Goal: Task Accomplishment & Management: Complete application form

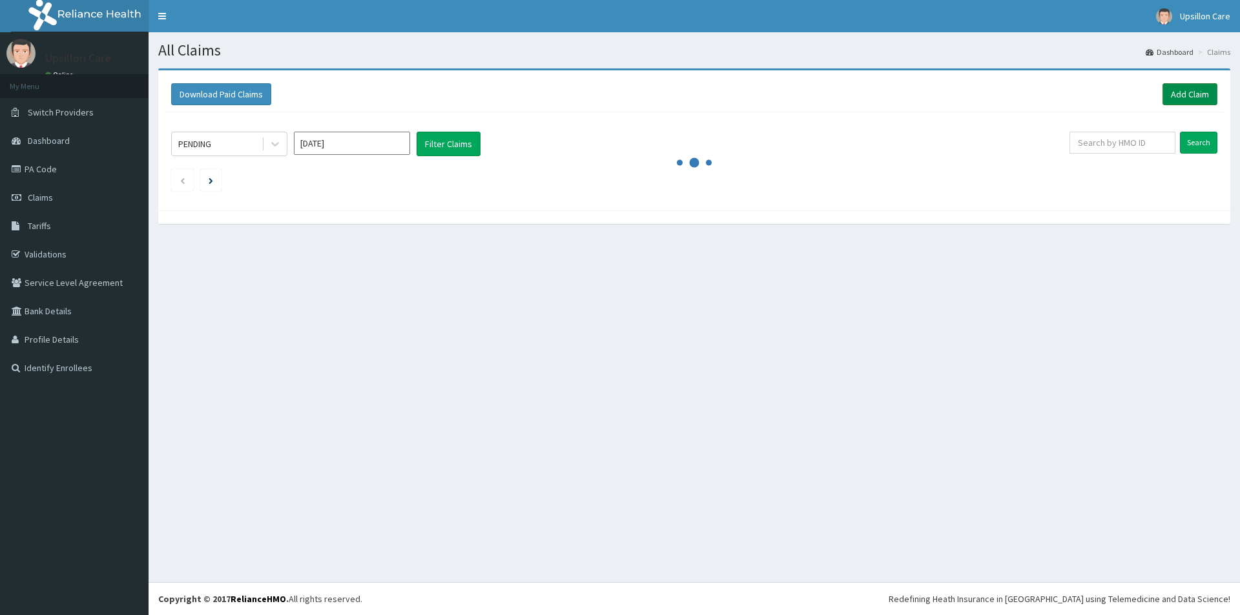
click at [1170, 87] on link "Add Claim" at bounding box center [1189, 94] width 55 height 22
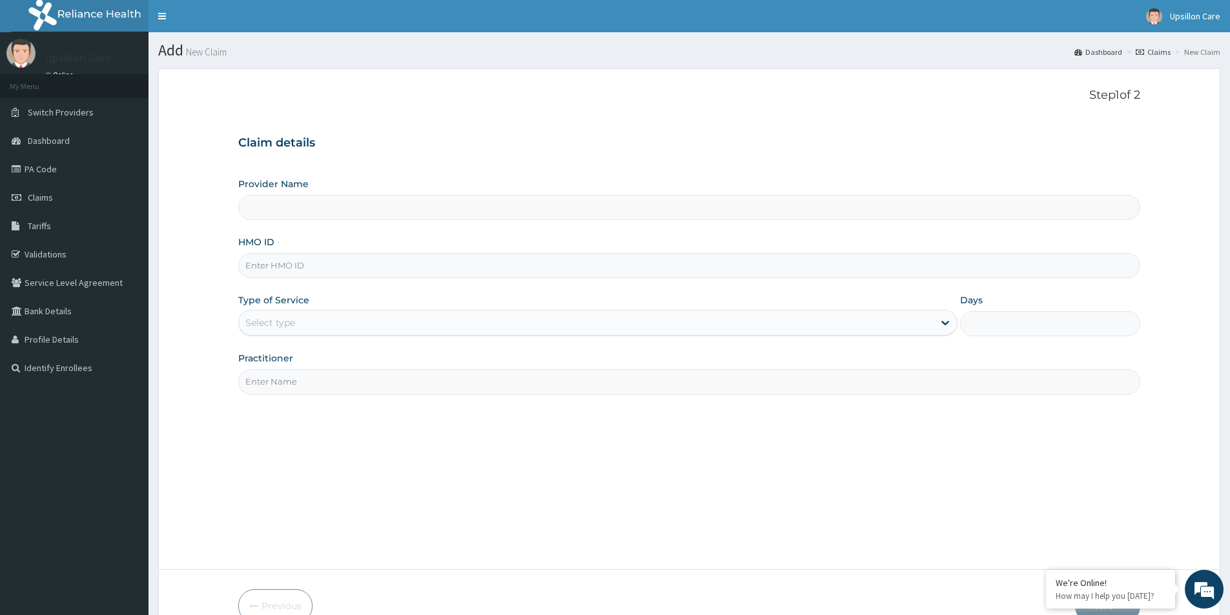
type input "Upsillon Care hospital"
click at [619, 282] on div "Provider Name Upsillon Care hospital HMO ID Type of Service Select type Days Pr…" at bounding box center [689, 286] width 902 height 217
click at [628, 276] on input "HMO ID" at bounding box center [689, 265] width 902 height 25
paste input "AGU/10059/A"
type input "AGU/10059/A"
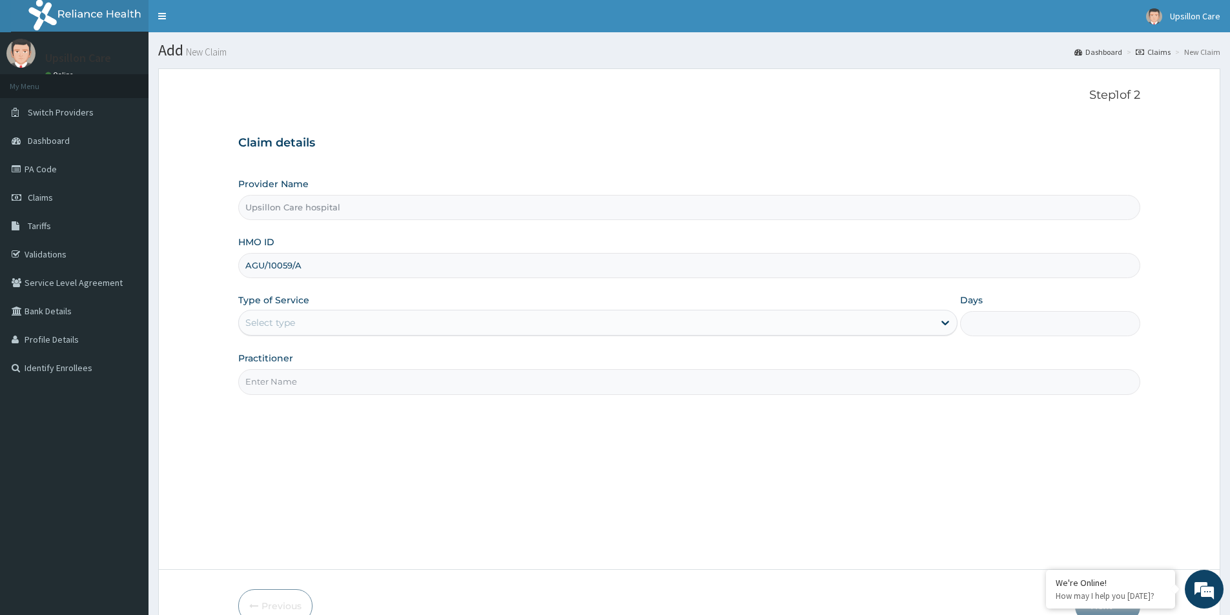
drag, startPoint x: 484, startPoint y: 311, endPoint x: 471, endPoint y: 319, distance: 15.1
click at [472, 318] on div "Select type" at bounding box center [597, 323] width 719 height 26
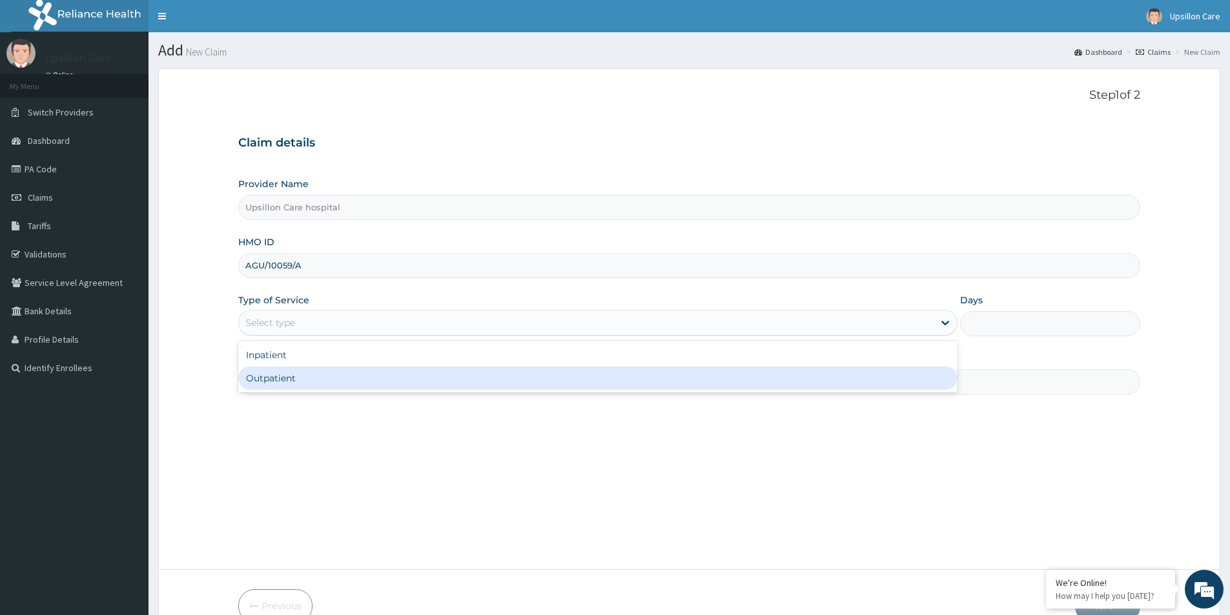
click at [403, 380] on div "Outpatient" at bounding box center [597, 378] width 719 height 23
type input "1"
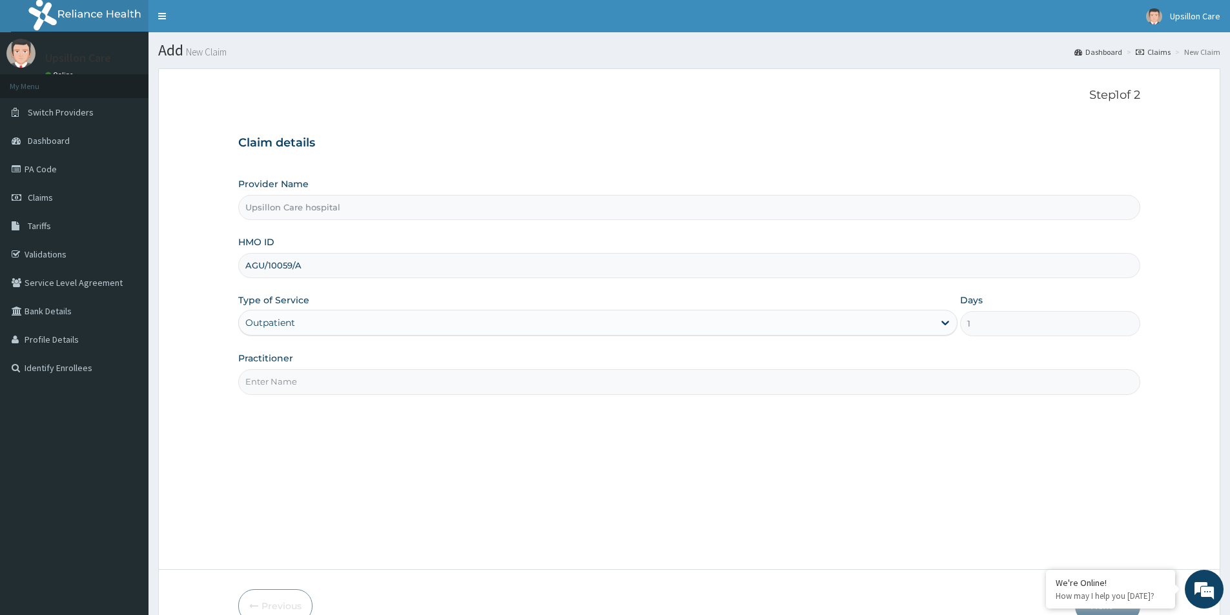
click at [403, 380] on input "Practitioner" at bounding box center [689, 381] width 902 height 25
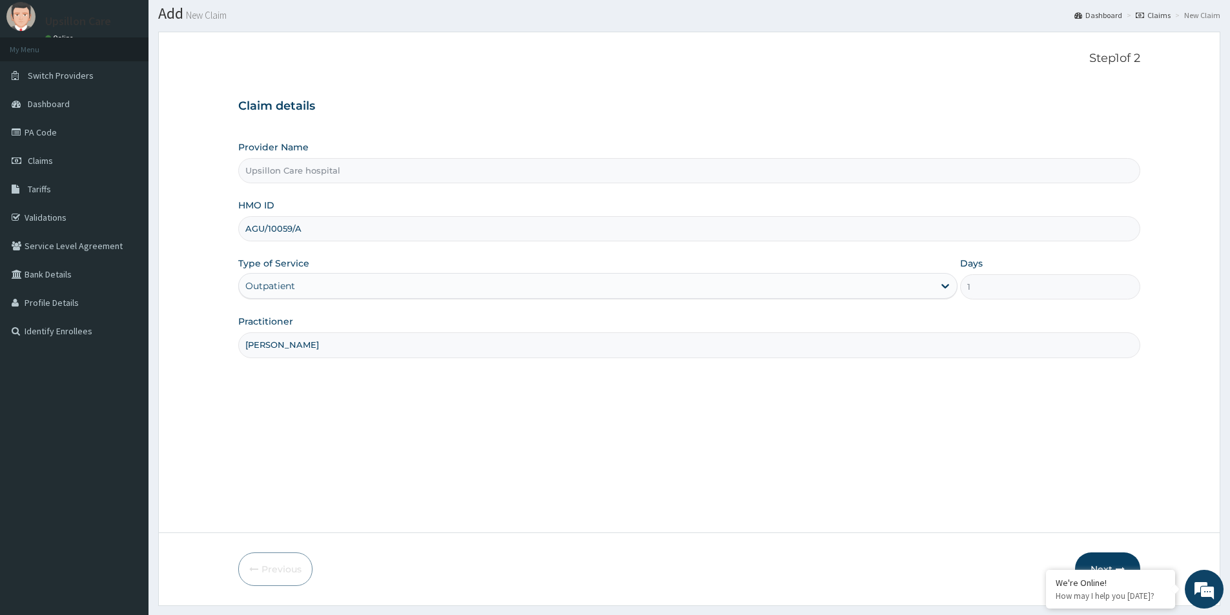
scroll to position [70, 0]
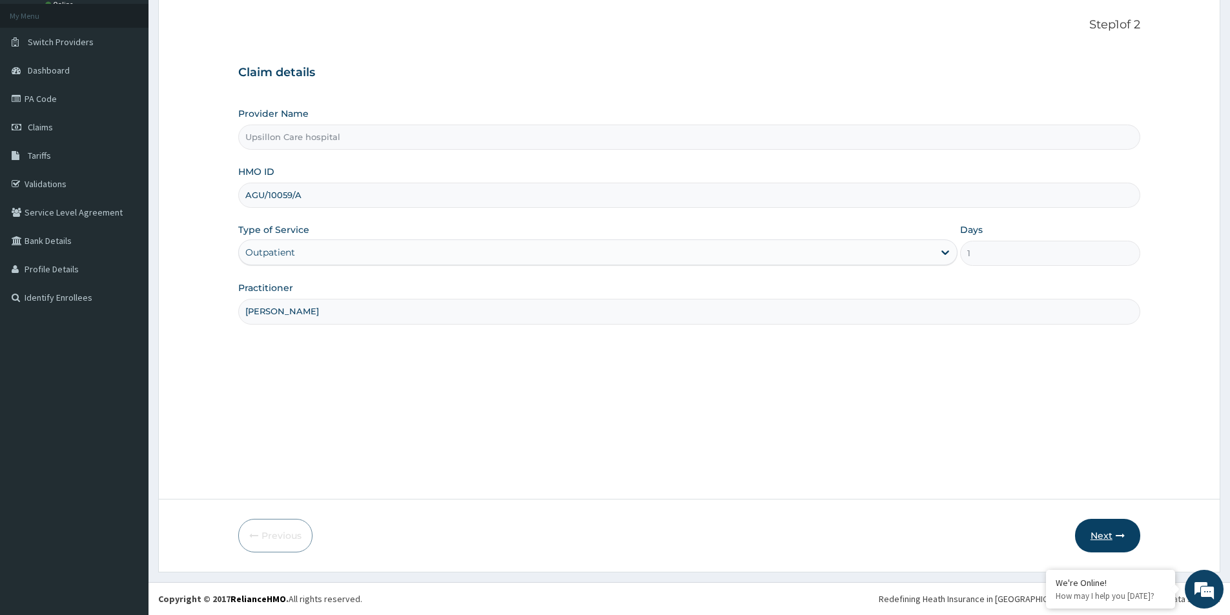
type input "dr oye"
click at [1115, 535] on button "Next" at bounding box center [1107, 536] width 65 height 34
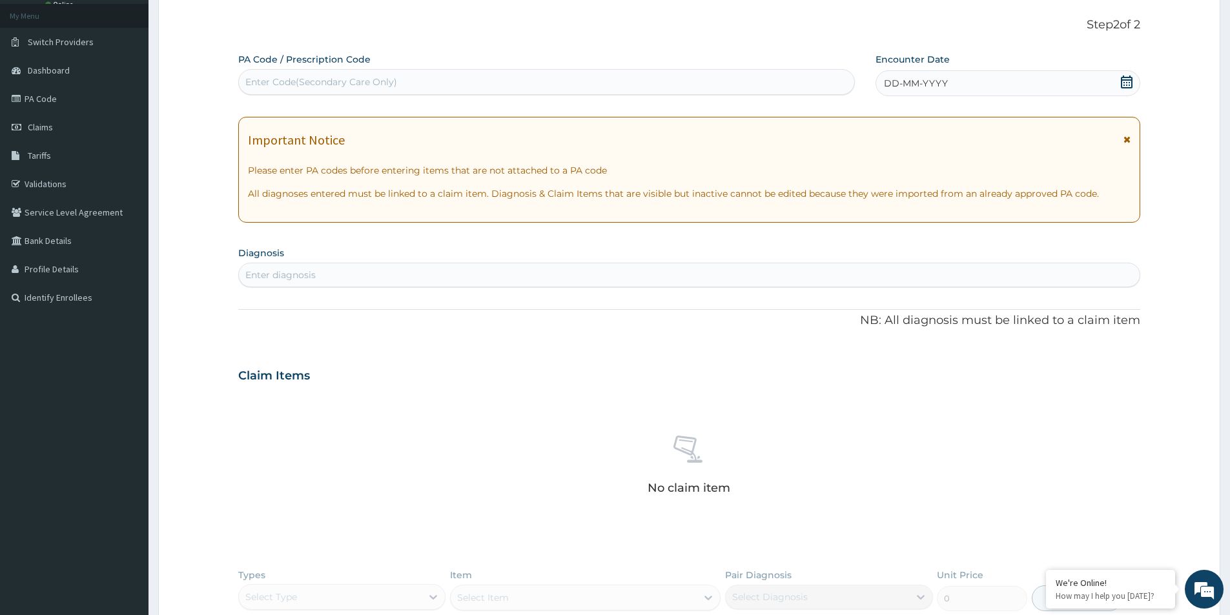
click at [397, 291] on div "PA Code / Prescription Code Enter Code(Secondary Care Only) Encounter Date DD-M…" at bounding box center [689, 380] width 902 height 655
click at [401, 287] on div "Enter diagnosis" at bounding box center [689, 275] width 902 height 25
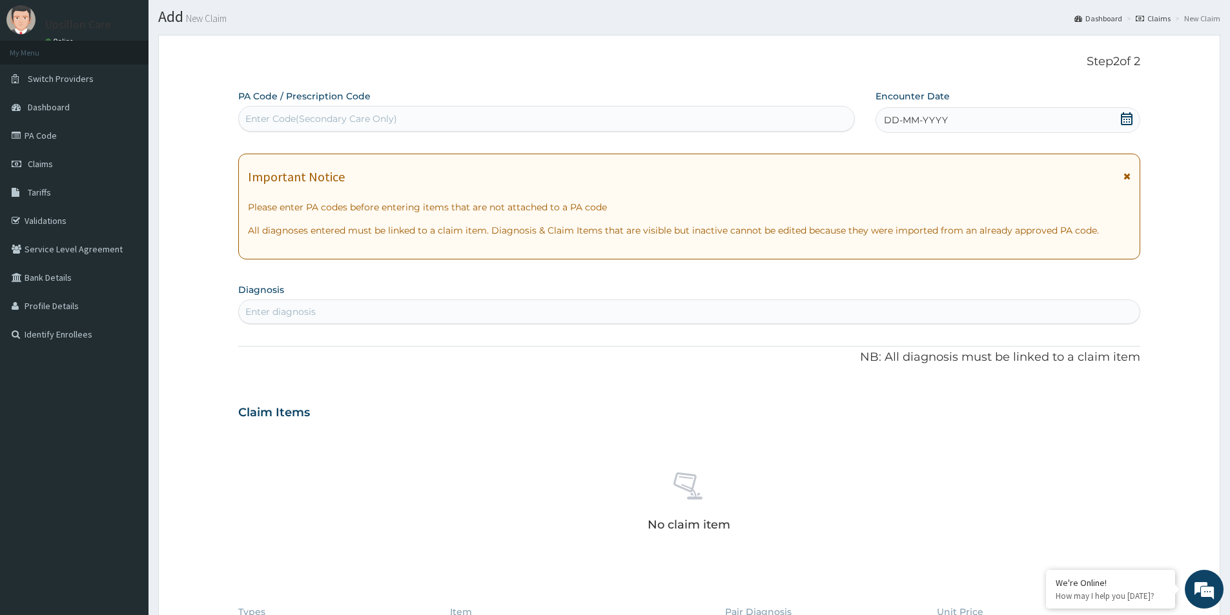
scroll to position [0, 0]
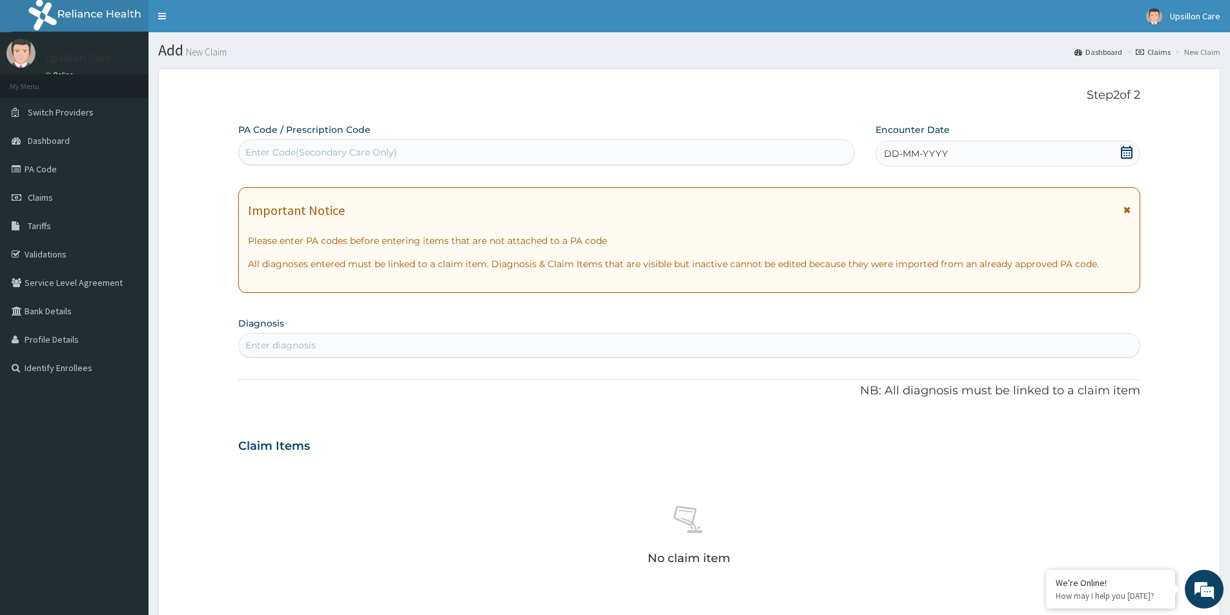
click at [352, 347] on div "Enter diagnosis" at bounding box center [689, 345] width 901 height 21
type input "folli"
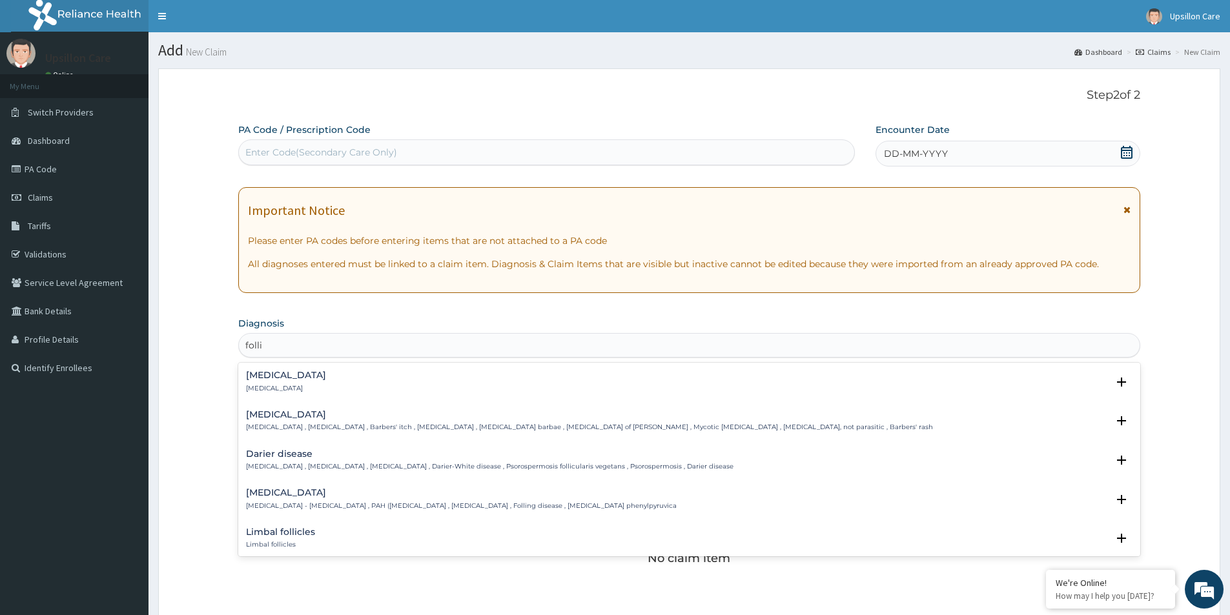
click at [336, 393] on div "Folliculitis Folliculitis Select Status Query Query covers suspected (?), Keep …" at bounding box center [689, 385] width 887 height 29
click at [307, 389] on div "Folliculitis Folliculitis" at bounding box center [689, 382] width 887 height 23
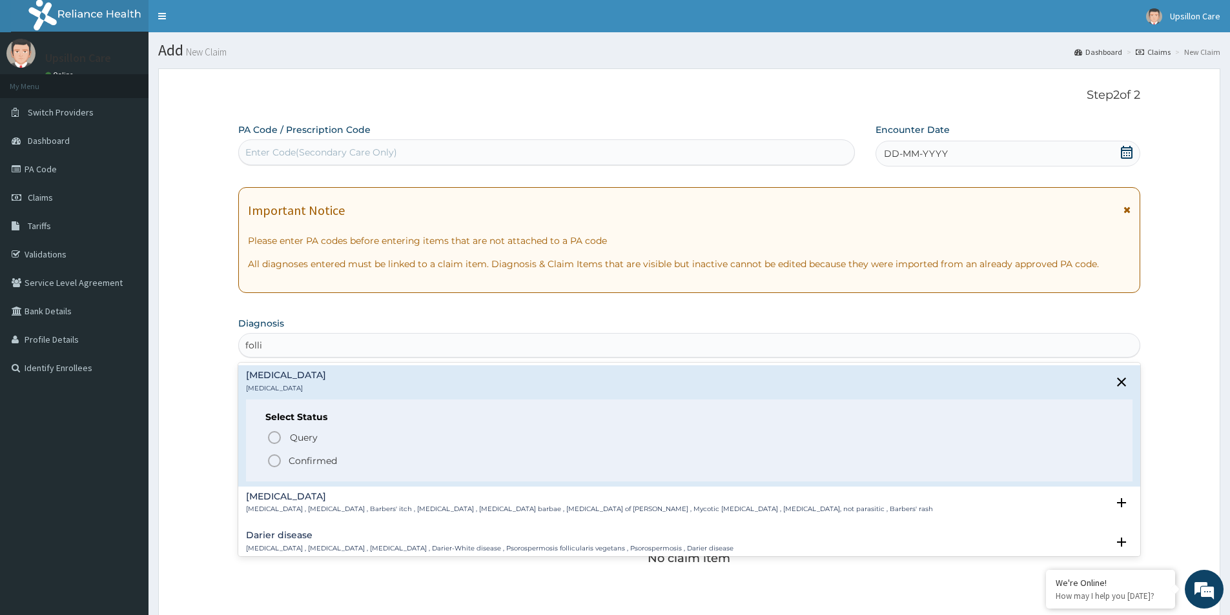
click at [302, 462] on p "Confirmed" at bounding box center [313, 461] width 48 height 13
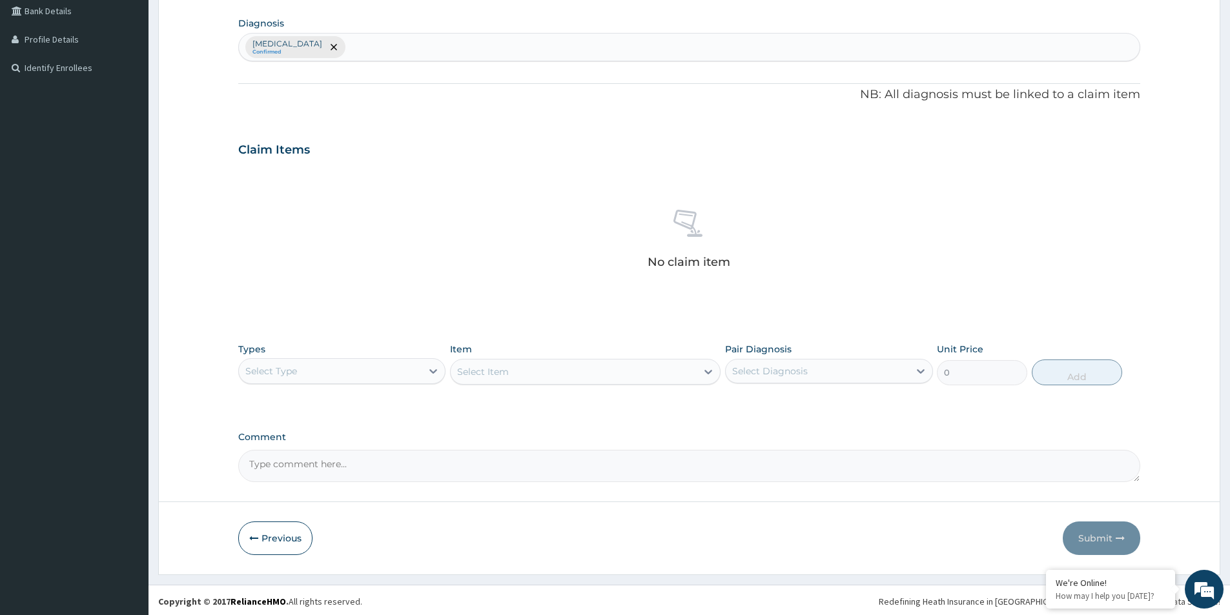
scroll to position [303, 0]
click at [398, 378] on div "Select Type" at bounding box center [330, 368] width 183 height 21
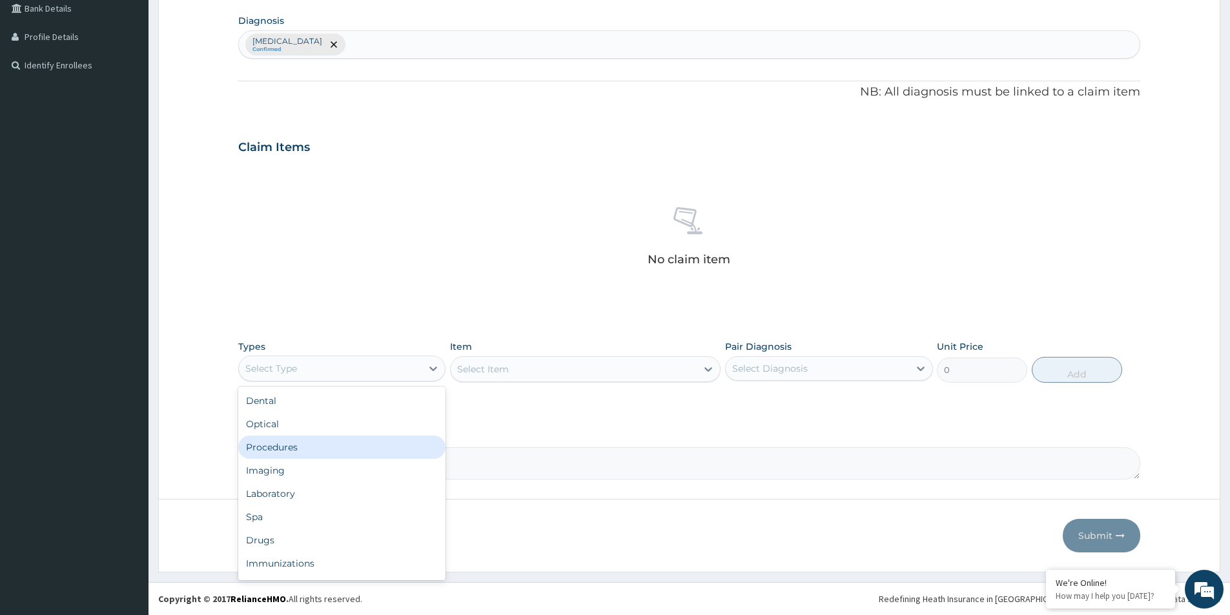
drag, startPoint x: 333, startPoint y: 443, endPoint x: 359, endPoint y: 429, distance: 29.7
click at [332, 444] on div "Procedures" at bounding box center [341, 447] width 207 height 23
click at [504, 369] on div "Select Item" at bounding box center [585, 369] width 271 height 26
click at [517, 375] on div "Select Item" at bounding box center [585, 369] width 271 height 26
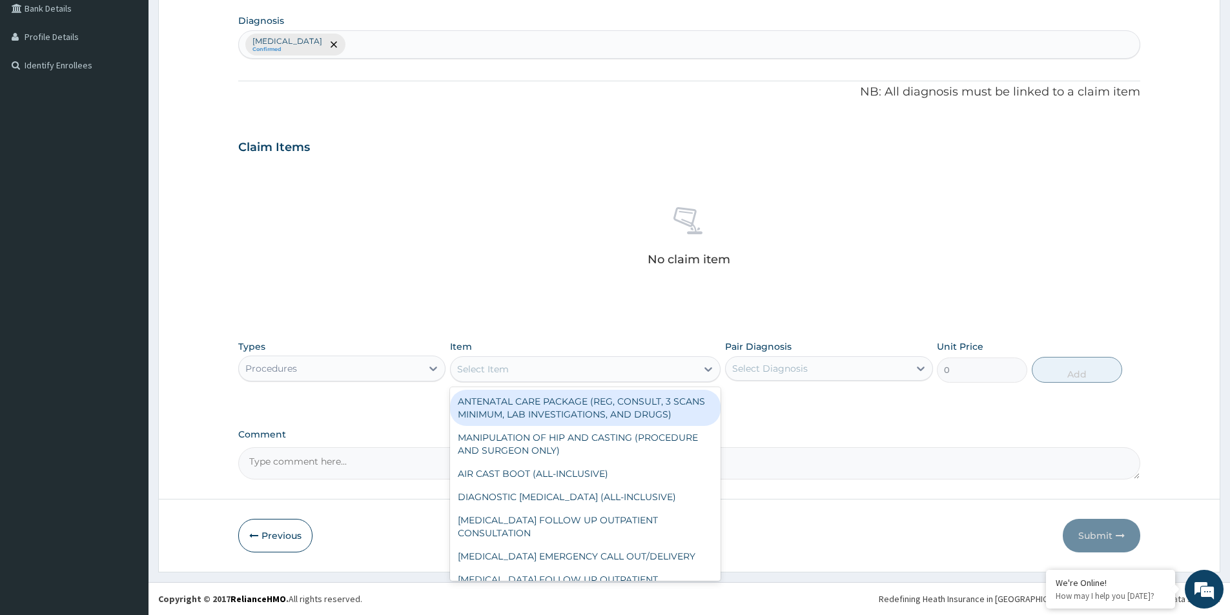
click at [513, 364] on div "Select Item" at bounding box center [574, 369] width 246 height 21
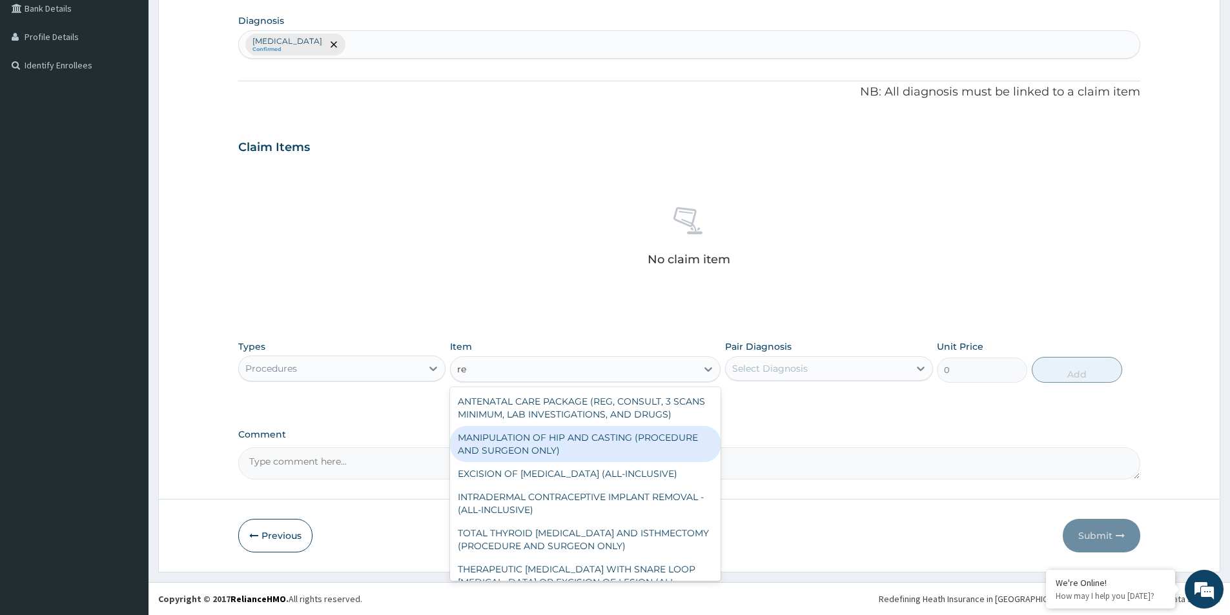
type input "re"
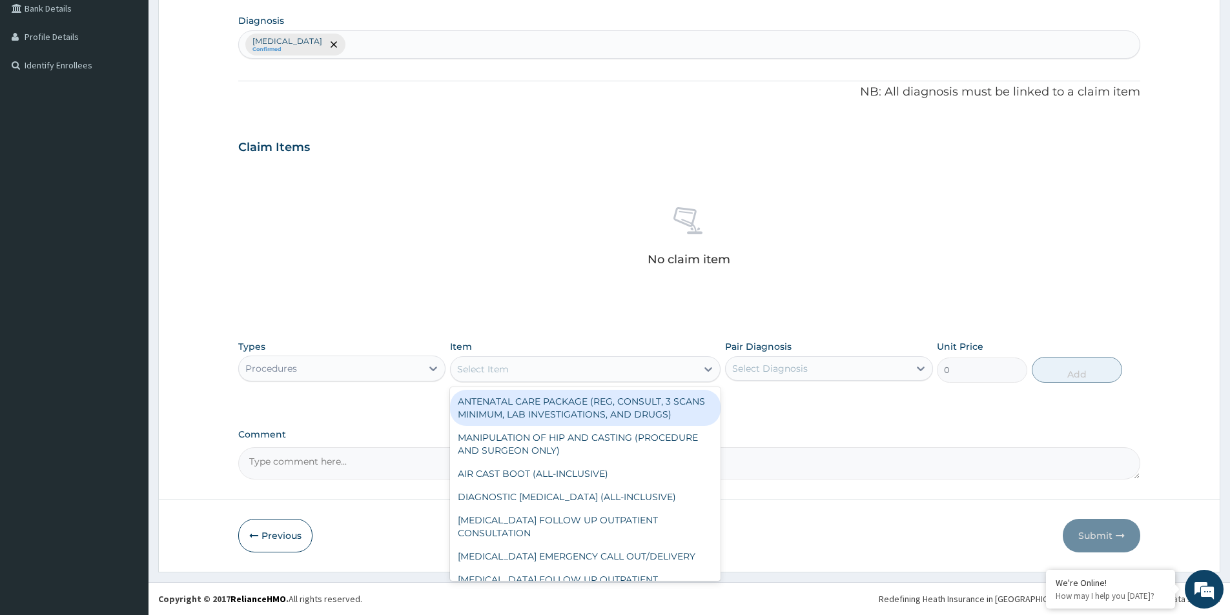
click at [488, 369] on div "Select Item" at bounding box center [483, 369] width 52 height 13
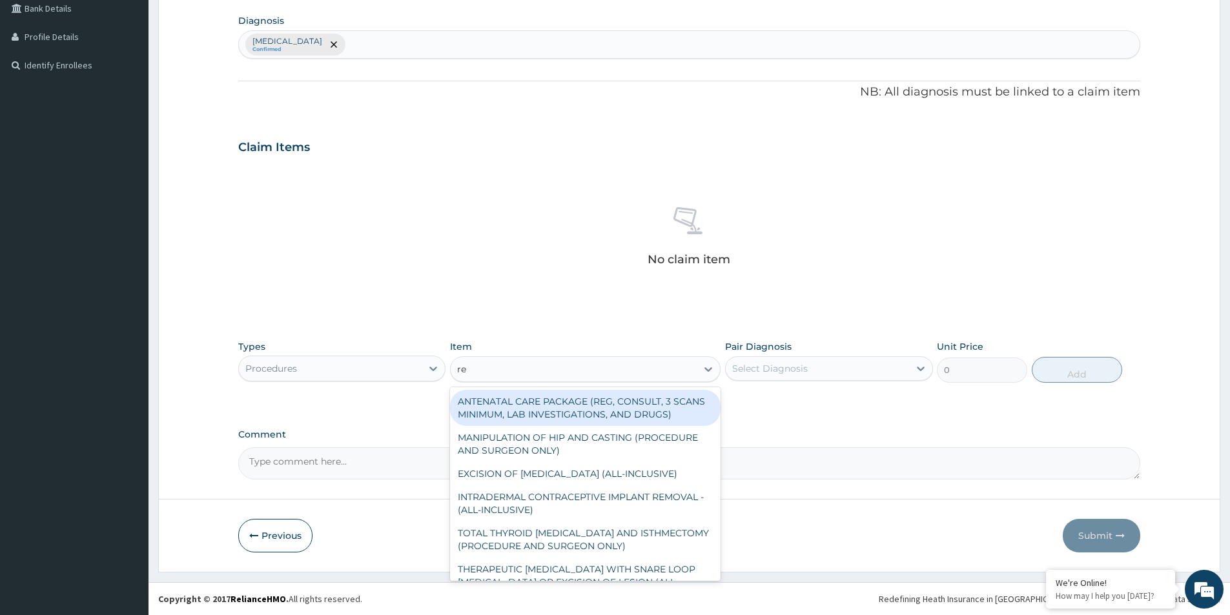
type input "reg"
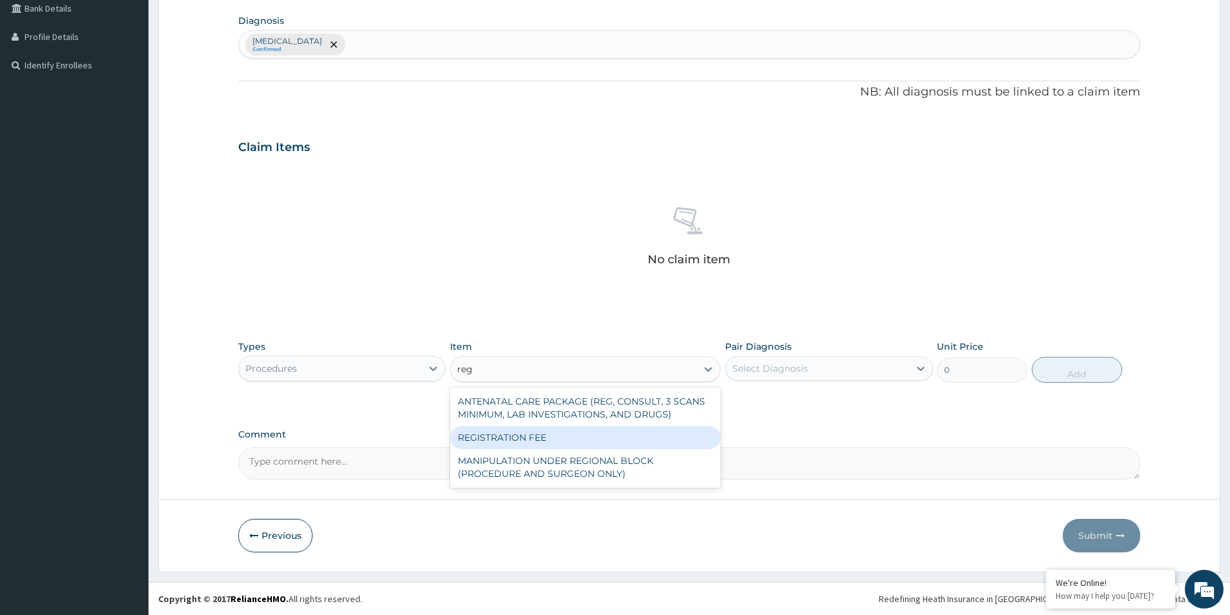
drag, startPoint x: 521, startPoint y: 434, endPoint x: 538, endPoint y: 426, distance: 18.8
click at [523, 434] on div "REGISTRATION FEE" at bounding box center [585, 437] width 271 height 23
type input "2500"
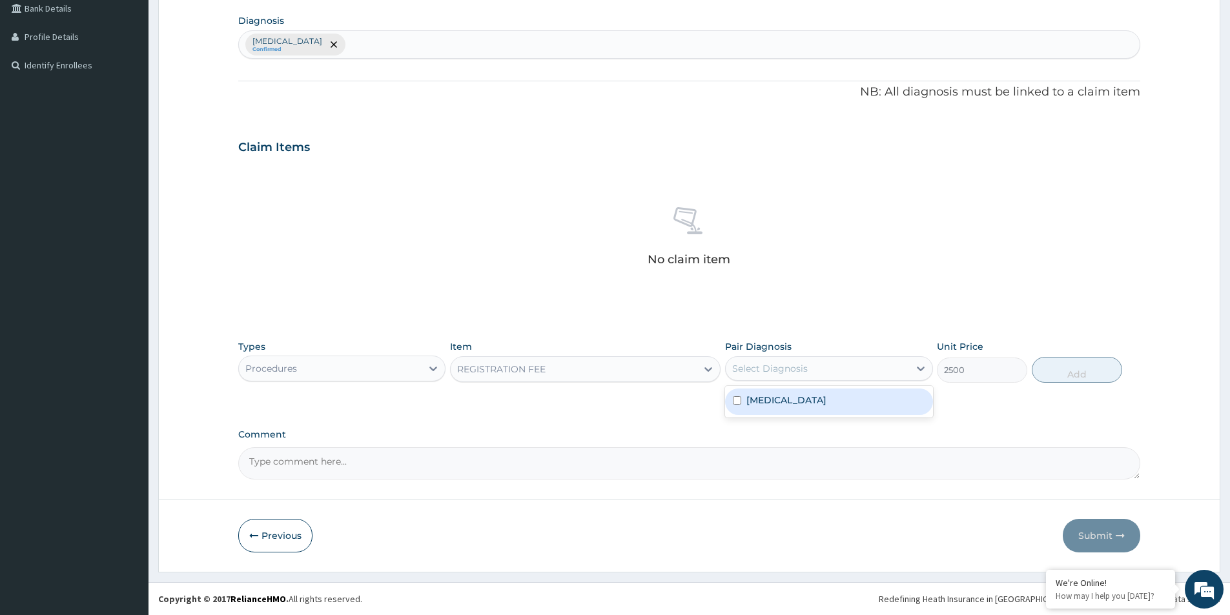
click at [759, 367] on div "Select Diagnosis" at bounding box center [770, 368] width 76 height 13
drag, startPoint x: 767, startPoint y: 400, endPoint x: 803, endPoint y: 391, distance: 37.3
click at [767, 401] on label "Folliculitis" at bounding box center [787, 400] width 80 height 13
checkbox input "true"
click at [1046, 364] on button "Add" at bounding box center [1077, 370] width 90 height 26
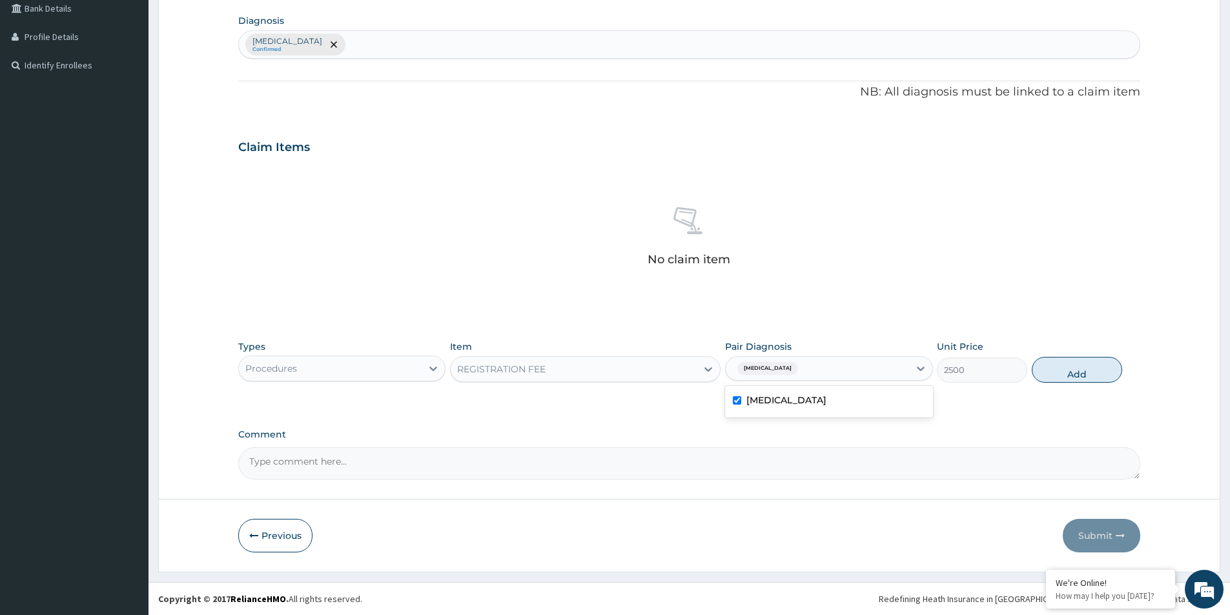
type input "0"
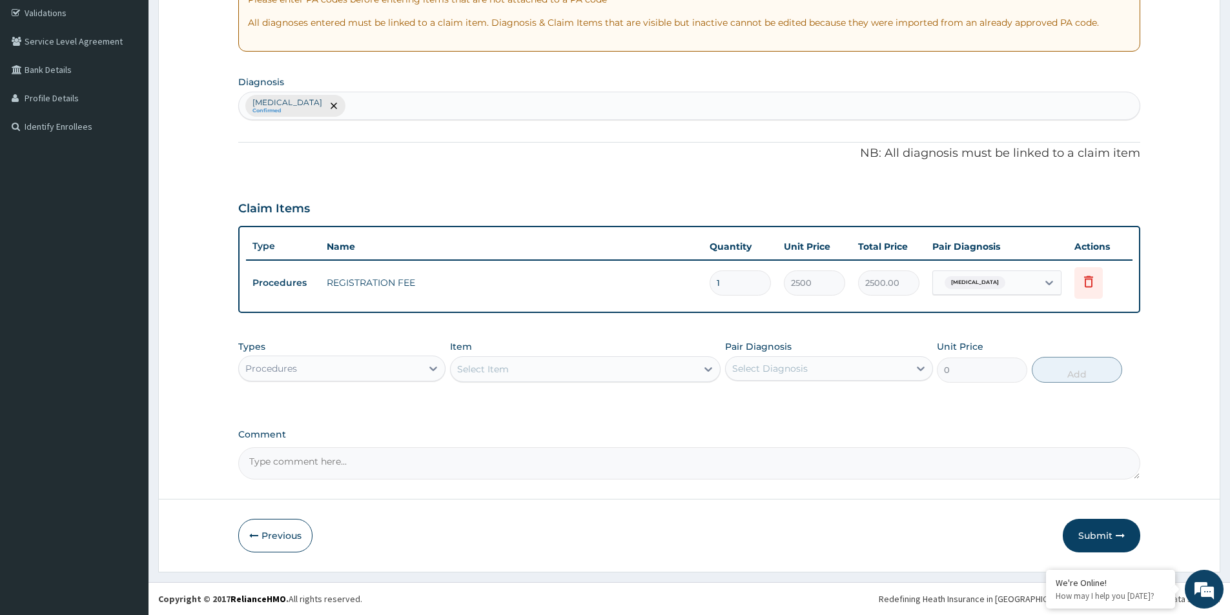
scroll to position [242, 0]
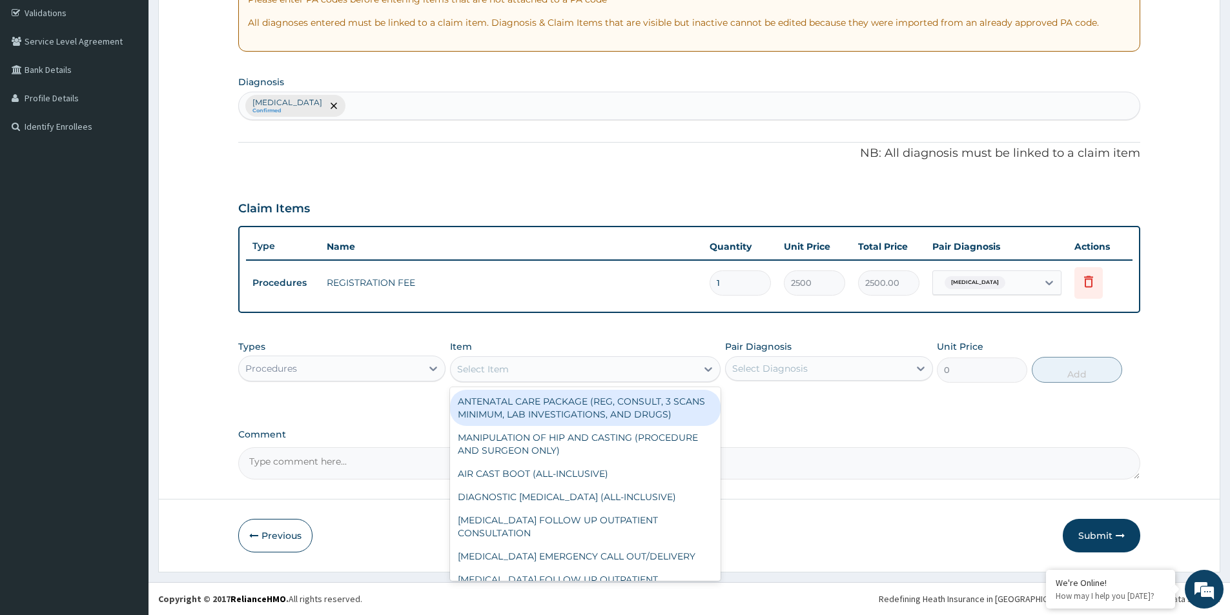
click at [602, 370] on div "Select Item" at bounding box center [574, 369] width 246 height 21
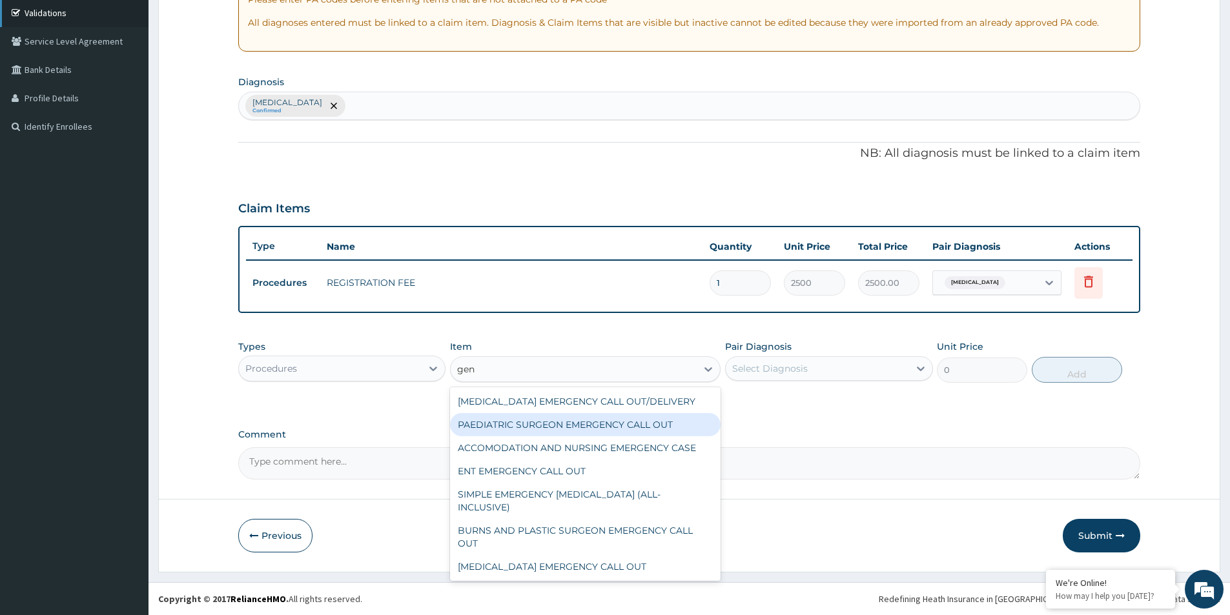
type input "gen"
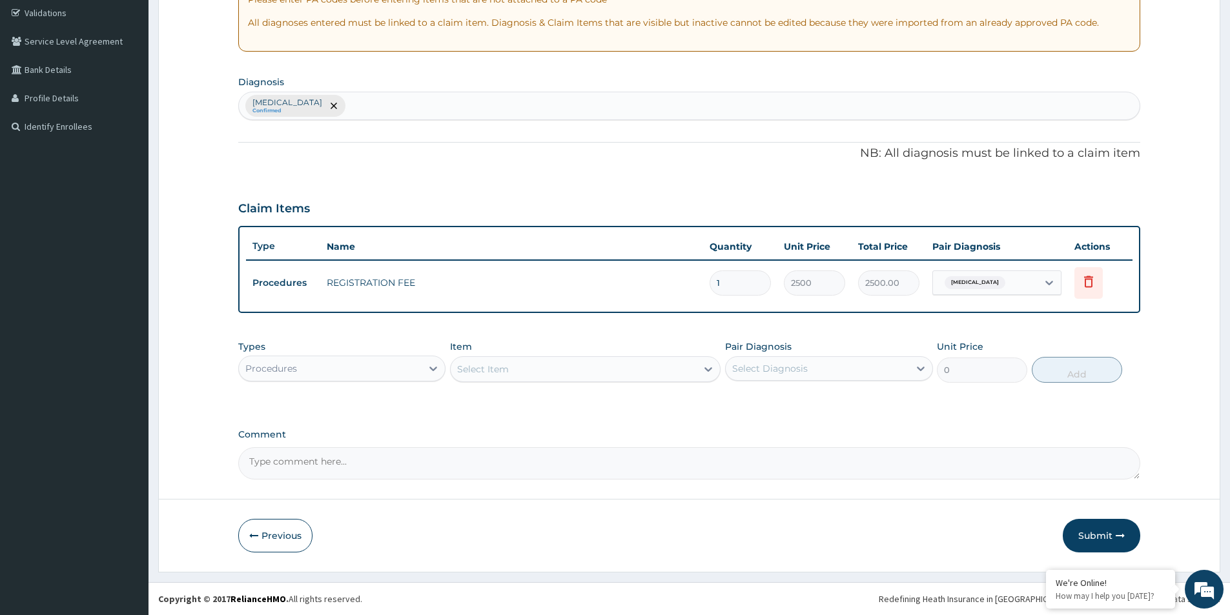
click at [637, 377] on div "Select Item" at bounding box center [574, 369] width 246 height 21
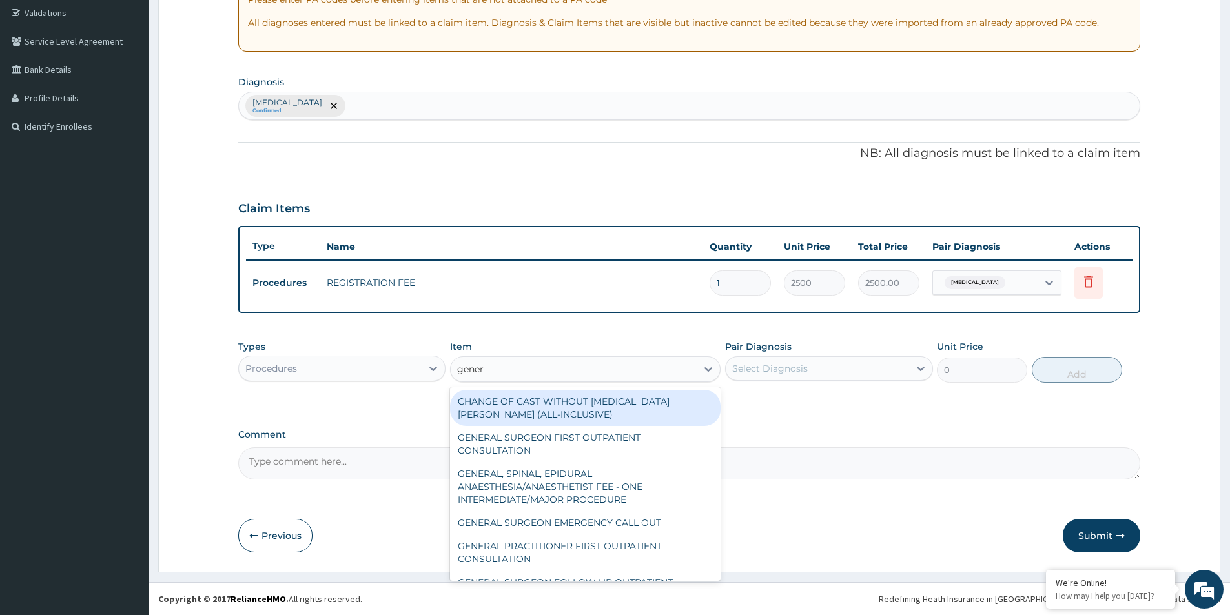
type input "genera"
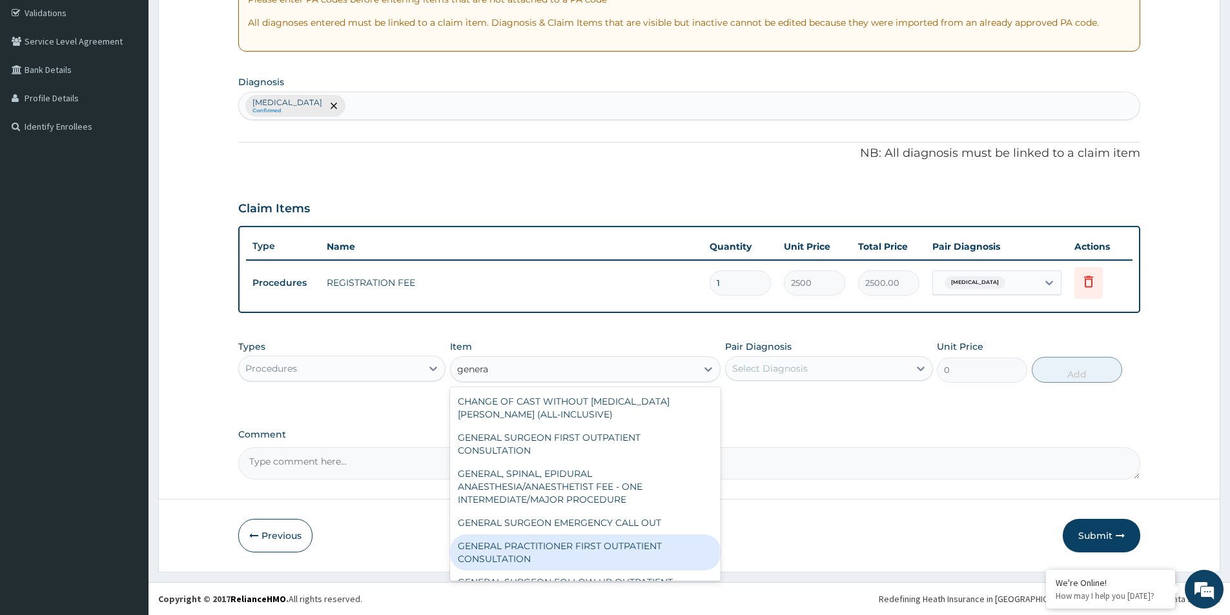
drag, startPoint x: 593, startPoint y: 552, endPoint x: 736, endPoint y: 453, distance: 174.5
click at [602, 548] on div "GENERAL PRACTITIONER FIRST OUTPATIENT CONSULTATION" at bounding box center [585, 553] width 271 height 36
type input "3750"
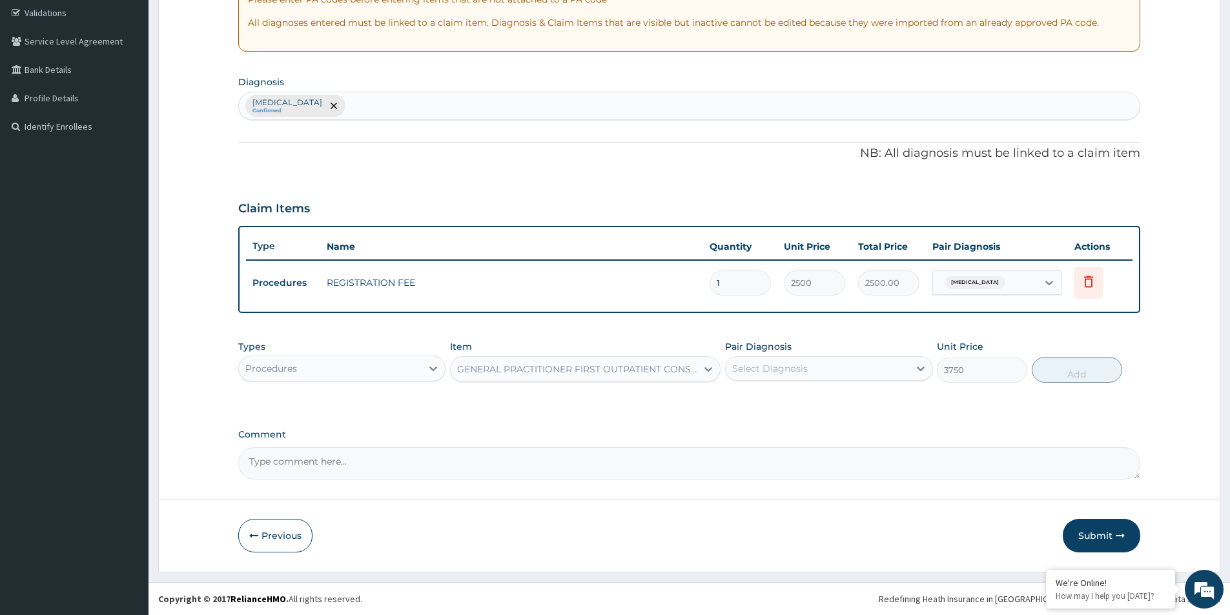
click at [847, 378] on div "Select Diagnosis" at bounding box center [817, 368] width 183 height 21
click at [839, 415] on div "Folliculitis" at bounding box center [828, 402] width 207 height 26
checkbox input "true"
click at [1073, 371] on button "Add" at bounding box center [1077, 370] width 90 height 26
type input "0"
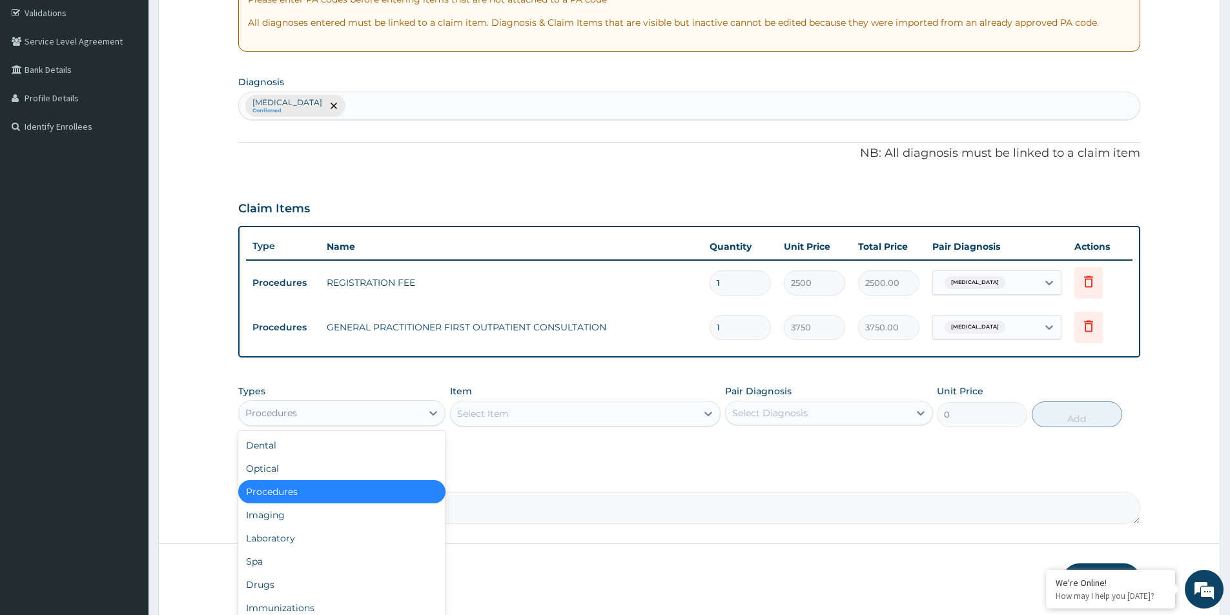
click at [419, 417] on div "Procedures" at bounding box center [330, 413] width 183 height 21
click at [337, 536] on div "Laboratory" at bounding box center [341, 538] width 207 height 23
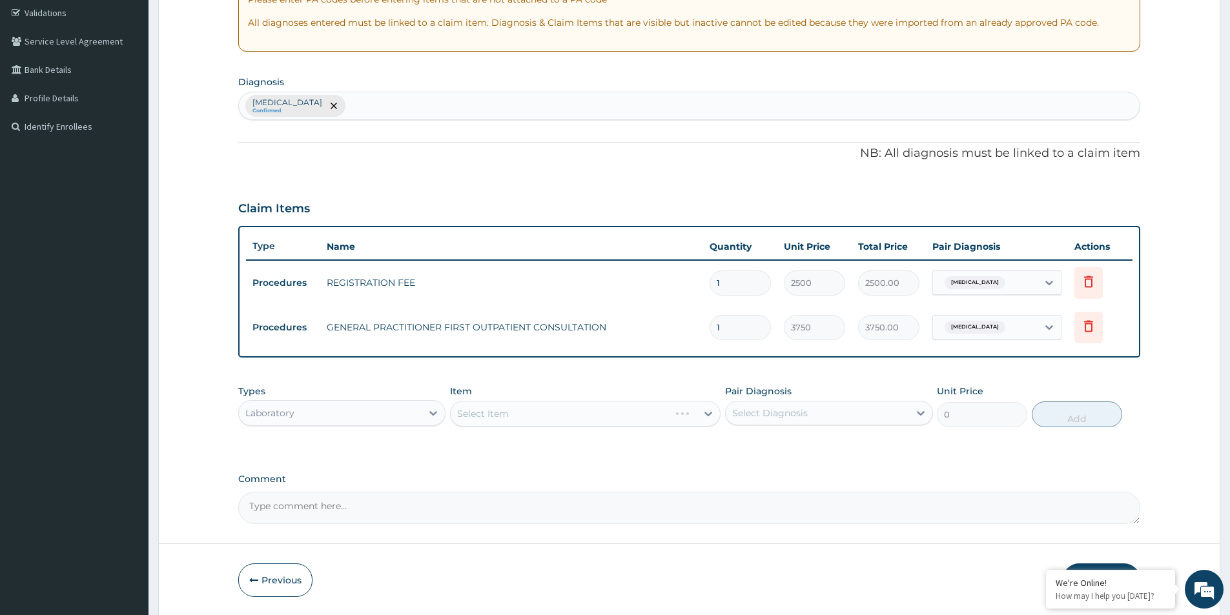
click at [536, 411] on div "Select Item" at bounding box center [585, 414] width 271 height 26
click at [537, 413] on div "Select Item" at bounding box center [585, 414] width 271 height 26
click at [542, 420] on div "Select Item" at bounding box center [585, 414] width 271 height 26
click at [539, 421] on div "Select Item" at bounding box center [585, 414] width 271 height 26
click at [541, 421] on div "Select Item" at bounding box center [585, 414] width 271 height 26
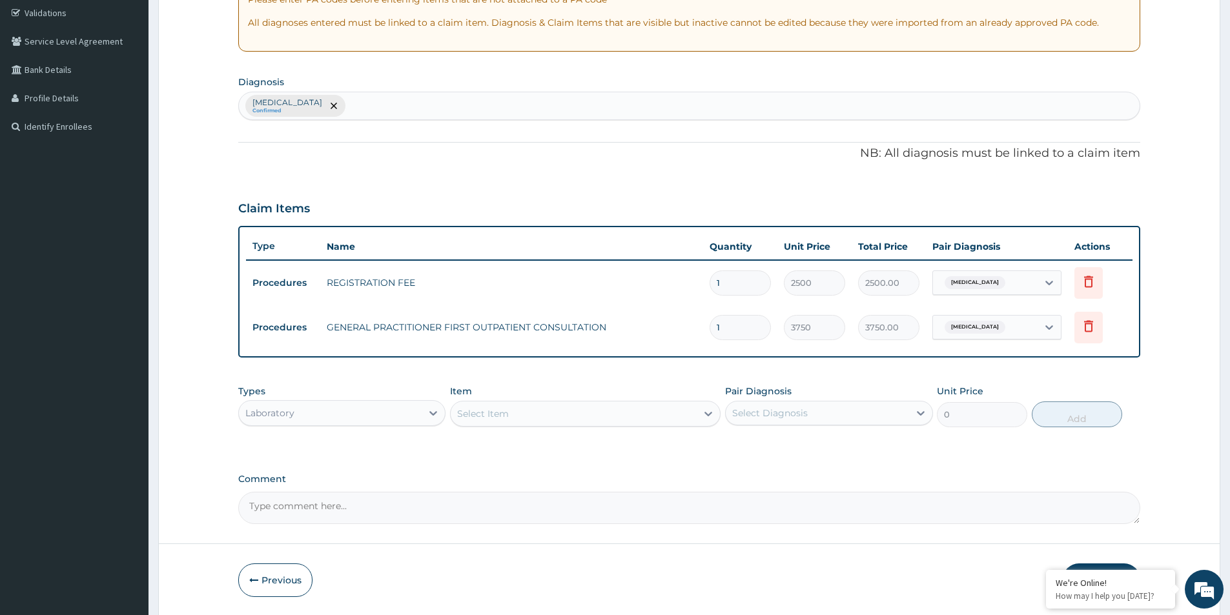
drag, startPoint x: 356, startPoint y: 431, endPoint x: 338, endPoint y: 500, distance: 71.9
click at [356, 437] on div "Types Laboratory Item Select Item Pair Diagnosis Select Diagnosis Unit Price 0 …" at bounding box center [689, 415] width 902 height 75
drag, startPoint x: 365, startPoint y: 428, endPoint x: 376, endPoint y: 417, distance: 15.5
click at [371, 421] on div "Types Laboratory Item Select Item Pair Diagnosis Select Diagnosis Unit Price 0 …" at bounding box center [689, 406] width 902 height 56
click at [387, 409] on div "Laboratory" at bounding box center [330, 413] width 183 height 21
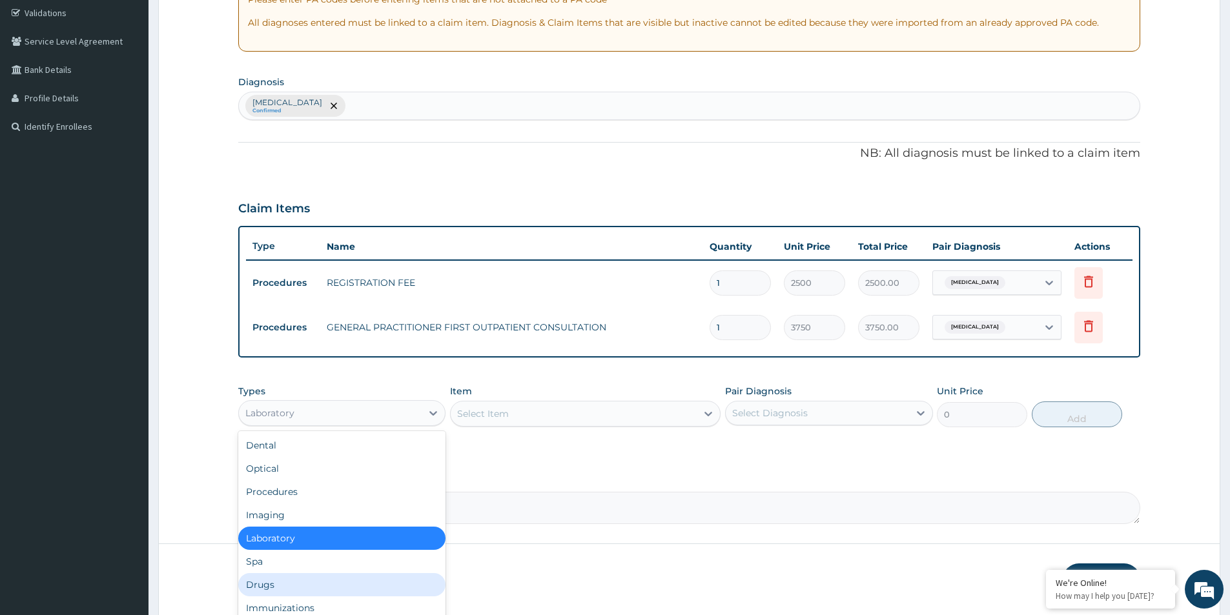
drag, startPoint x: 333, startPoint y: 582, endPoint x: 547, endPoint y: 442, distance: 255.8
click at [337, 575] on div "Drugs" at bounding box center [341, 584] width 207 height 23
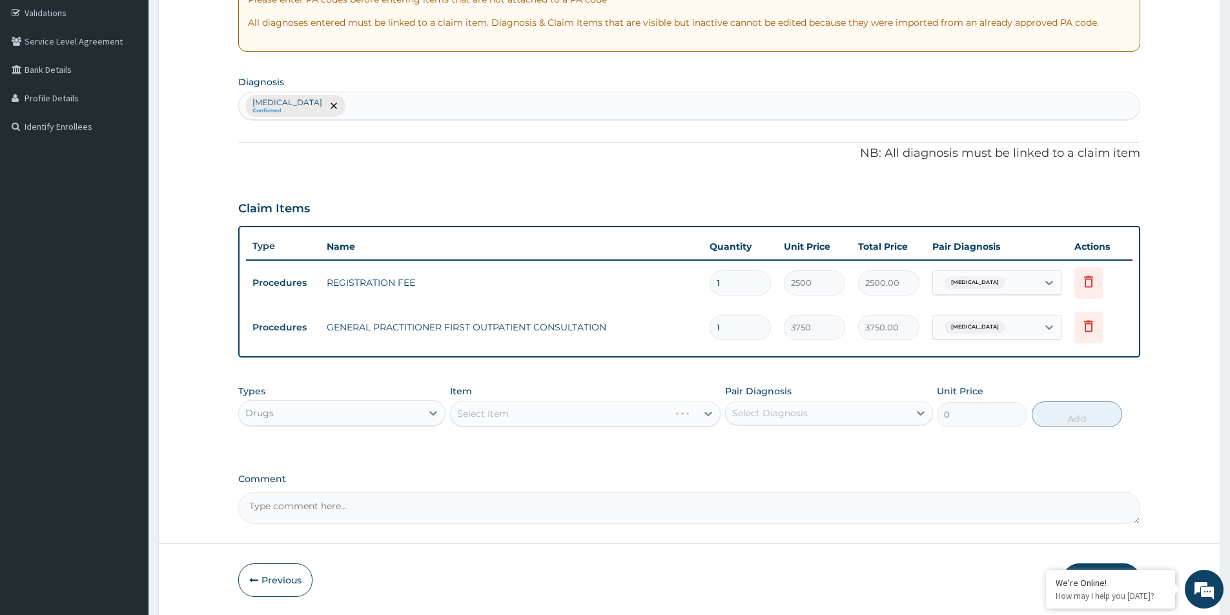
click at [559, 416] on div "Select Item" at bounding box center [585, 414] width 271 height 26
click at [560, 416] on div "Select Item" at bounding box center [585, 414] width 271 height 26
click at [562, 415] on div "Select Item" at bounding box center [585, 414] width 271 height 26
click at [562, 414] on div "Select Item" at bounding box center [585, 414] width 271 height 26
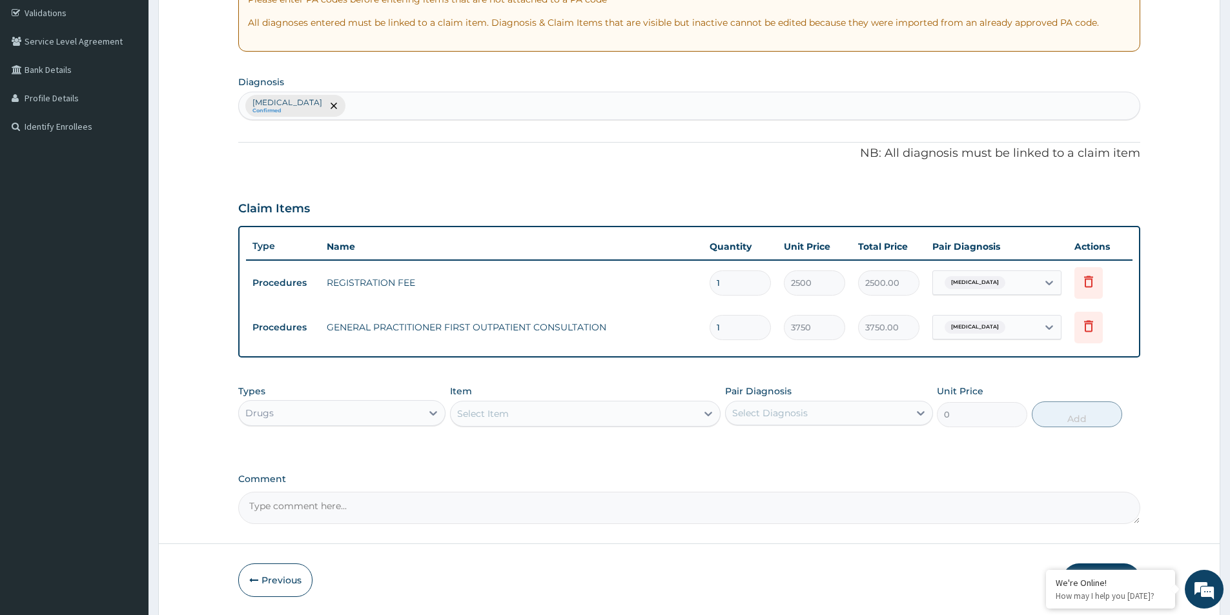
click at [803, 528] on form "Step 2 of 2 PA Code / Prescription Code Enter Code(Secondary Care Only) Encount…" at bounding box center [689, 222] width 1062 height 790
click at [602, 428] on div "Types Drugs Item Select Item Pair Diagnosis Select Diagnosis Unit Price 0 Add" at bounding box center [689, 406] width 902 height 56
click at [595, 413] on div "Select Item" at bounding box center [574, 414] width 246 height 21
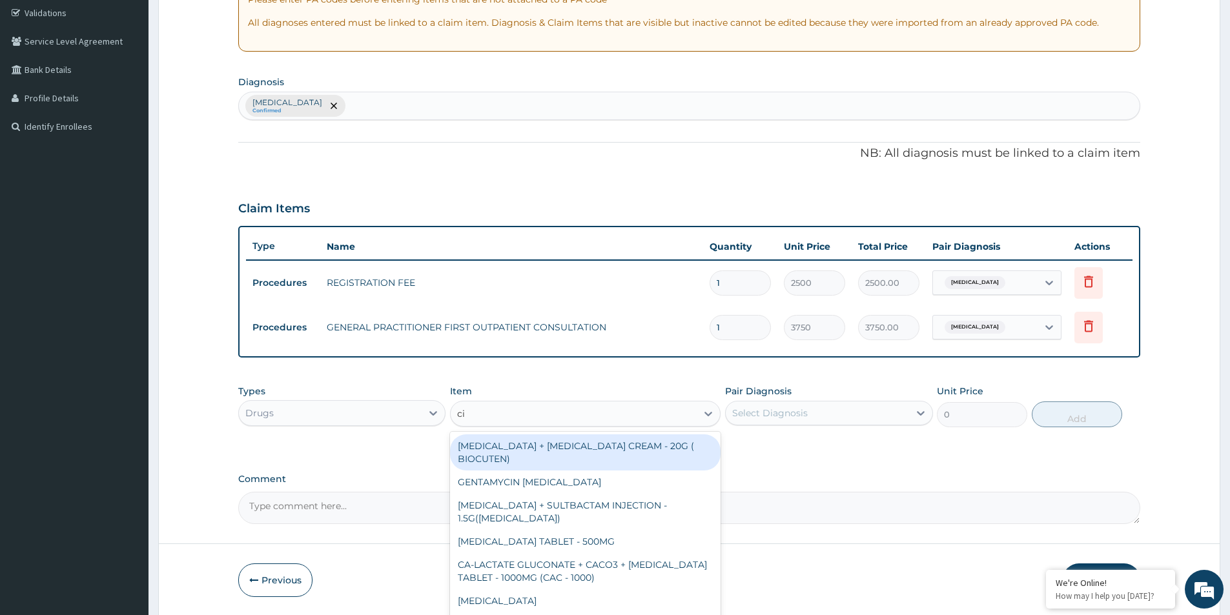
type input "cip"
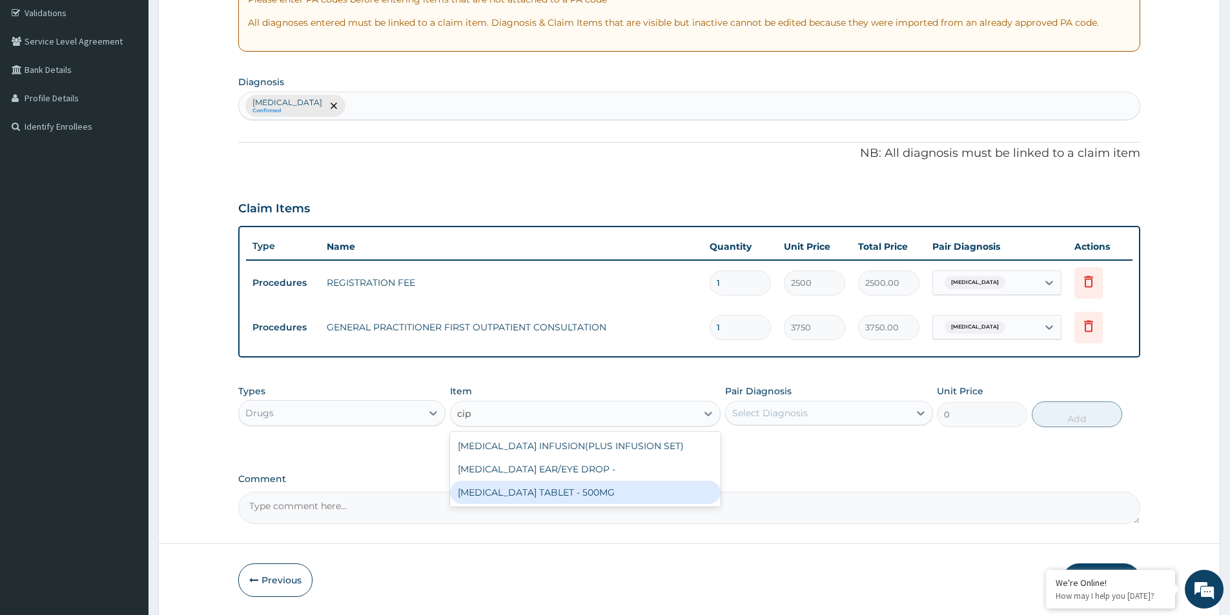
drag, startPoint x: 568, startPoint y: 486, endPoint x: 703, endPoint y: 442, distance: 141.3
click at [584, 482] on div "CIPROFLOXACIN TABLET - 500MG" at bounding box center [585, 492] width 271 height 23
type input "196"
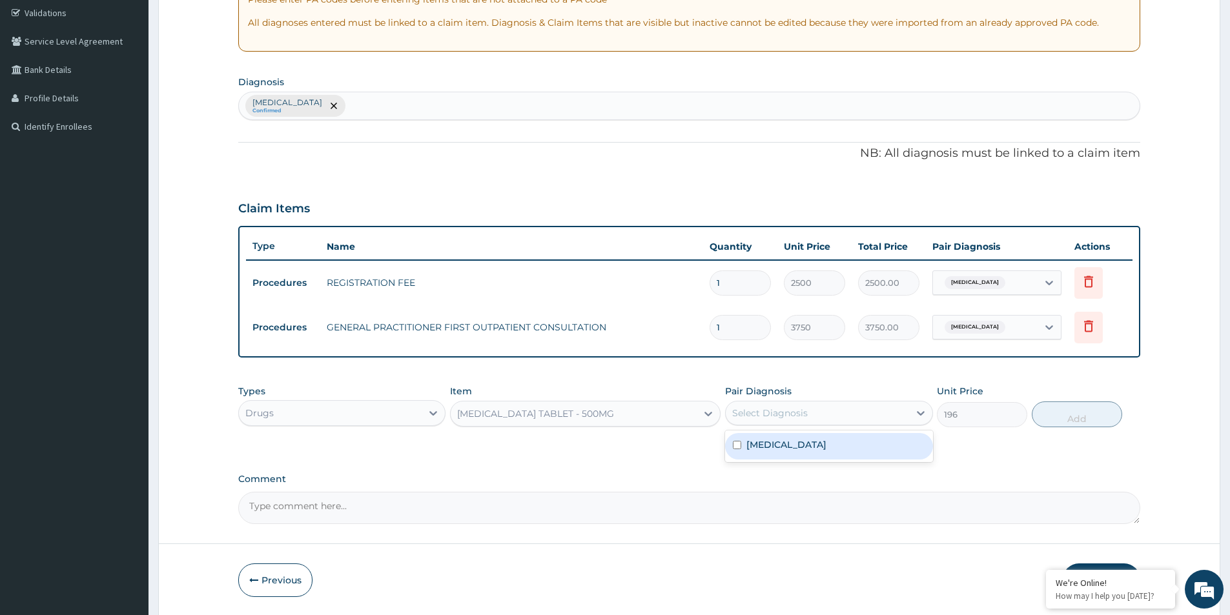
click at [799, 418] on div "Select Diagnosis" at bounding box center [770, 413] width 76 height 13
click at [798, 446] on div "Folliculitis" at bounding box center [828, 446] width 207 height 26
checkbox input "true"
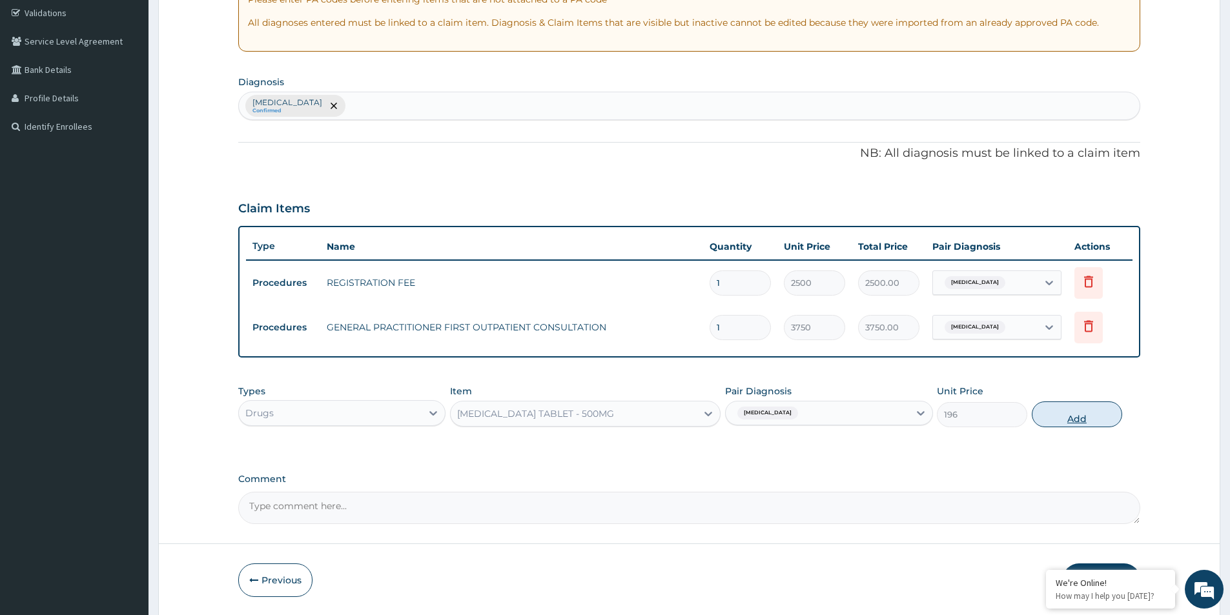
click at [1058, 416] on button "Add" at bounding box center [1077, 415] width 90 height 26
type input "0"
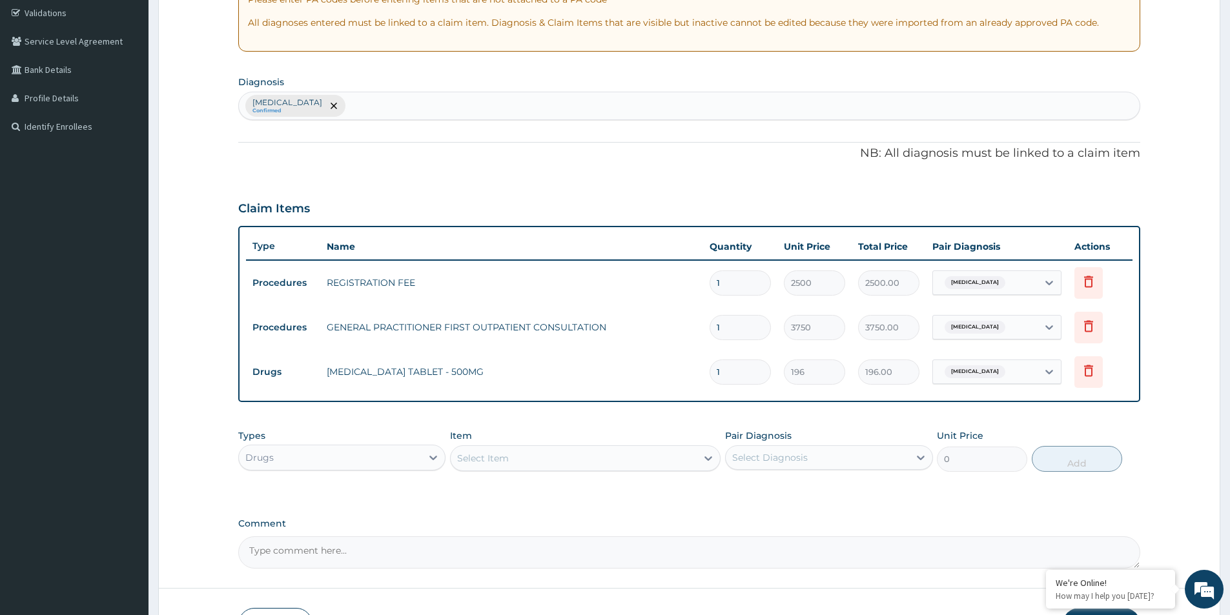
type input "10"
type input "1960.00"
type input "10"
click at [834, 483] on div "Types Drugs Item Select Item Pair Diagnosis Select Diagnosis Unit Price 0 Add" at bounding box center [689, 460] width 902 height 75
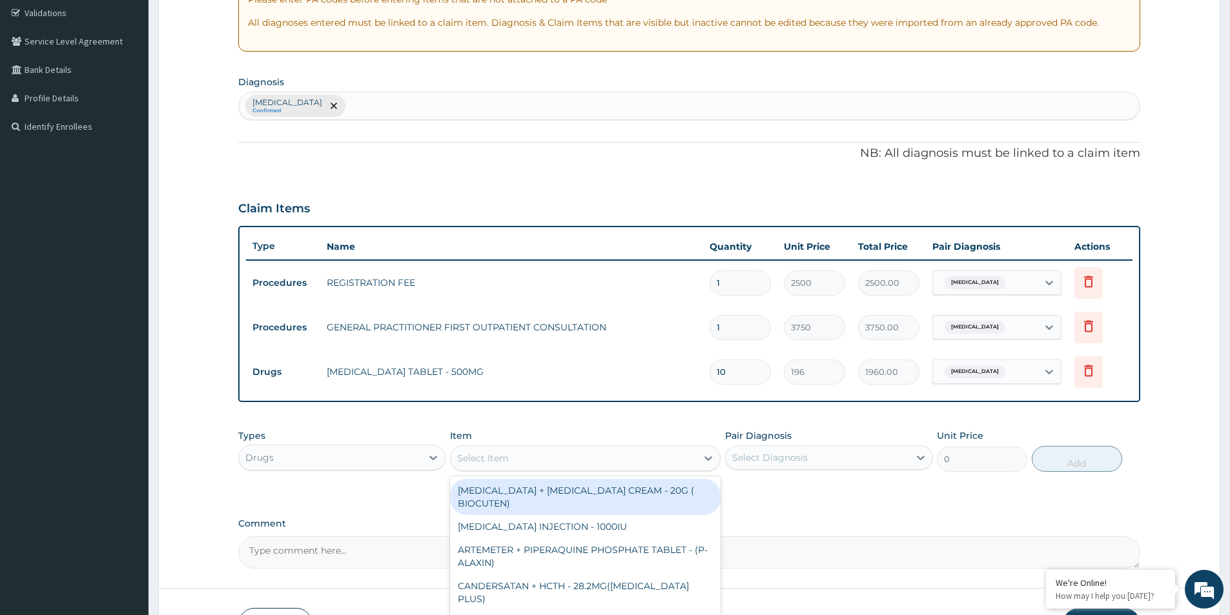
click at [585, 462] on div "Select Item" at bounding box center [574, 458] width 246 height 21
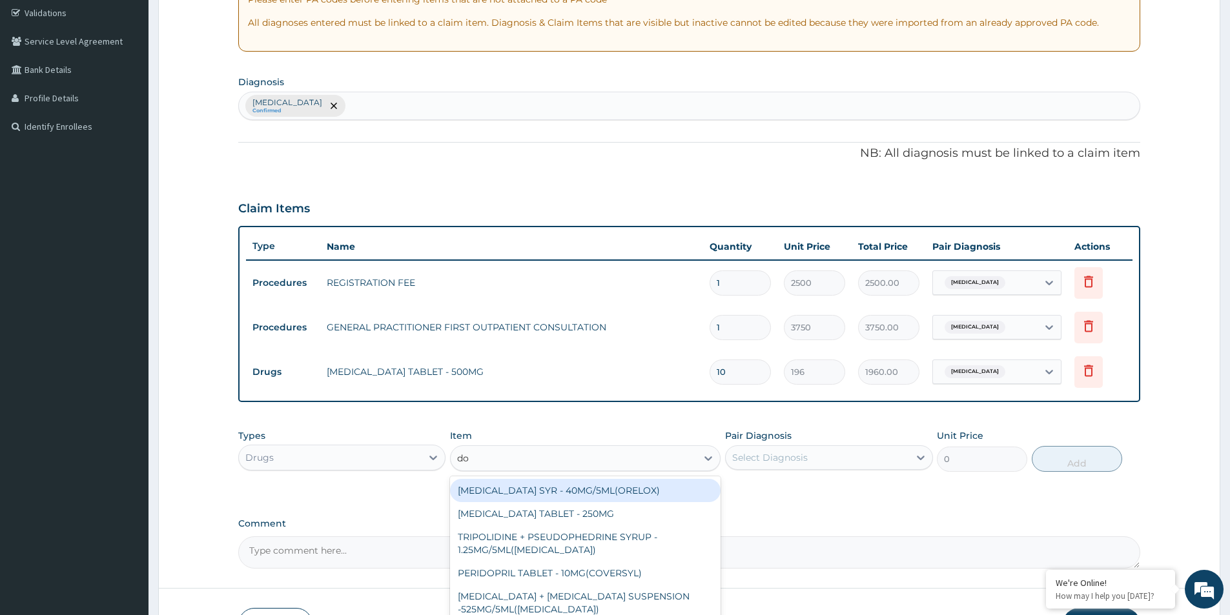
type input "dox"
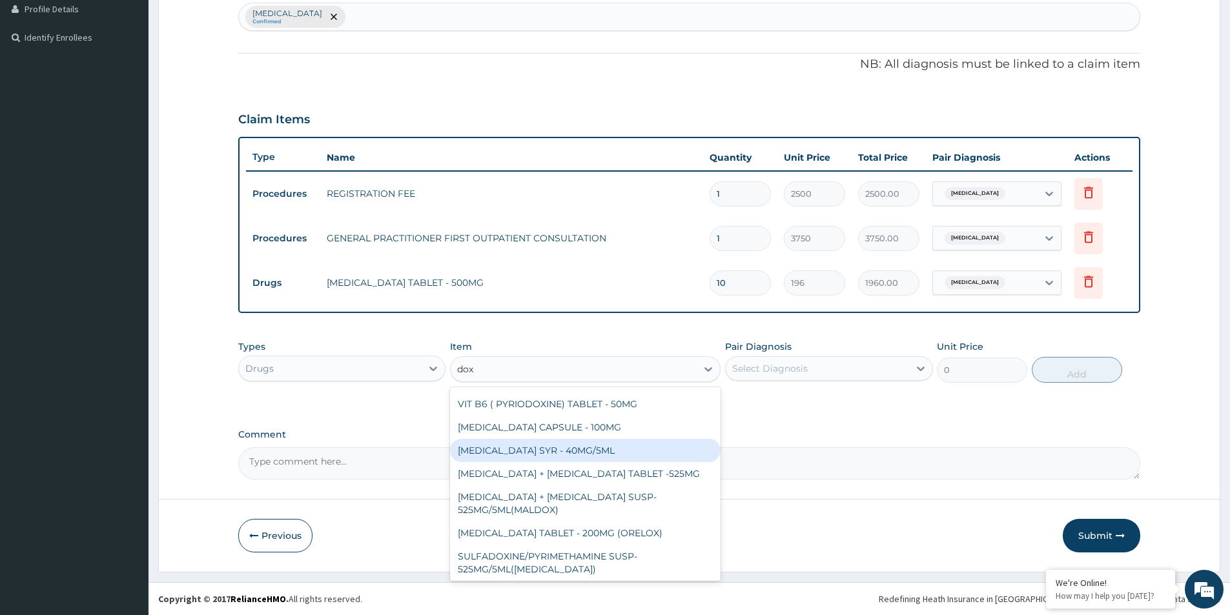
scroll to position [65, 0]
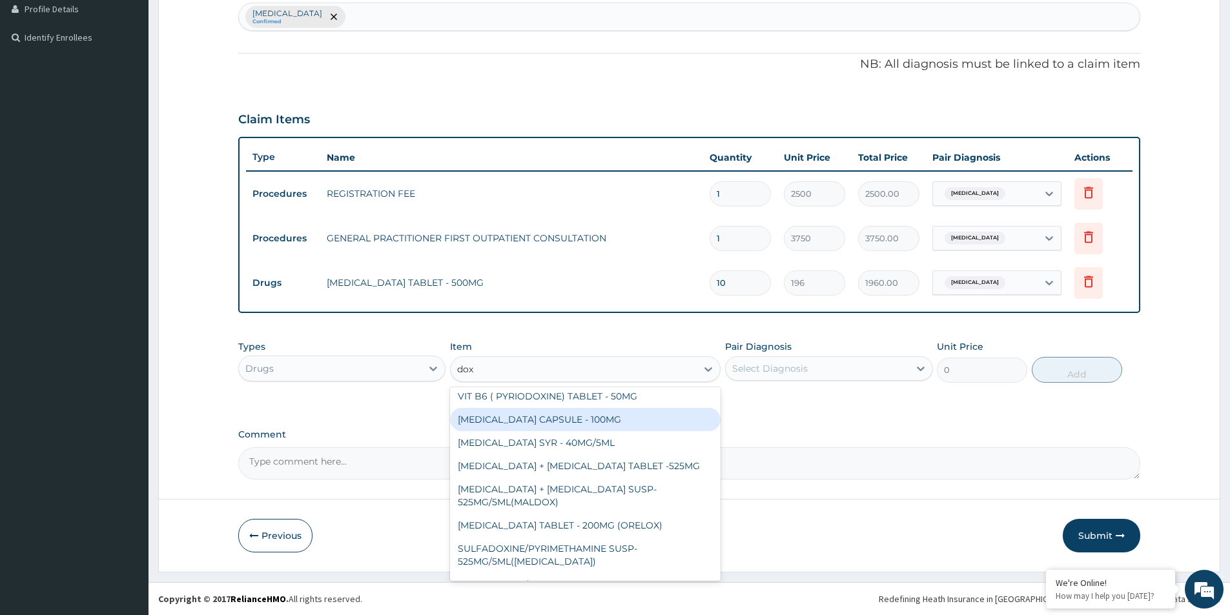
drag, startPoint x: 612, startPoint y: 426, endPoint x: 626, endPoint y: 418, distance: 15.9
click at [614, 424] on div "DOXYCYCLINE CAPSULE - 100MG" at bounding box center [585, 419] width 271 height 23
type input "64.39999999999999"
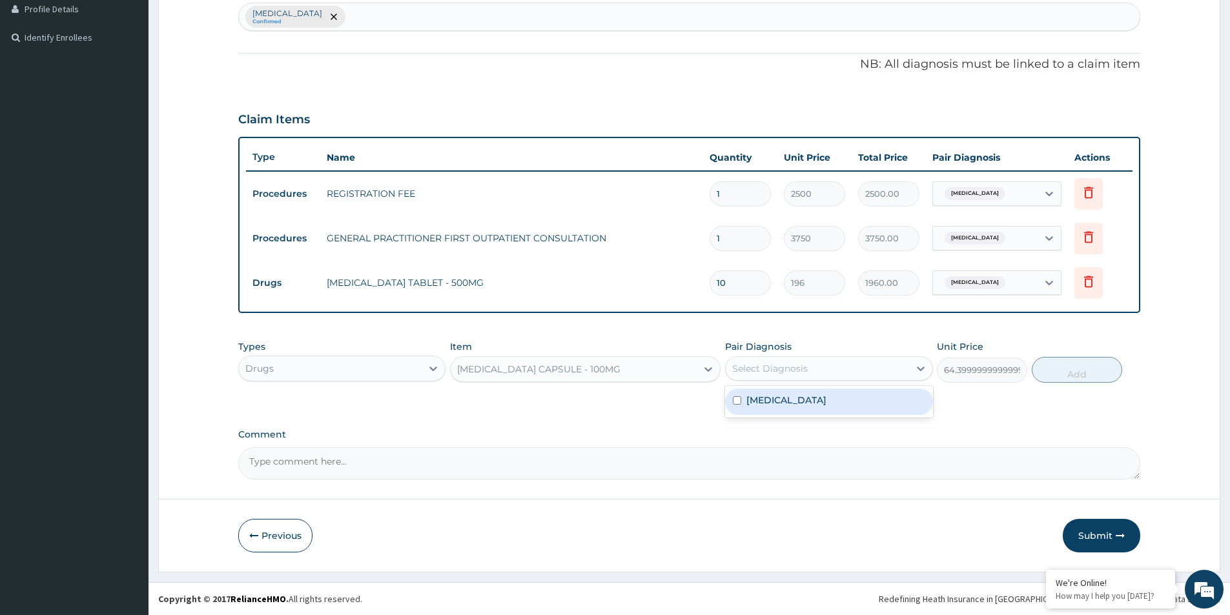
drag, startPoint x: 808, startPoint y: 360, endPoint x: 812, endPoint y: 383, distance: 23.7
click at [810, 365] on div "Select Diagnosis" at bounding box center [817, 368] width 183 height 21
click at [809, 397] on div "Folliculitis" at bounding box center [828, 402] width 207 height 26
checkbox input "true"
click at [1053, 375] on button "Add" at bounding box center [1077, 370] width 90 height 26
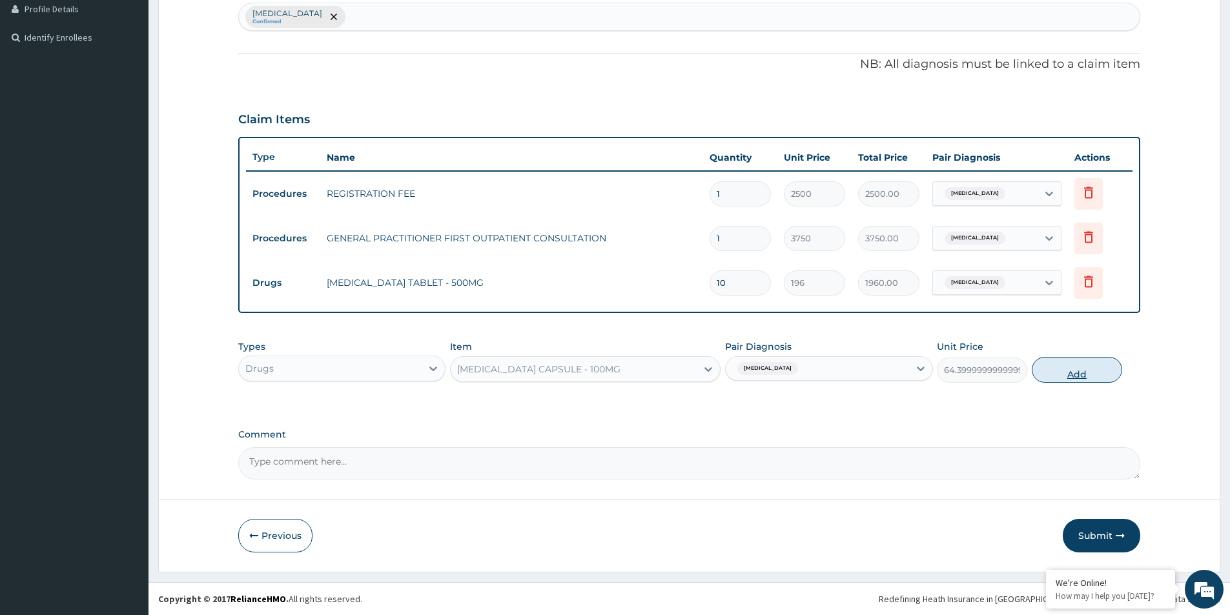
type input "0"
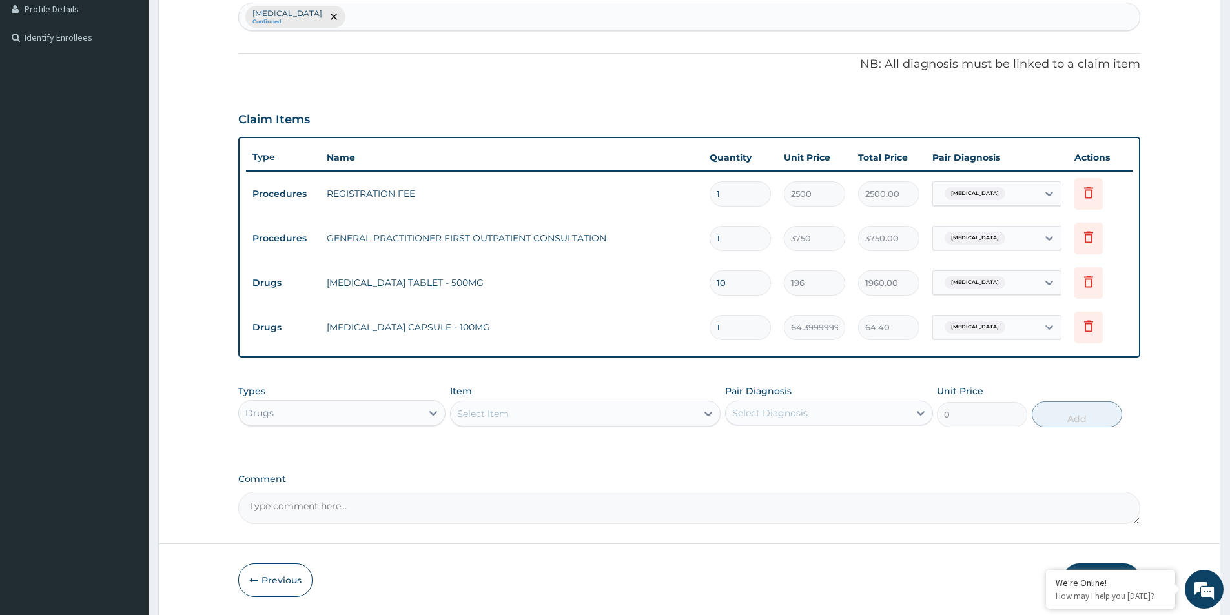
type input "10"
type input "644.00"
type input "10"
click at [901, 459] on div "PA Code / Prescription Code Enter Code(Secondary Care Only) Encounter Date DD-M…" at bounding box center [689, 159] width 902 height 732
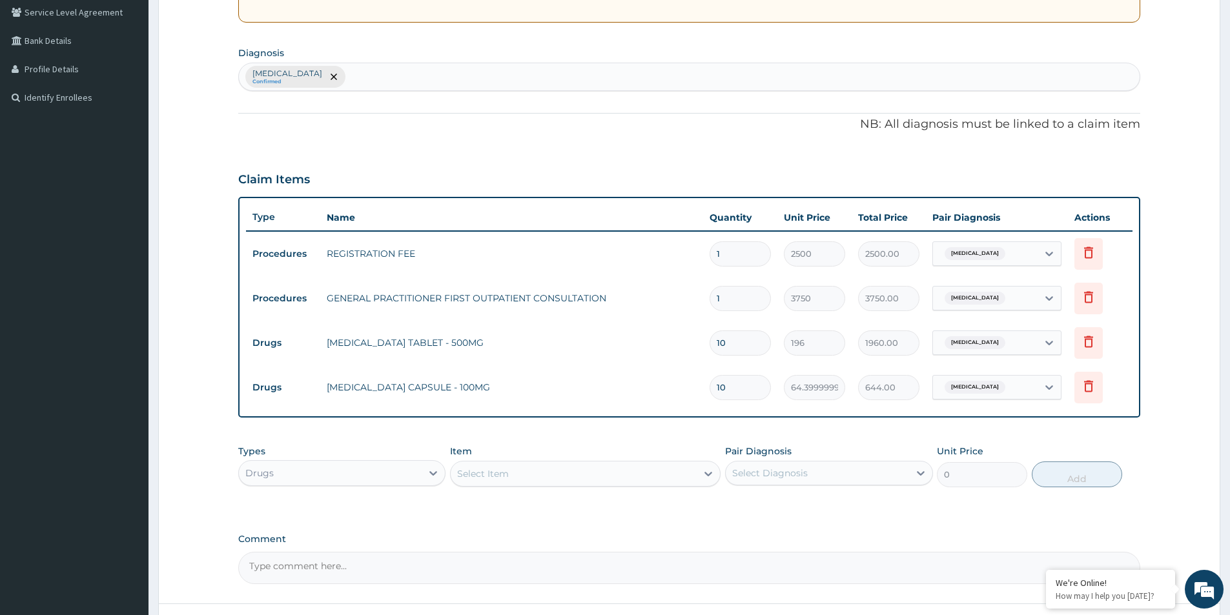
scroll to position [0, 0]
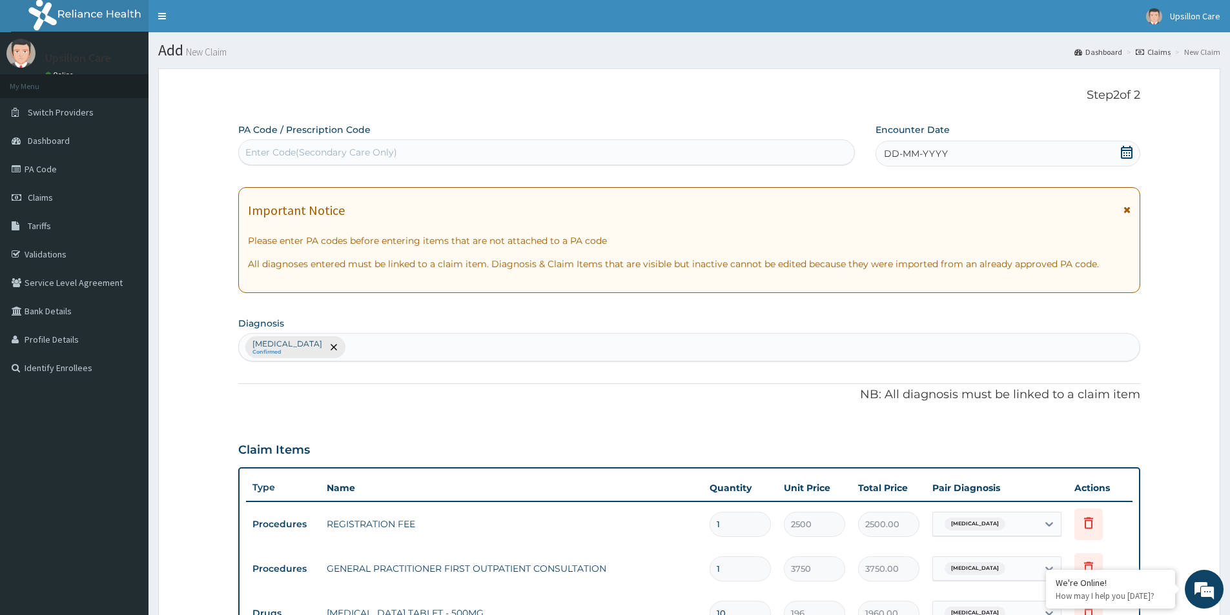
click at [1122, 151] on icon at bounding box center [1126, 152] width 13 height 13
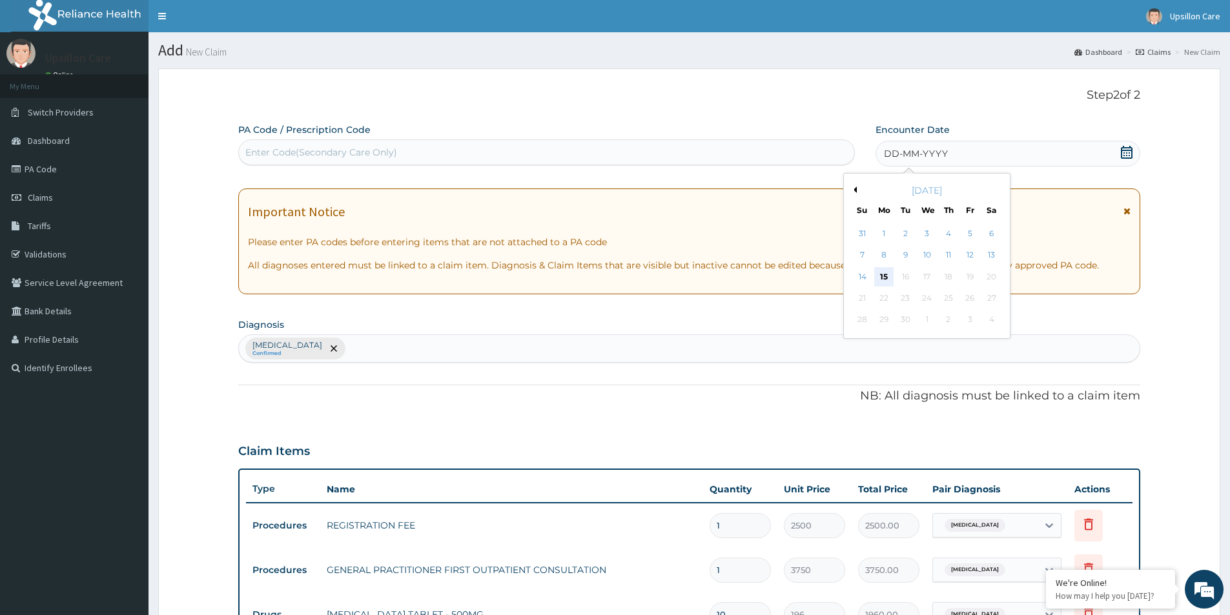
click at [880, 274] on div "15" at bounding box center [883, 276] width 19 height 19
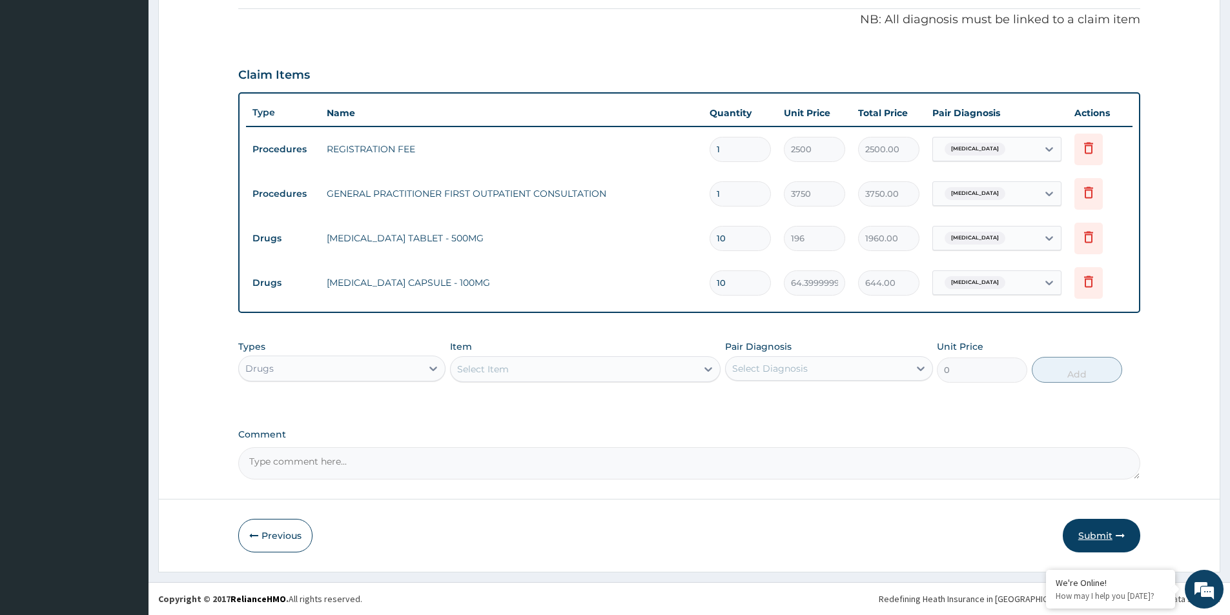
click at [1111, 529] on button "Submit" at bounding box center [1101, 536] width 77 height 34
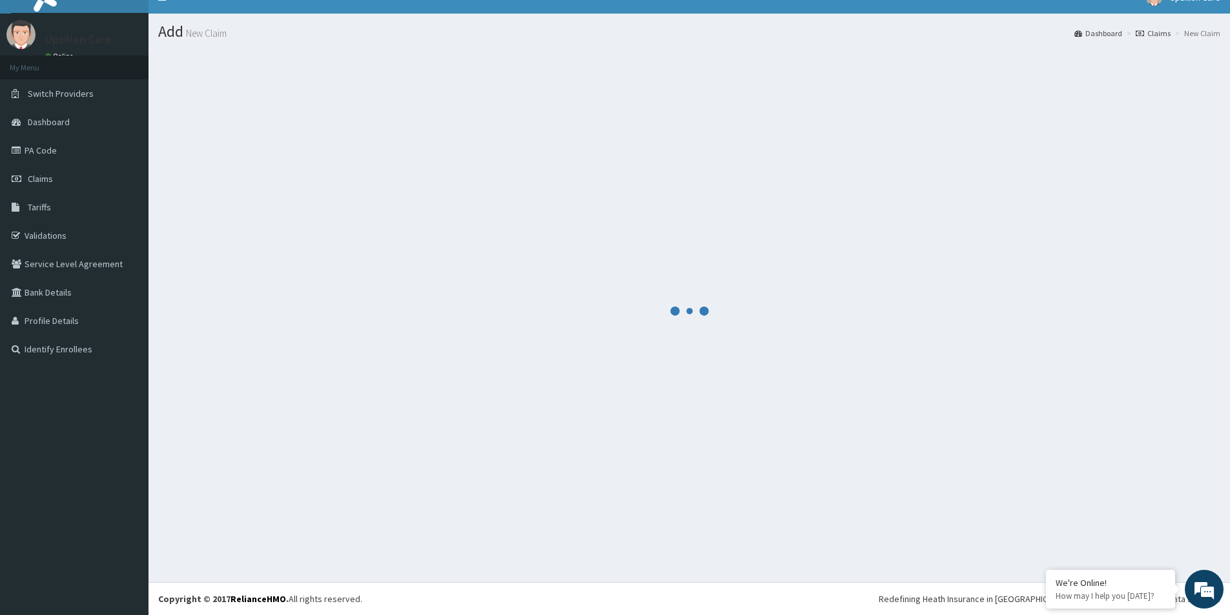
scroll to position [19, 0]
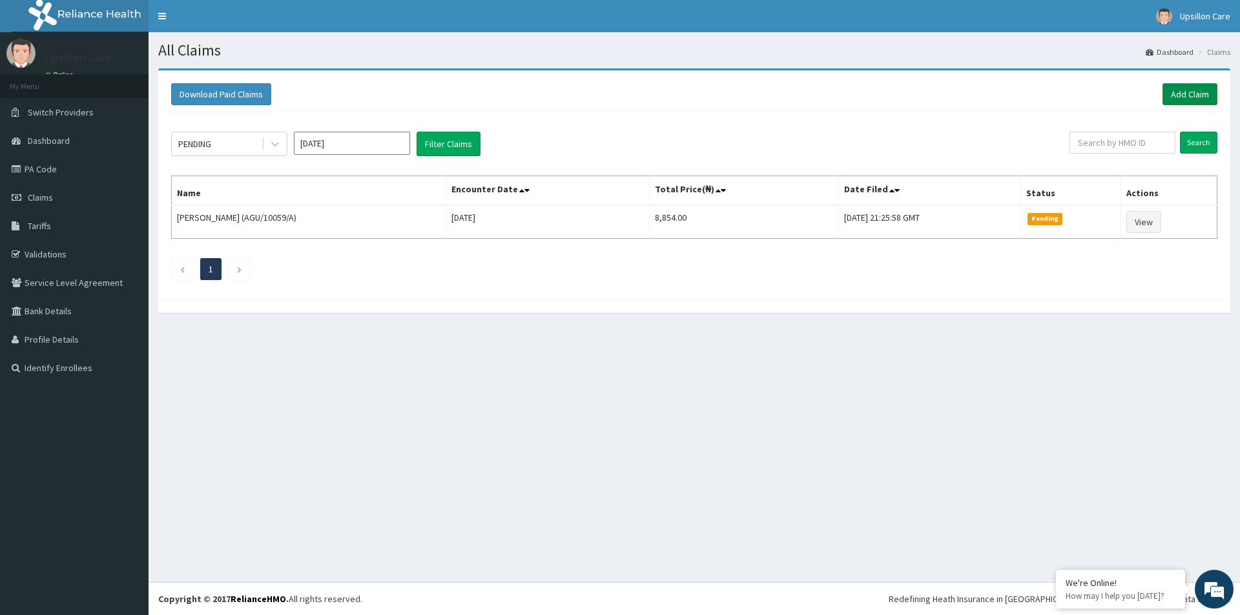
click at [1178, 89] on link "Add Claim" at bounding box center [1189, 94] width 55 height 22
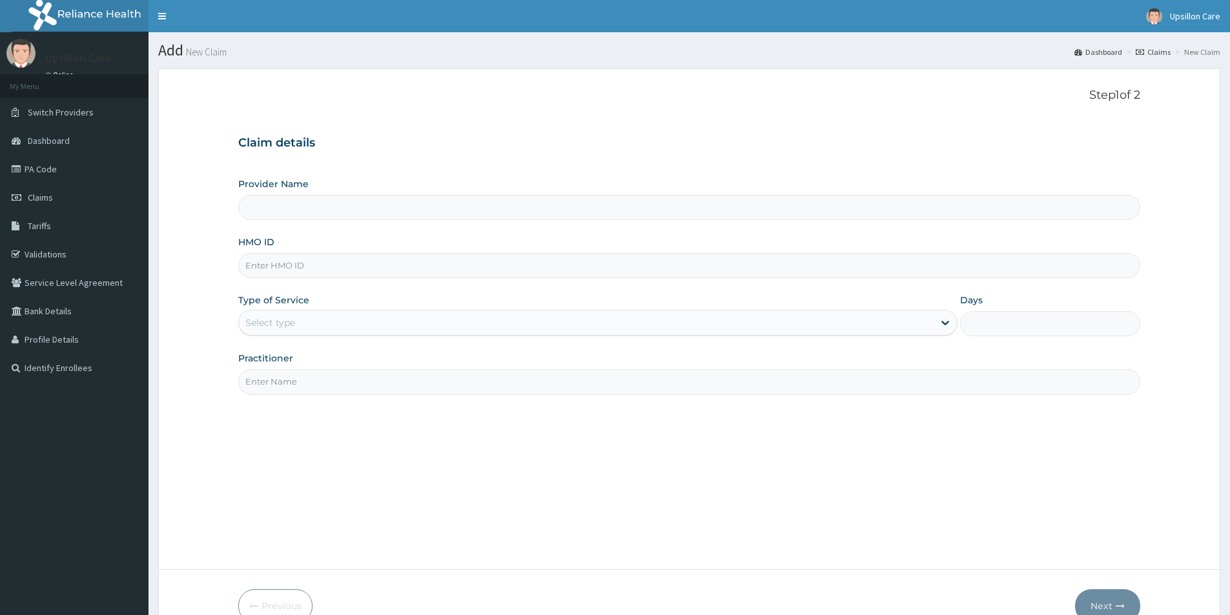
drag, startPoint x: 0, startPoint y: 0, endPoint x: 428, endPoint y: 258, distance: 499.5
click at [428, 258] on input "HMO ID" at bounding box center [689, 265] width 902 height 25
paste input "dip/10009/a"
type input "dip/10009/a"
click at [433, 323] on div "Select type" at bounding box center [586, 323] width 695 height 21
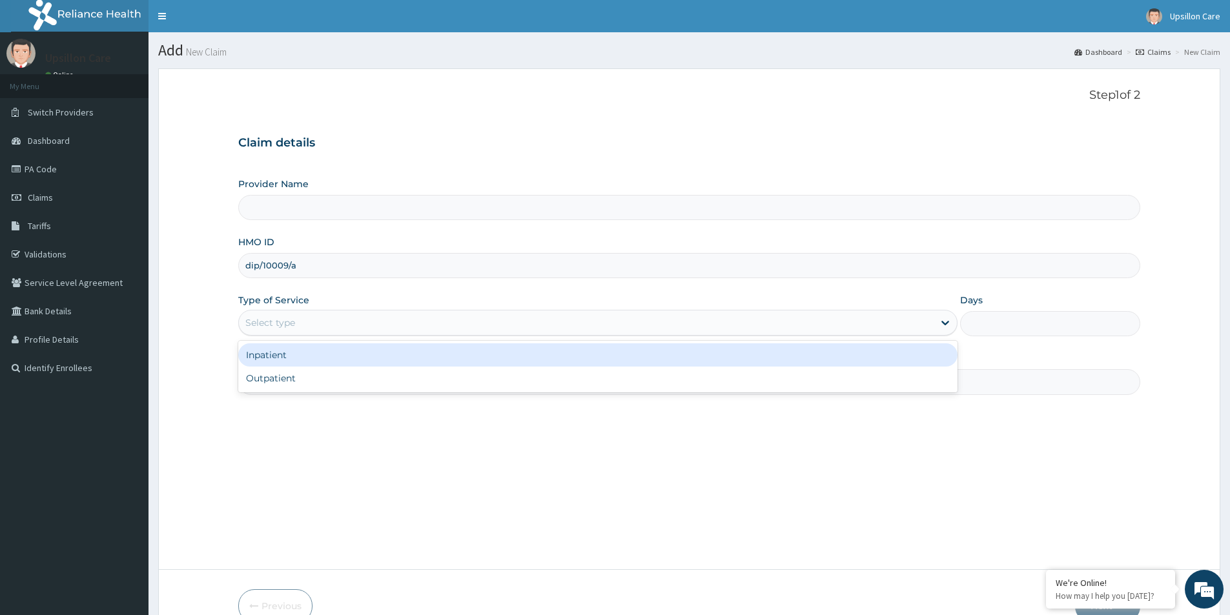
type input "Upsillon Care hospital"
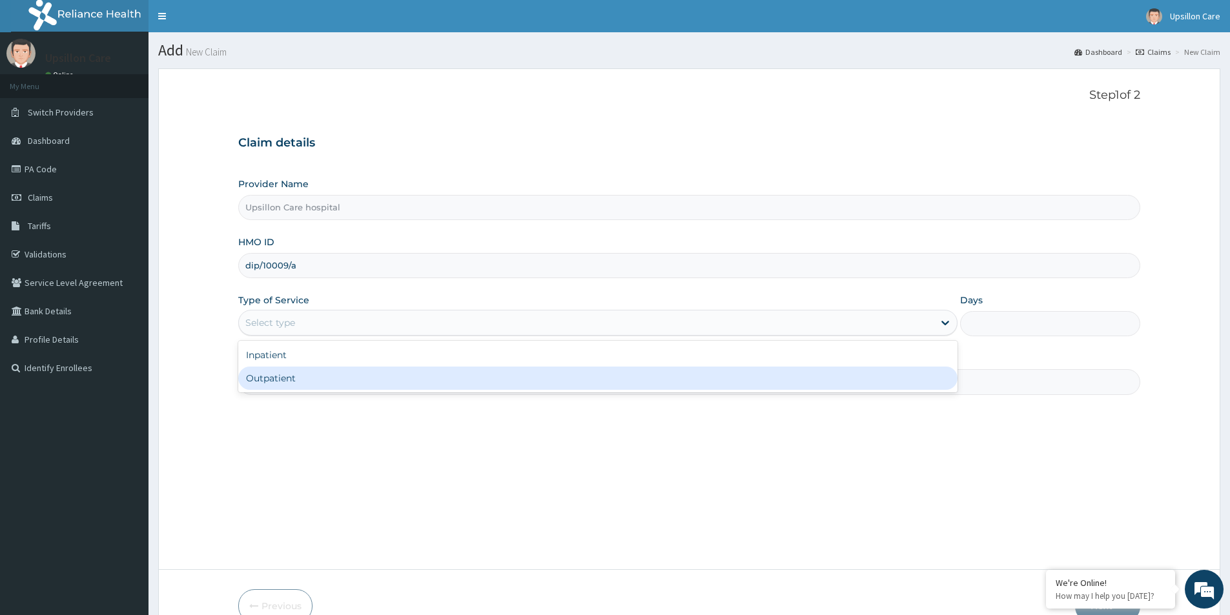
click at [402, 392] on div "Inpatient Outpatient" at bounding box center [597, 367] width 719 height 52
click at [404, 384] on div "Outpatient" at bounding box center [597, 378] width 719 height 23
type input "1"
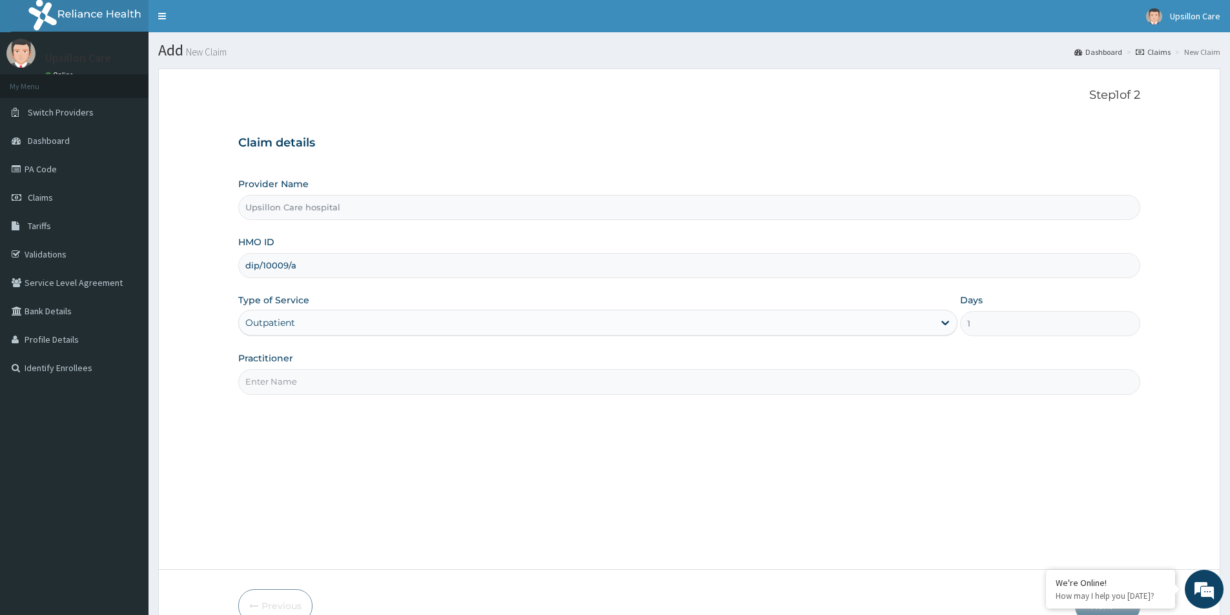
click at [407, 382] on input "Practitioner" at bounding box center [689, 381] width 902 height 25
type input "dr oye"
click at [764, 453] on div "Step 1 of 2 Claim details Provider Name Upsillon Care hospital HMO ID dip/10009…" at bounding box center [689, 319] width 902 height 462
click at [1046, 571] on em at bounding box center [1046, 571] width 13 height 13
click at [1113, 593] on button "Next" at bounding box center [1107, 607] width 65 height 34
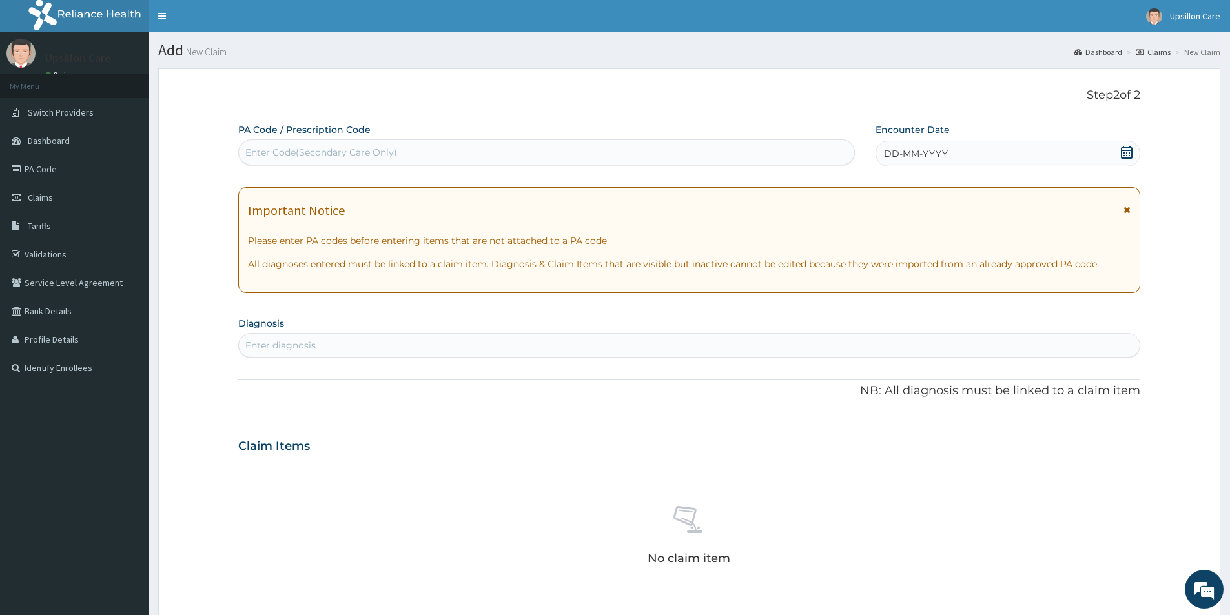
click at [1020, 477] on div "No claim item" at bounding box center [689, 538] width 902 height 149
click at [1119, 156] on div "DD-MM-YYYY" at bounding box center [1008, 154] width 264 height 26
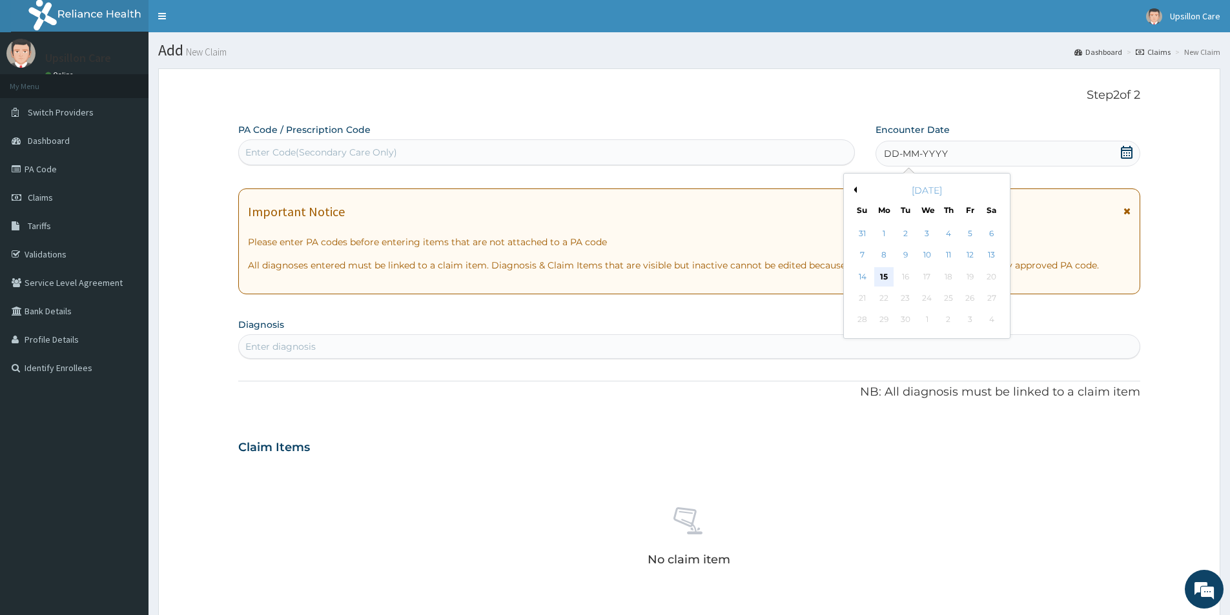
click at [880, 273] on div "15" at bounding box center [883, 276] width 19 height 19
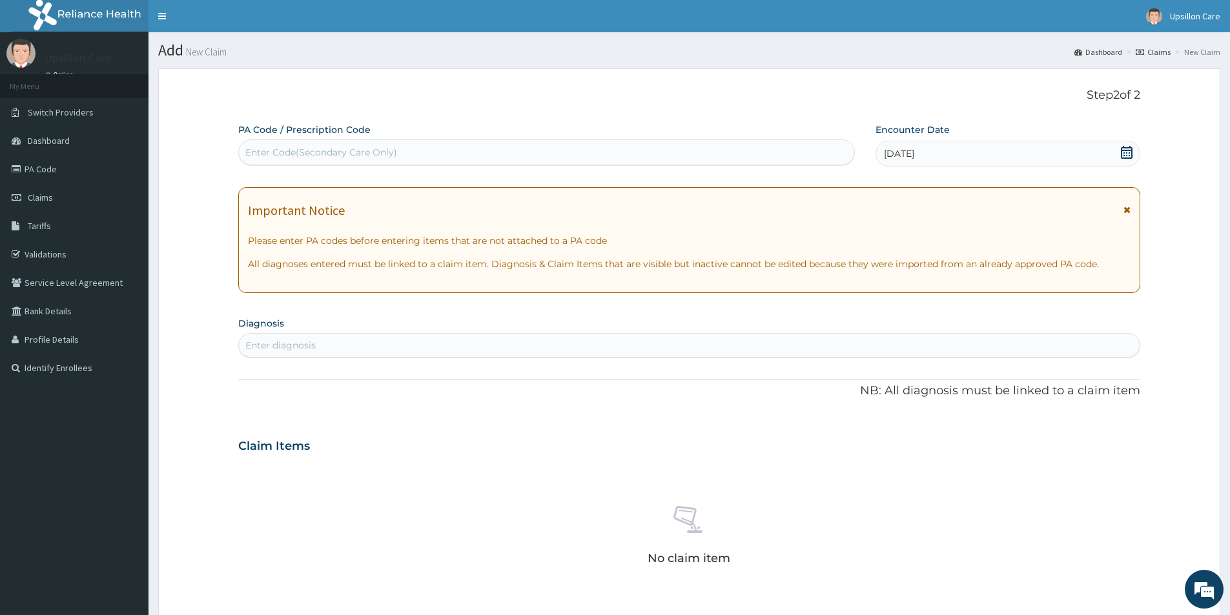
click at [783, 354] on div "Enter diagnosis" at bounding box center [689, 345] width 901 height 21
type input "mala"
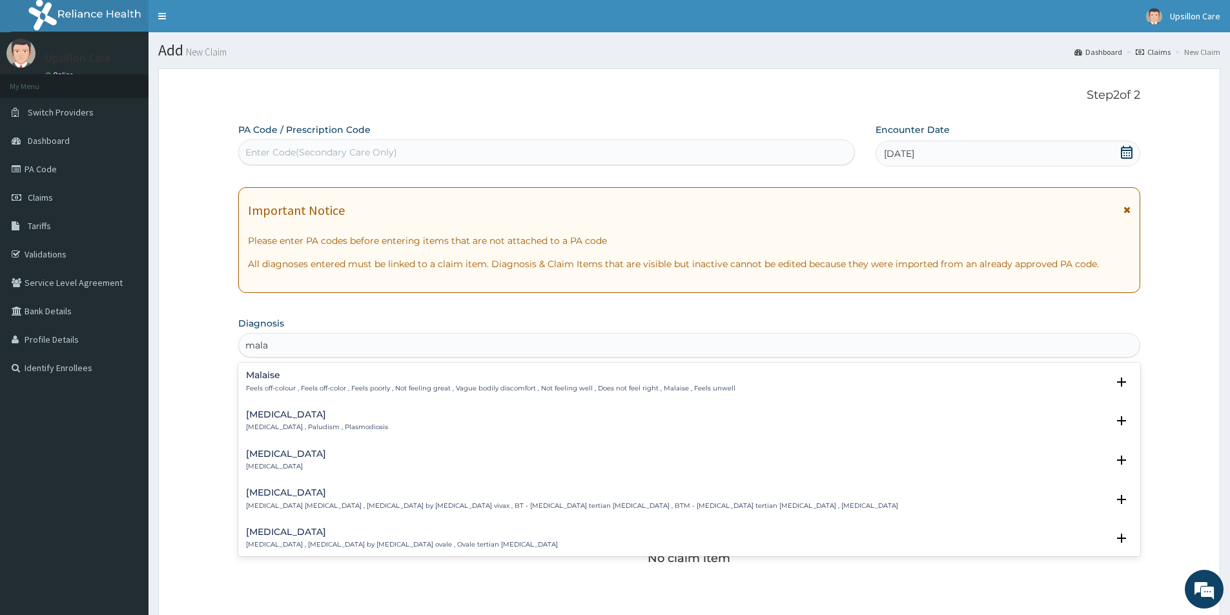
click at [293, 417] on h4 "Malaria" at bounding box center [317, 415] width 142 height 10
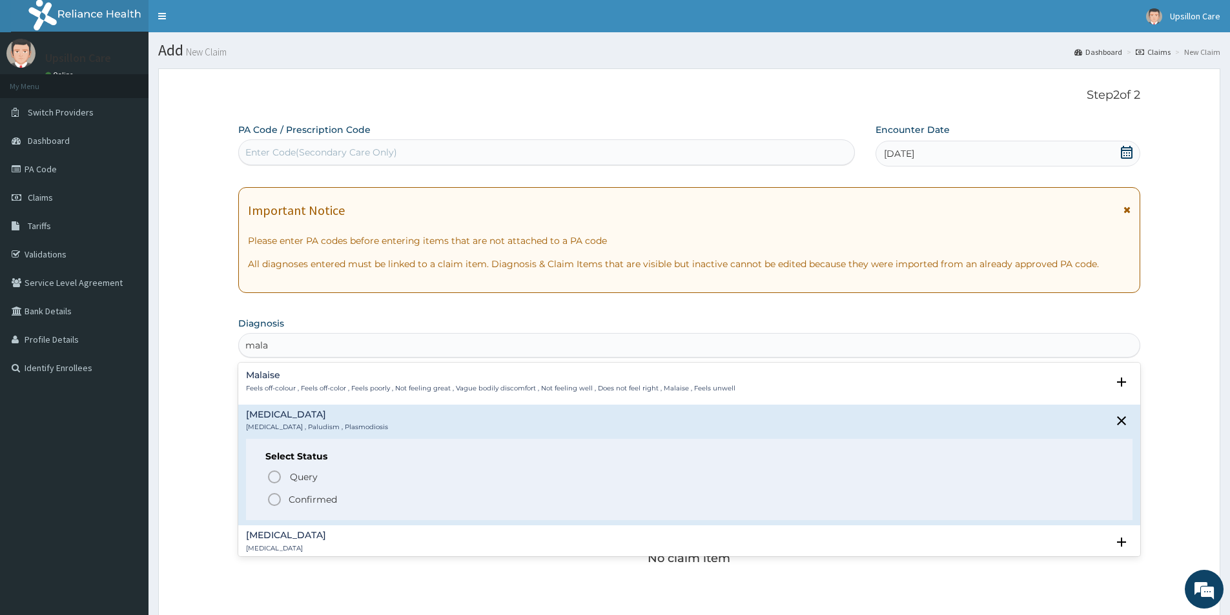
click at [313, 501] on p "Confirmed" at bounding box center [313, 499] width 48 height 13
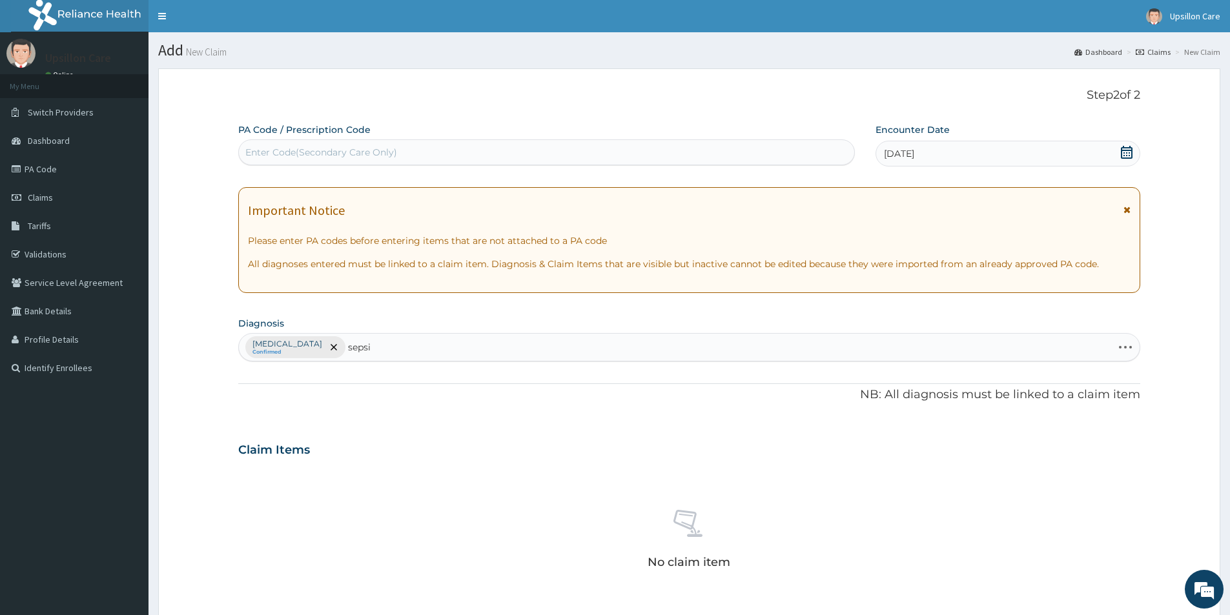
type input "sepsis"
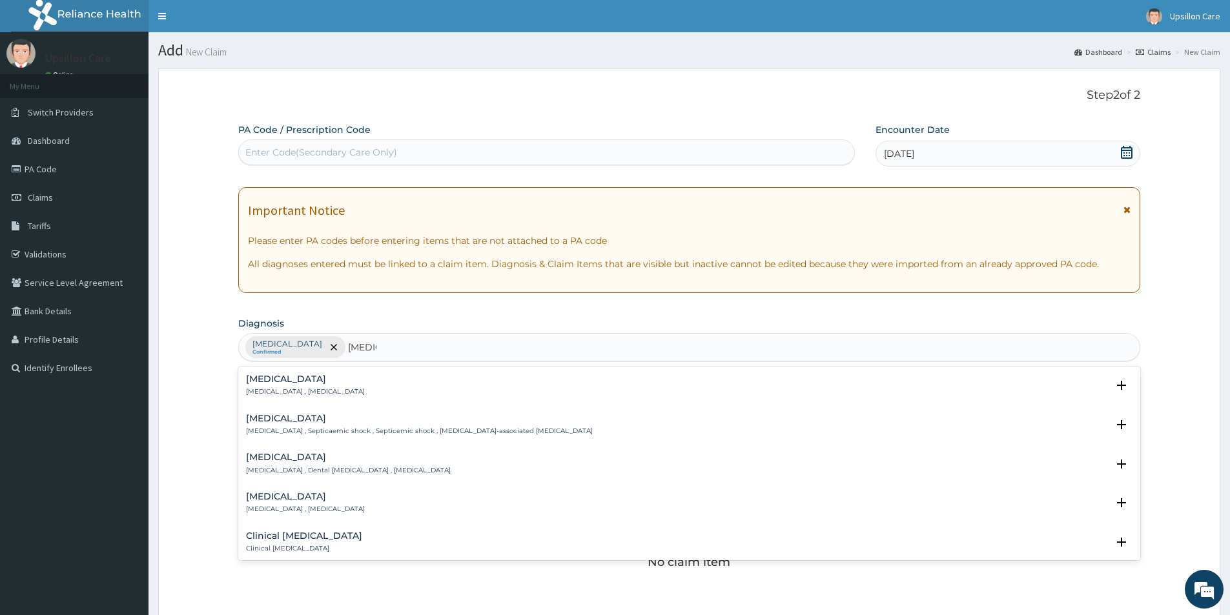
click at [289, 383] on h4 "Sepsis" at bounding box center [305, 380] width 119 height 10
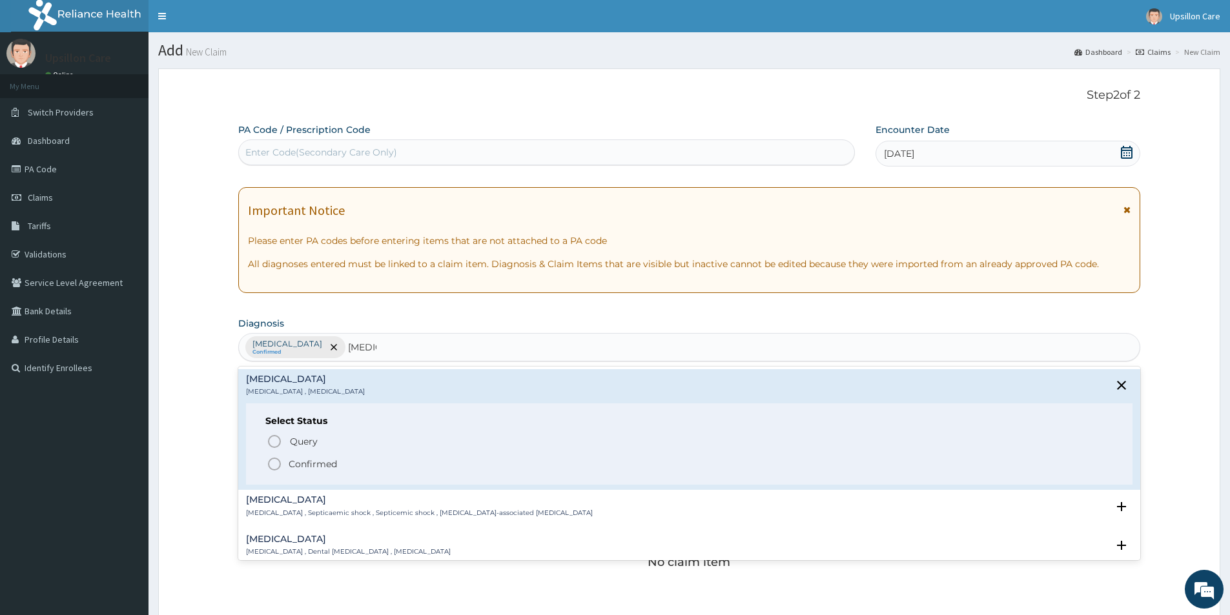
click at [309, 468] on p "Confirmed" at bounding box center [313, 464] width 48 height 13
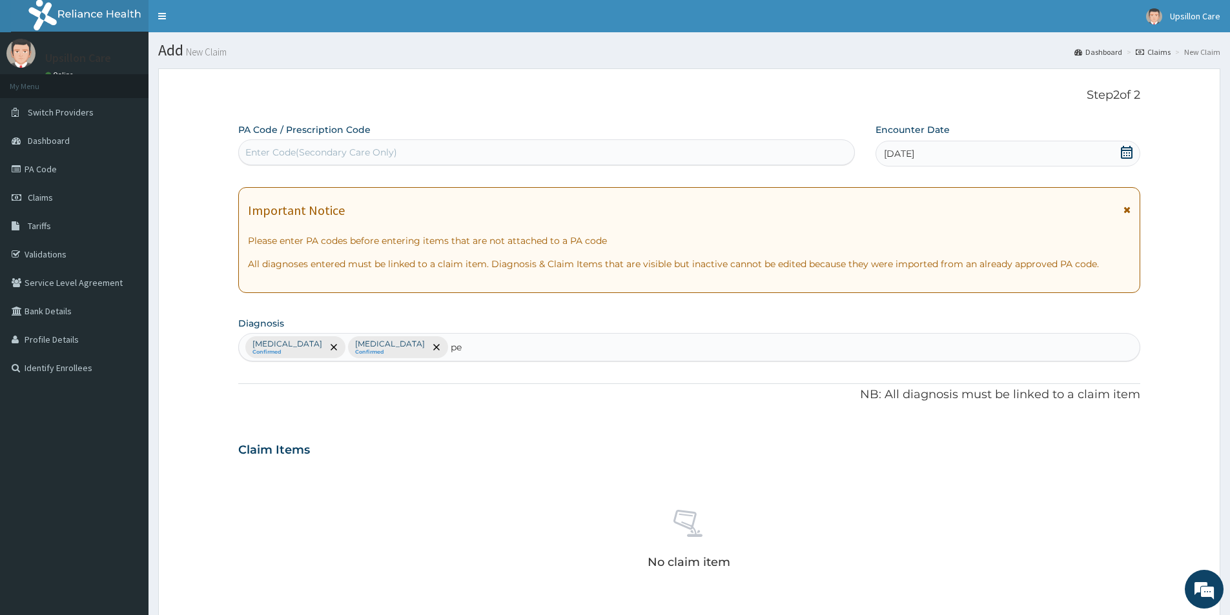
type input "pep"
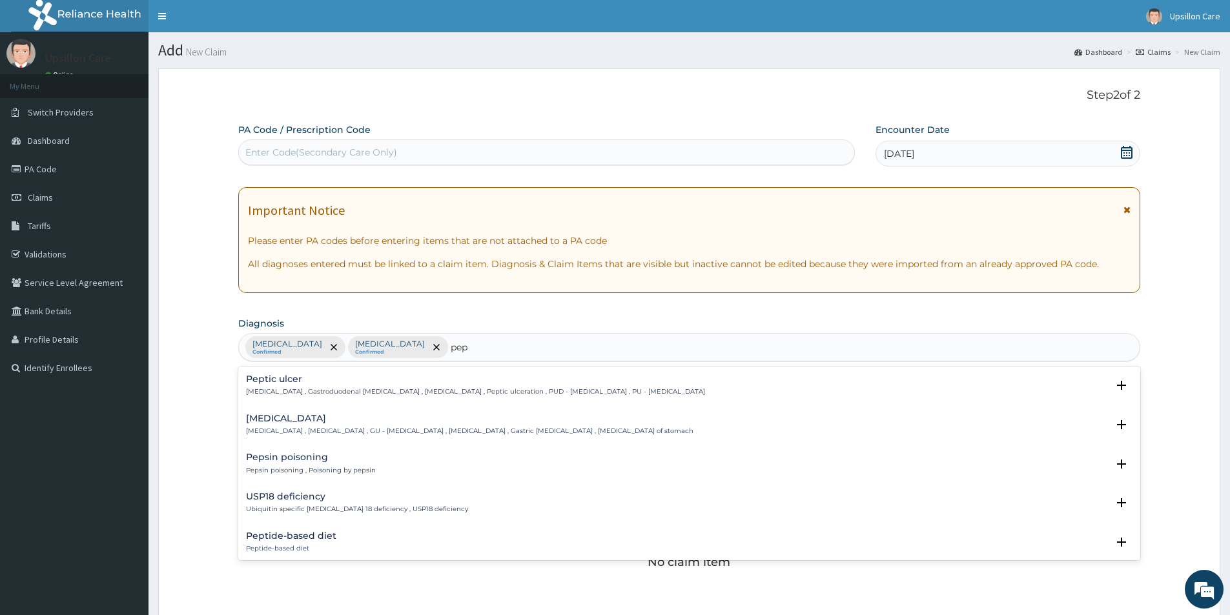
click at [490, 402] on div "Peptic ulcer Peptic ulcer , Gastroduodenal ulcer , Peptic ulcer disease , Pepti…" at bounding box center [689, 389] width 887 height 29
click at [502, 389] on p "Peptic ulcer , Gastroduodenal ulcer , Peptic ulcer disease , Peptic ulceration …" at bounding box center [475, 391] width 459 height 9
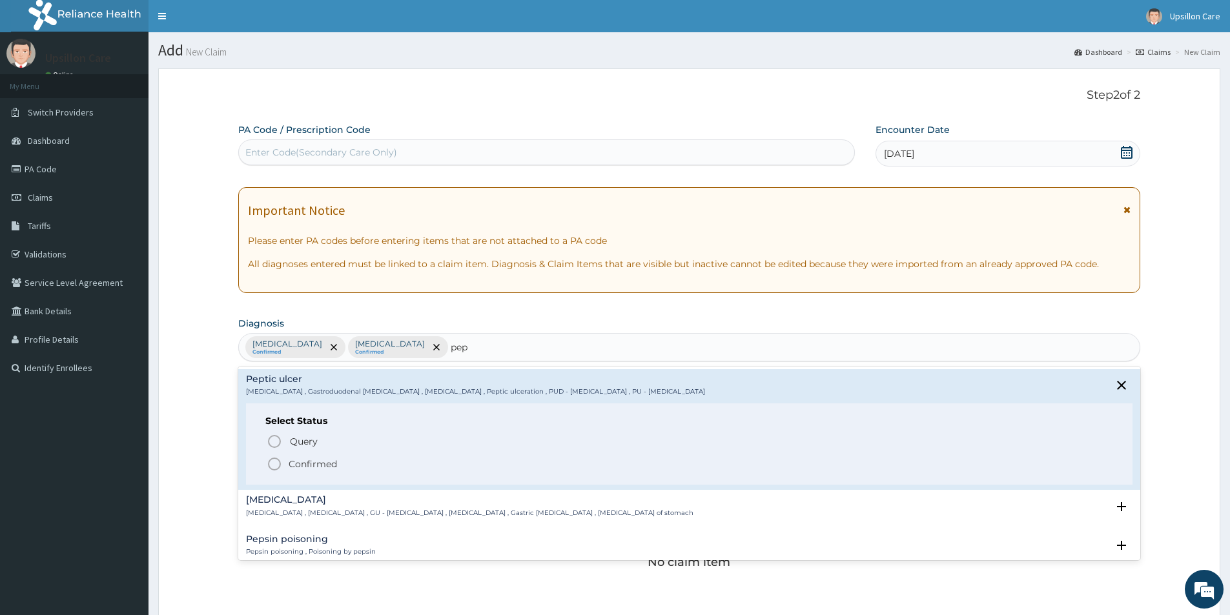
click at [349, 456] on div "Query Query covers suspected (?), Keep in view (kiv), Ruled out (r/o) Confirmed" at bounding box center [689, 452] width 848 height 39
click at [328, 466] on p "Confirmed" at bounding box center [313, 464] width 48 height 13
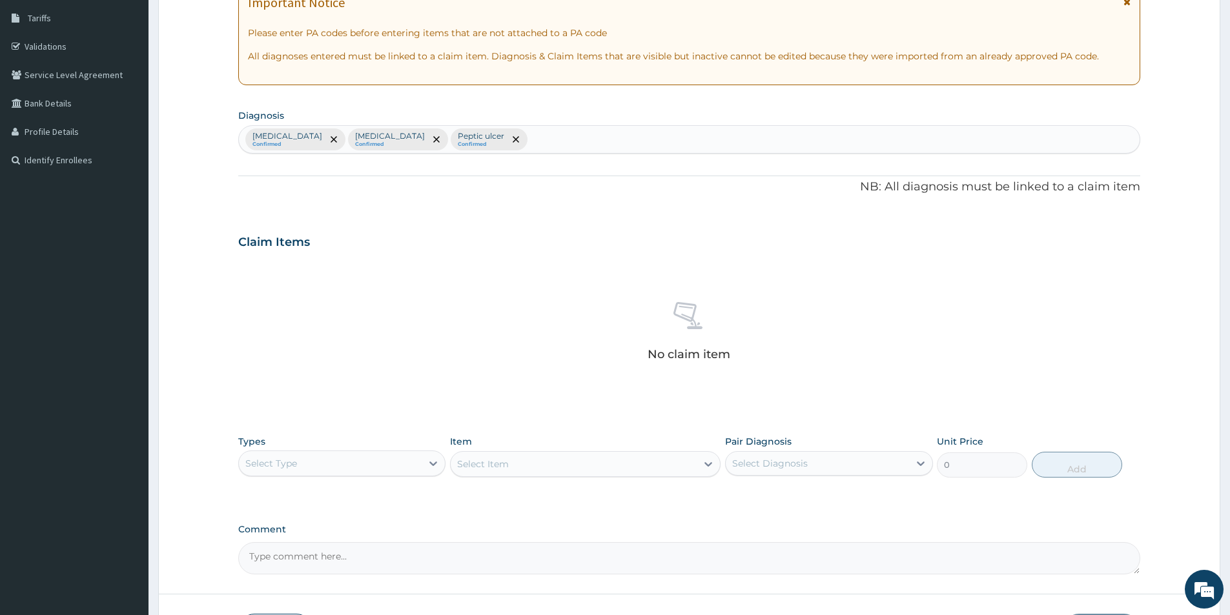
scroll to position [258, 0]
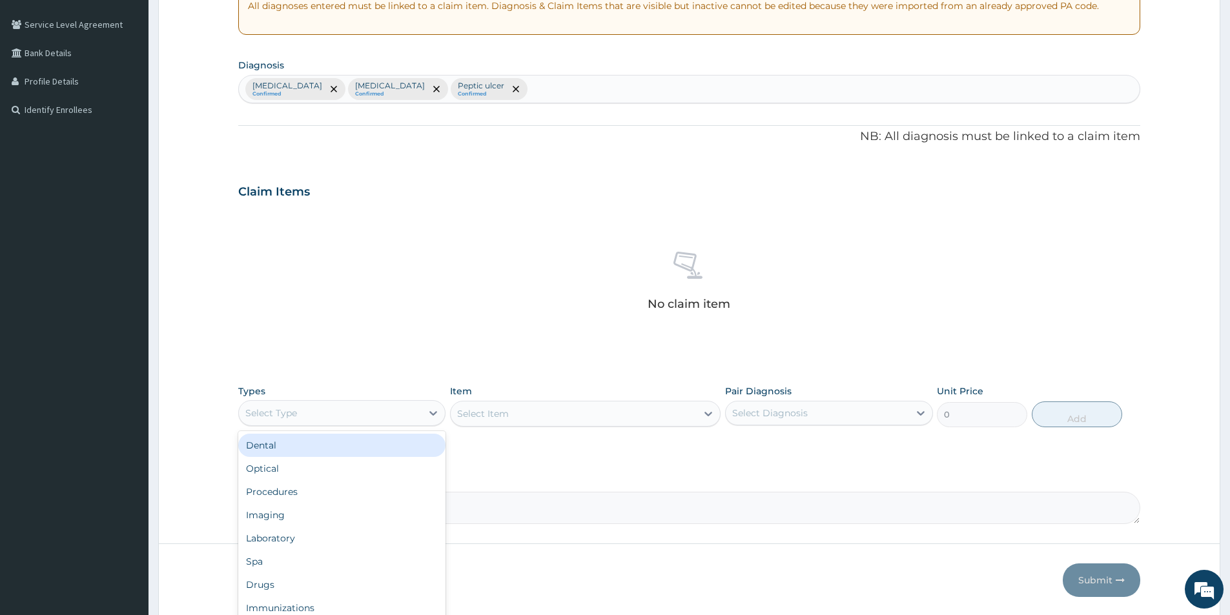
click at [397, 424] on div "Select Type" at bounding box center [341, 413] width 207 height 26
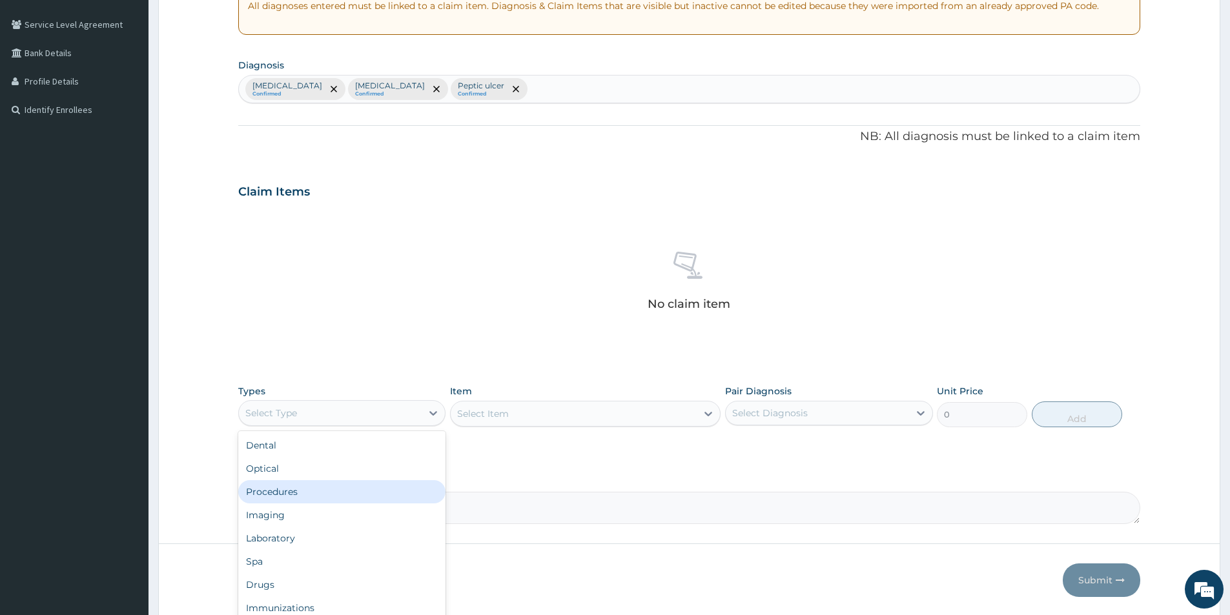
click at [314, 482] on div "Procedures" at bounding box center [341, 491] width 207 height 23
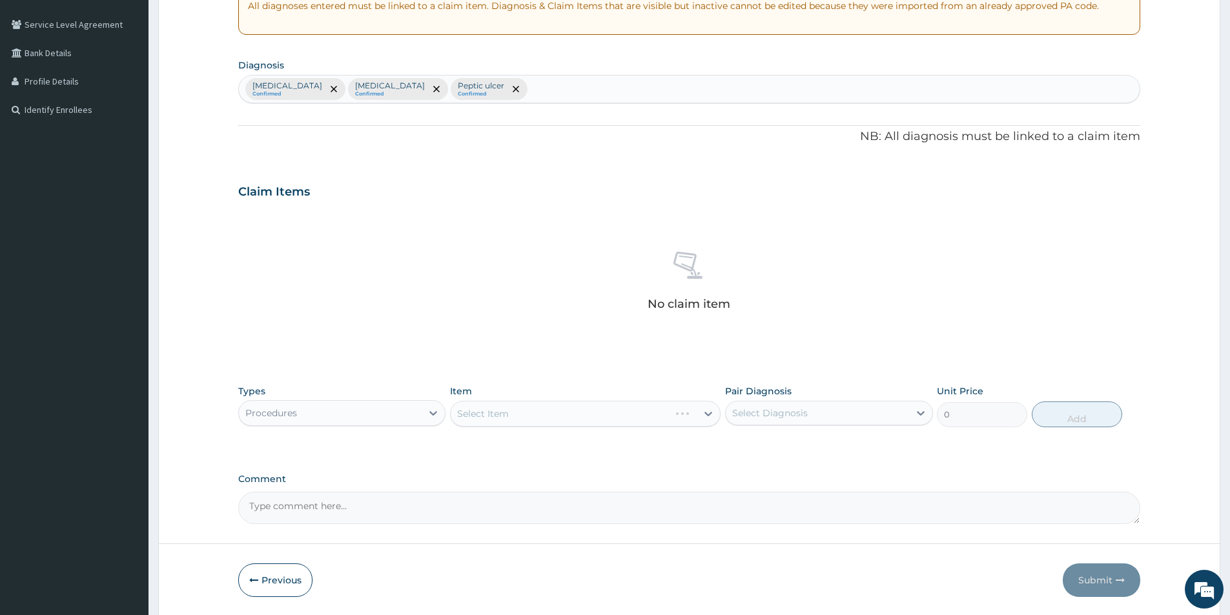
drag, startPoint x: 534, startPoint y: 414, endPoint x: 399, endPoint y: 329, distance: 159.3
click at [521, 415] on div "Select Item" at bounding box center [585, 414] width 271 height 26
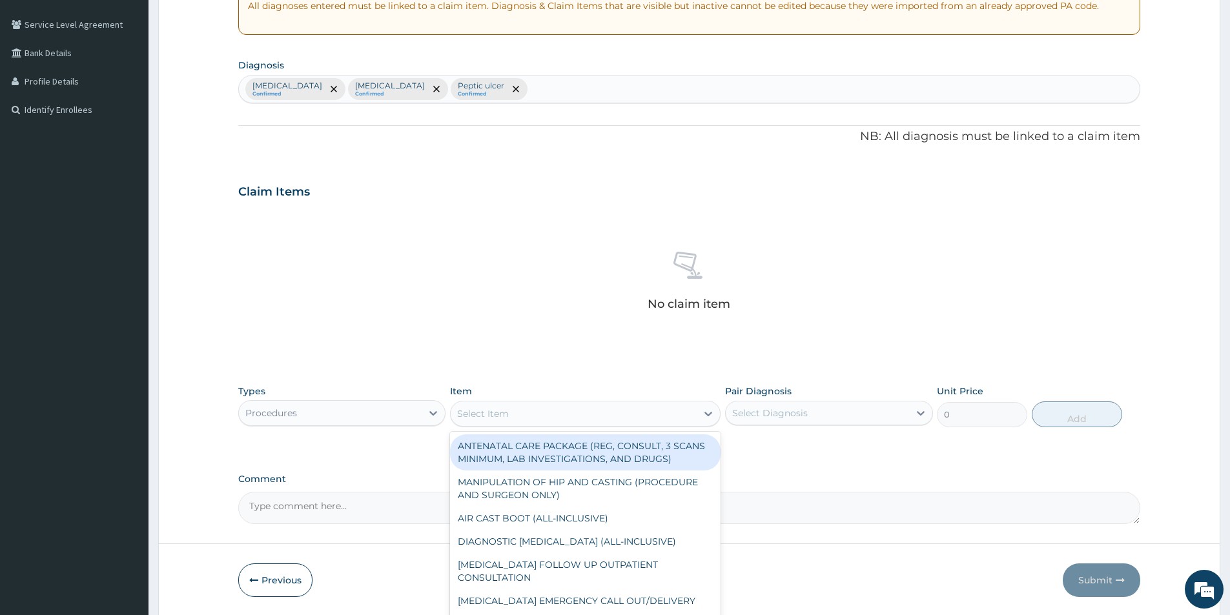
click at [557, 408] on div "Select Item" at bounding box center [574, 414] width 246 height 21
type input "gen"
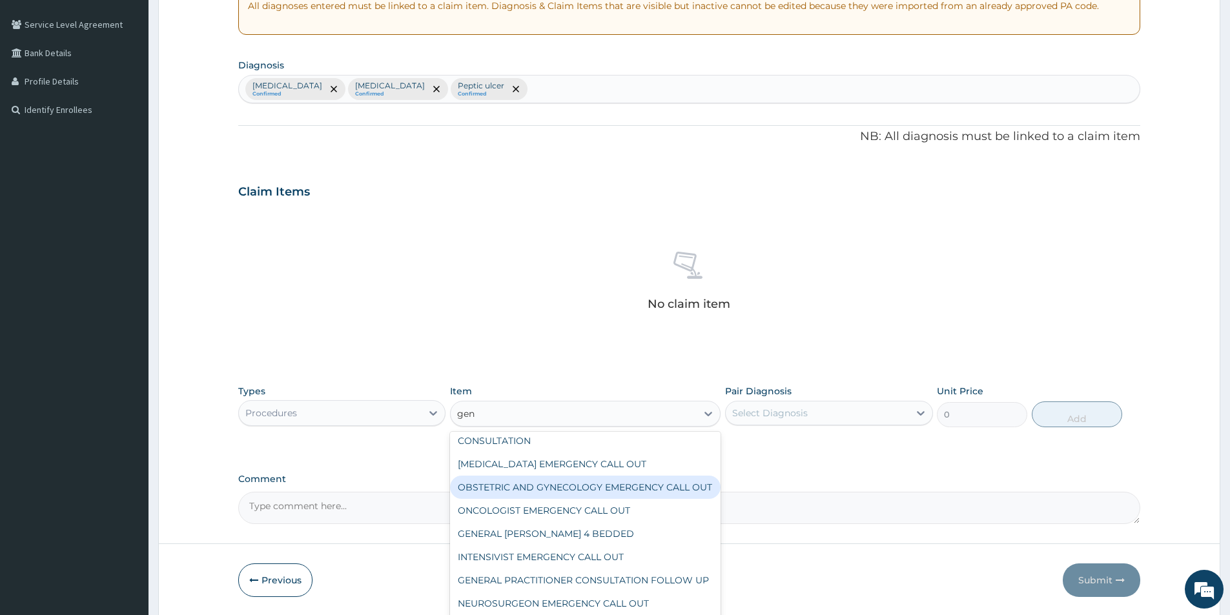
scroll to position [775, 0]
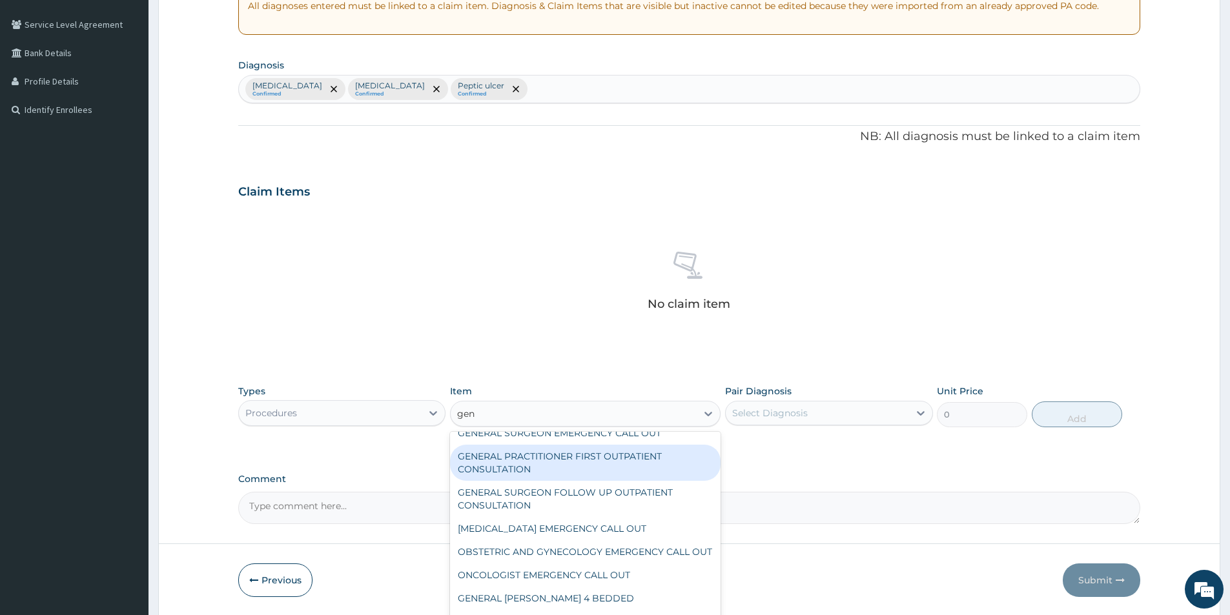
click at [570, 467] on div "GENERAL PRACTITIONER FIRST OUTPATIENT CONSULTATION" at bounding box center [585, 463] width 271 height 36
type input "3750"
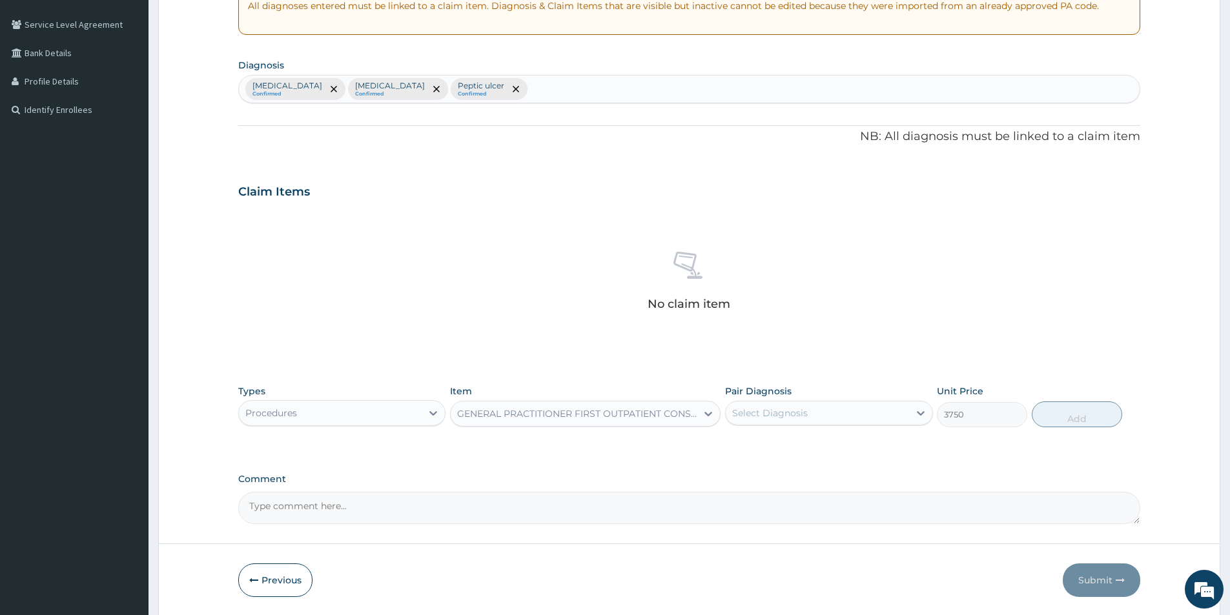
click at [766, 412] on div "Select Diagnosis" at bounding box center [770, 413] width 76 height 13
click at [789, 444] on div "Malaria" at bounding box center [828, 446] width 207 height 26
checkbox input "true"
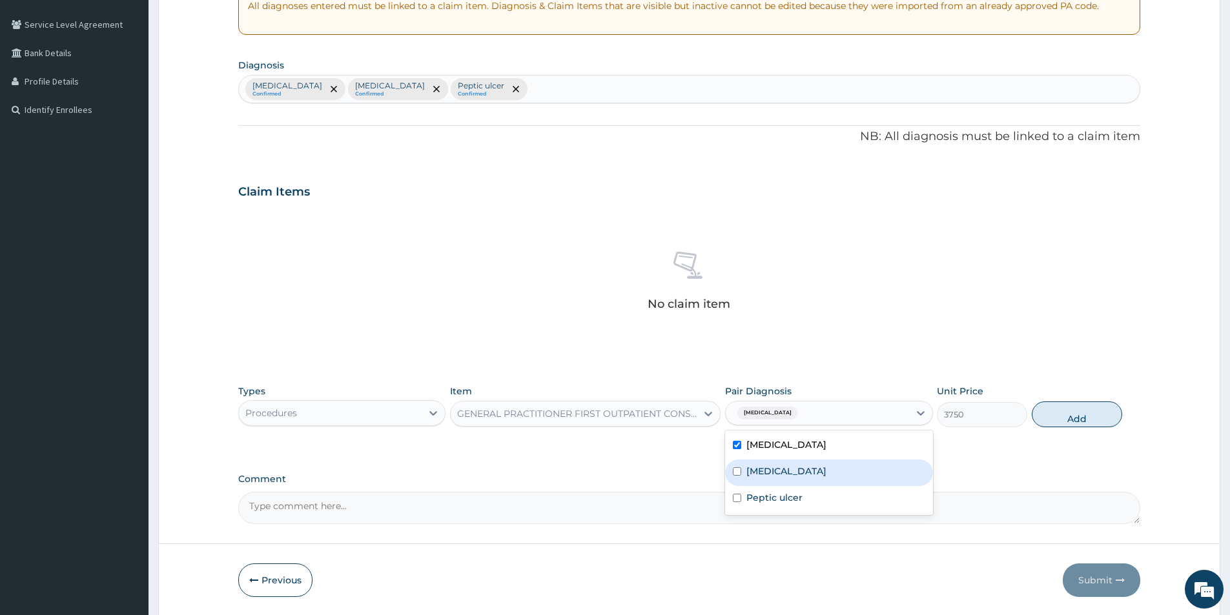
click at [781, 461] on div "Sepsis" at bounding box center [828, 473] width 207 height 26
checkbox input "true"
click at [780, 494] on label "Peptic ulcer" at bounding box center [775, 497] width 56 height 13
checkbox input "true"
click at [1073, 411] on button "Add" at bounding box center [1077, 415] width 90 height 26
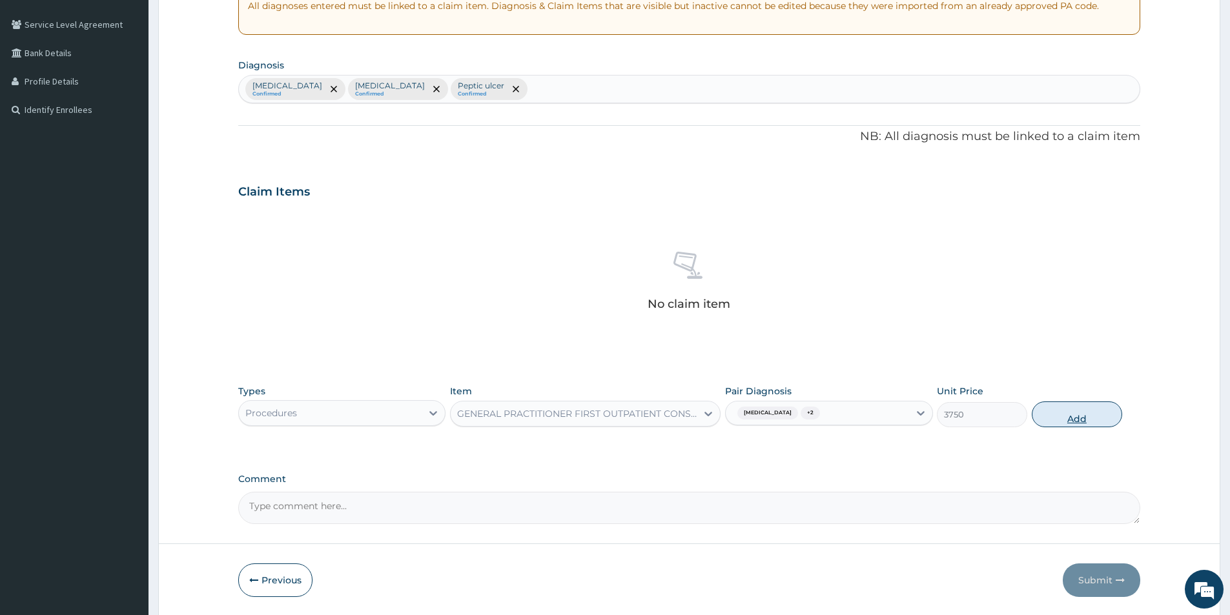
type input "0"
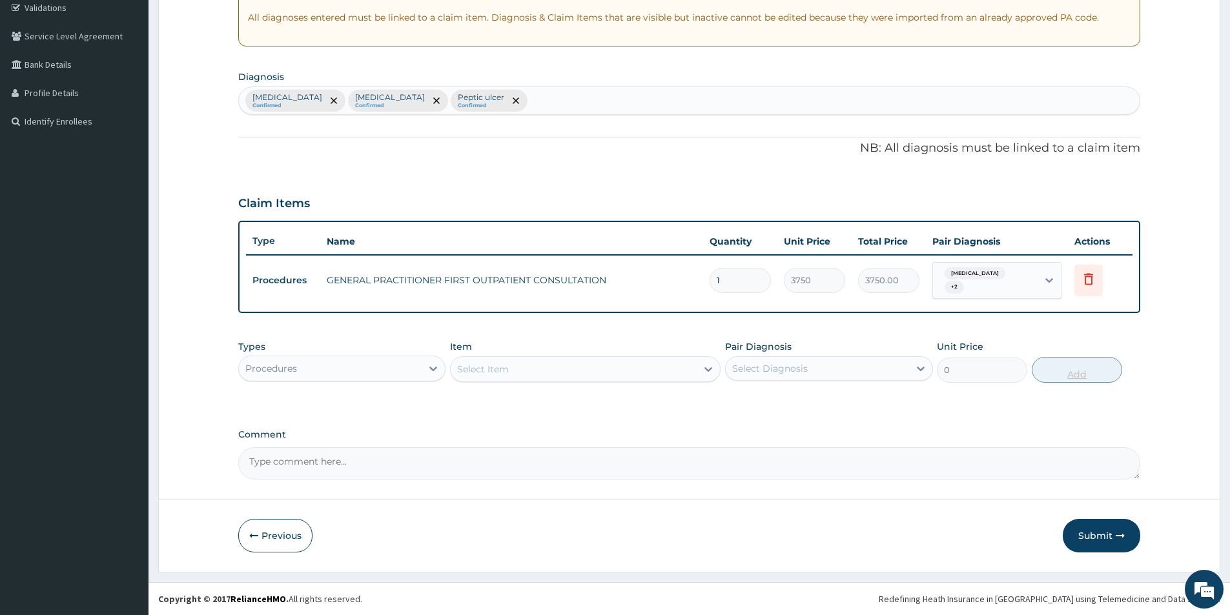
scroll to position [242, 0]
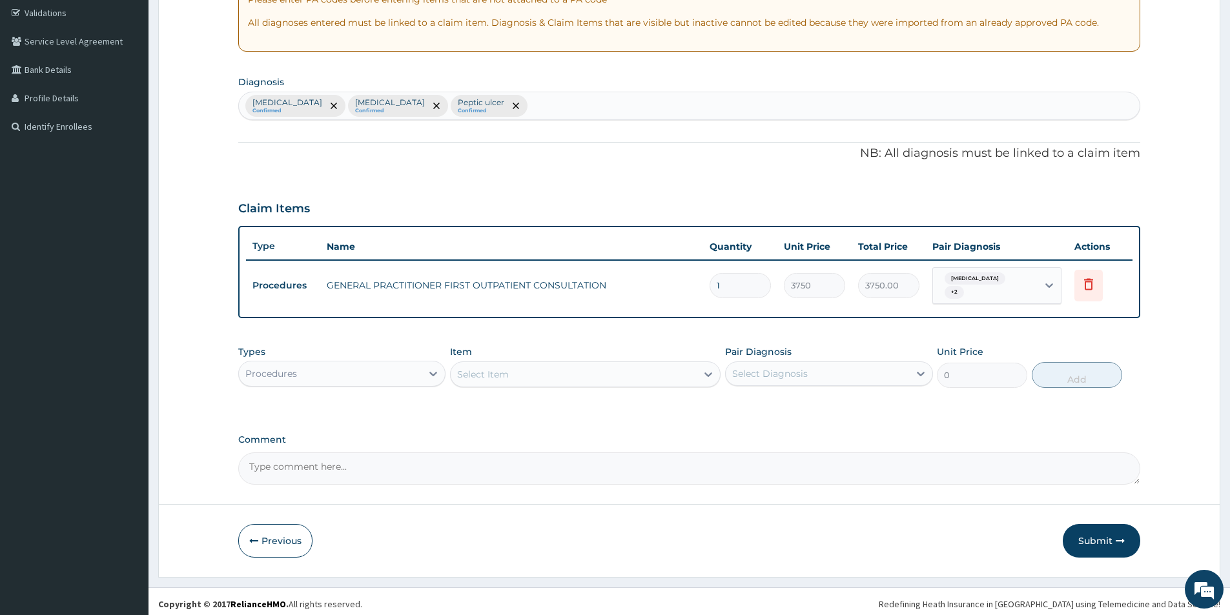
click at [493, 364] on div "Select Item" at bounding box center [574, 374] width 246 height 21
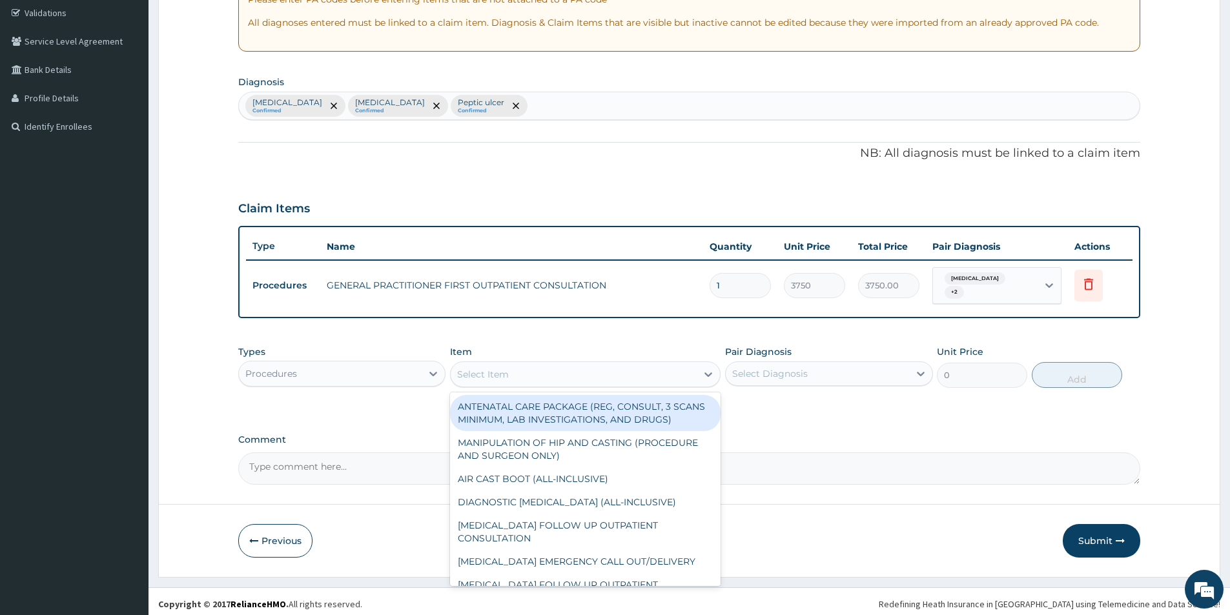
click at [386, 367] on div "Procedures" at bounding box center [330, 374] width 183 height 21
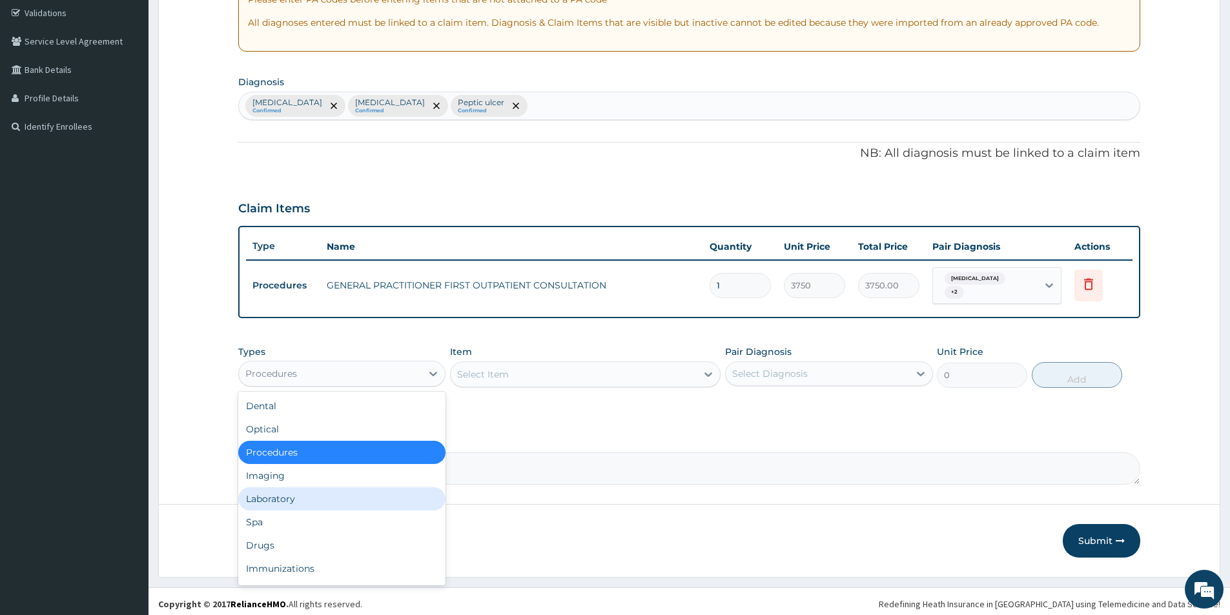
drag, startPoint x: 304, startPoint y: 493, endPoint x: 366, endPoint y: 455, distance: 72.4
click at [309, 493] on div "Laboratory" at bounding box center [341, 499] width 207 height 23
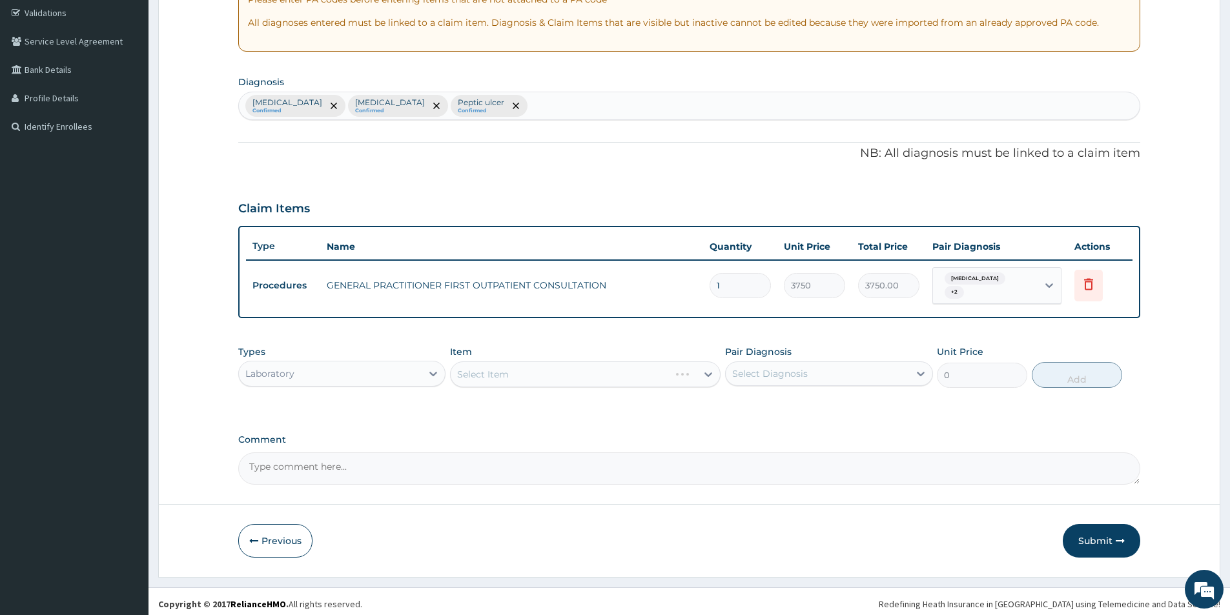
click at [575, 370] on div "Select Item" at bounding box center [585, 375] width 271 height 26
click at [579, 364] on div "Select Item" at bounding box center [585, 375] width 271 height 26
click at [578, 366] on div "Select Item" at bounding box center [585, 375] width 271 height 26
click at [577, 367] on div "Select Item" at bounding box center [585, 375] width 271 height 26
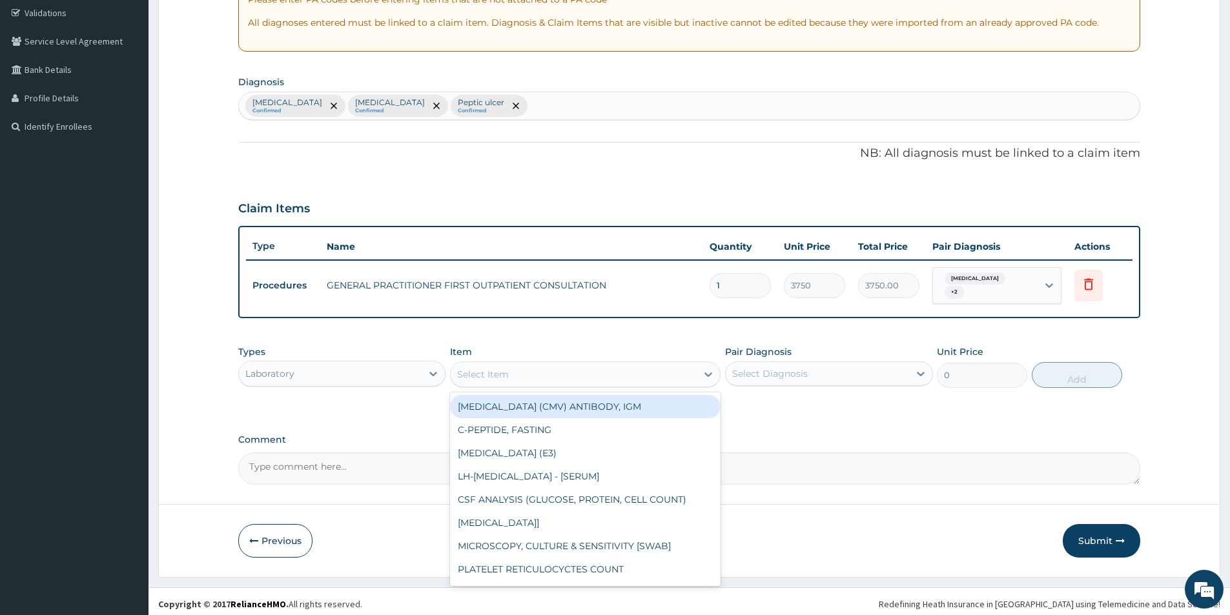
click at [577, 370] on div "Select Item" at bounding box center [574, 374] width 246 height 21
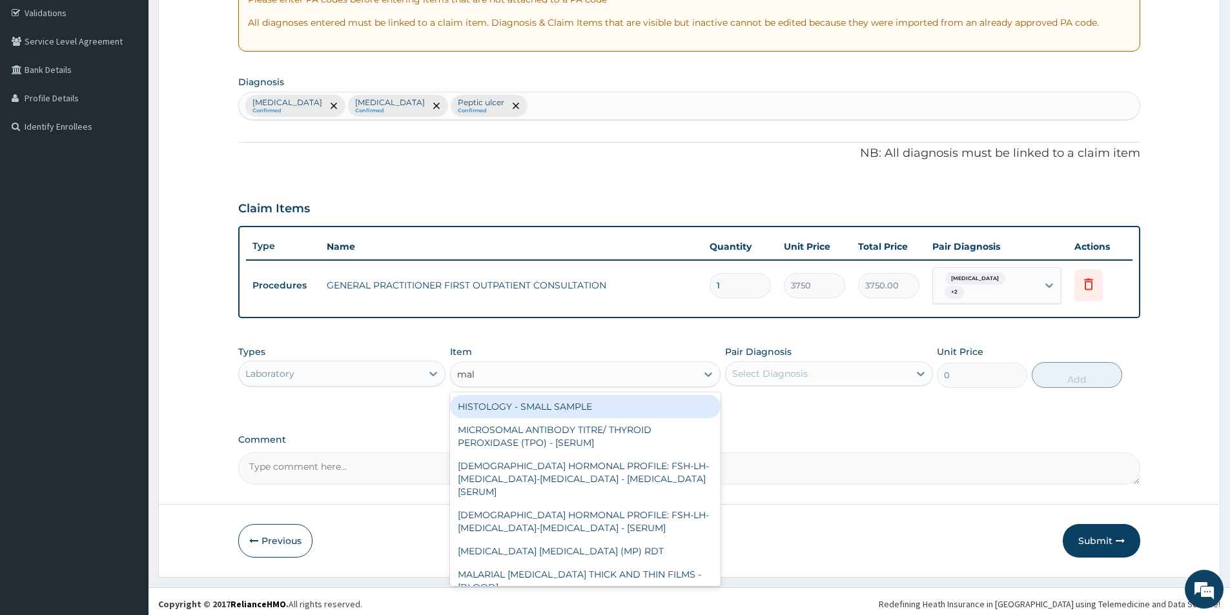
type input "mala"
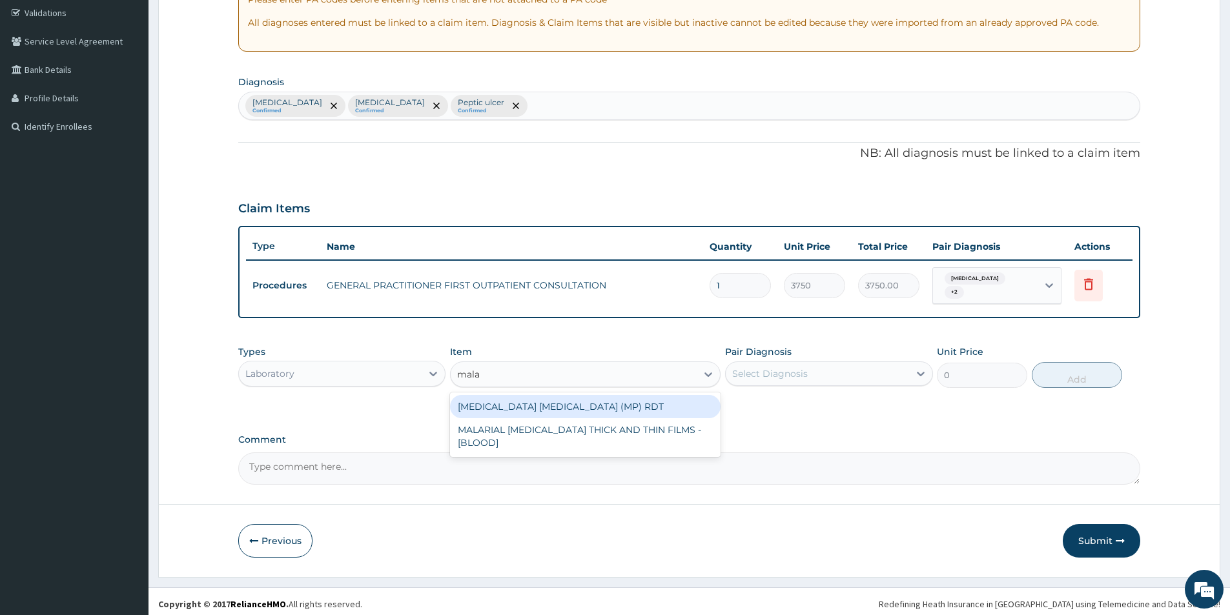
drag, startPoint x: 610, startPoint y: 406, endPoint x: 758, endPoint y: 363, distance: 153.3
click at [623, 404] on div "MALARIA PARASITE (MP) RDT" at bounding box center [585, 406] width 271 height 23
type input "2000"
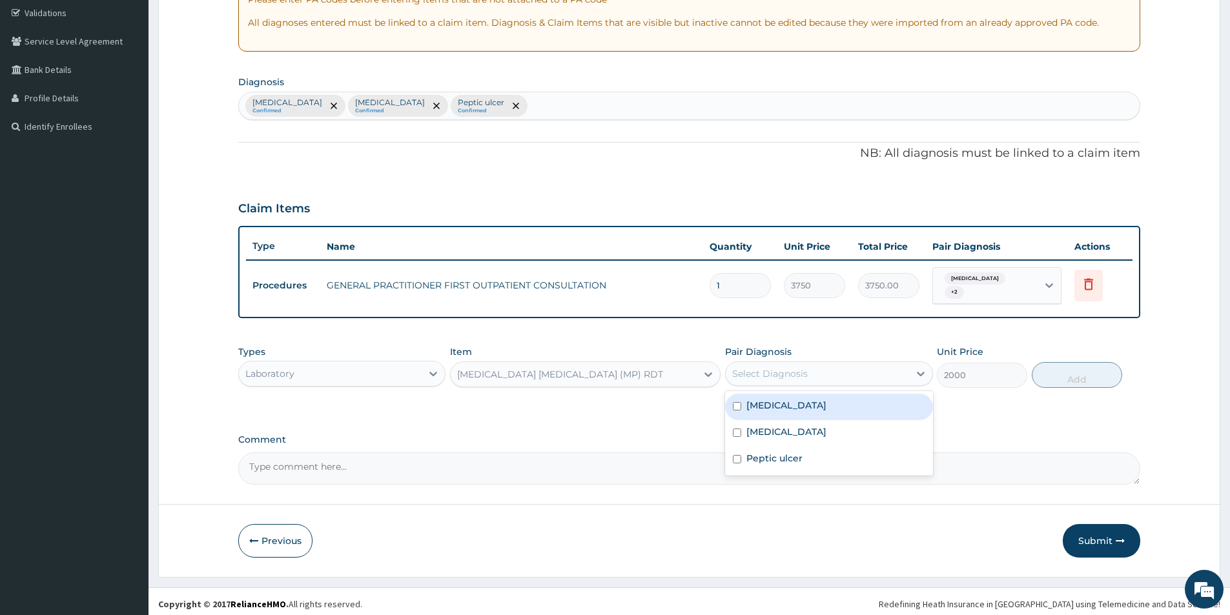
drag, startPoint x: 810, startPoint y: 366, endPoint x: 803, endPoint y: 391, distance: 26.2
click at [810, 368] on div "Select Diagnosis" at bounding box center [817, 374] width 183 height 21
drag, startPoint x: 797, startPoint y: 399, endPoint x: 792, endPoint y: 411, distance: 12.5
click at [795, 404] on div "Malaria" at bounding box center [828, 407] width 207 height 26
click at [794, 407] on div "Malaria" at bounding box center [828, 407] width 207 height 26
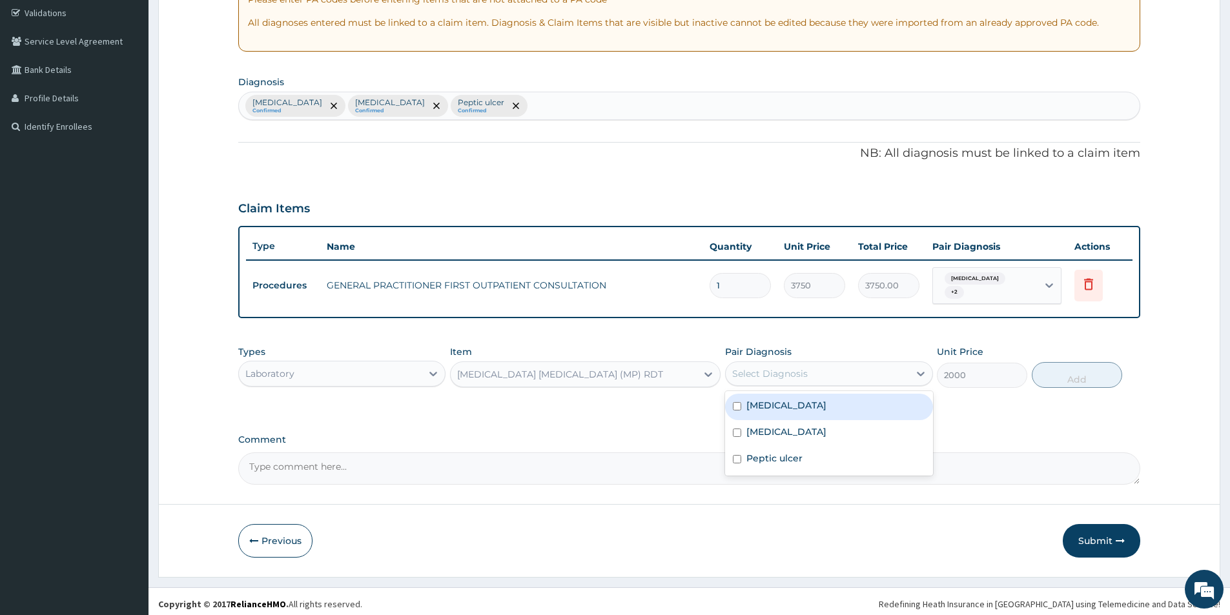
checkbox input "false"
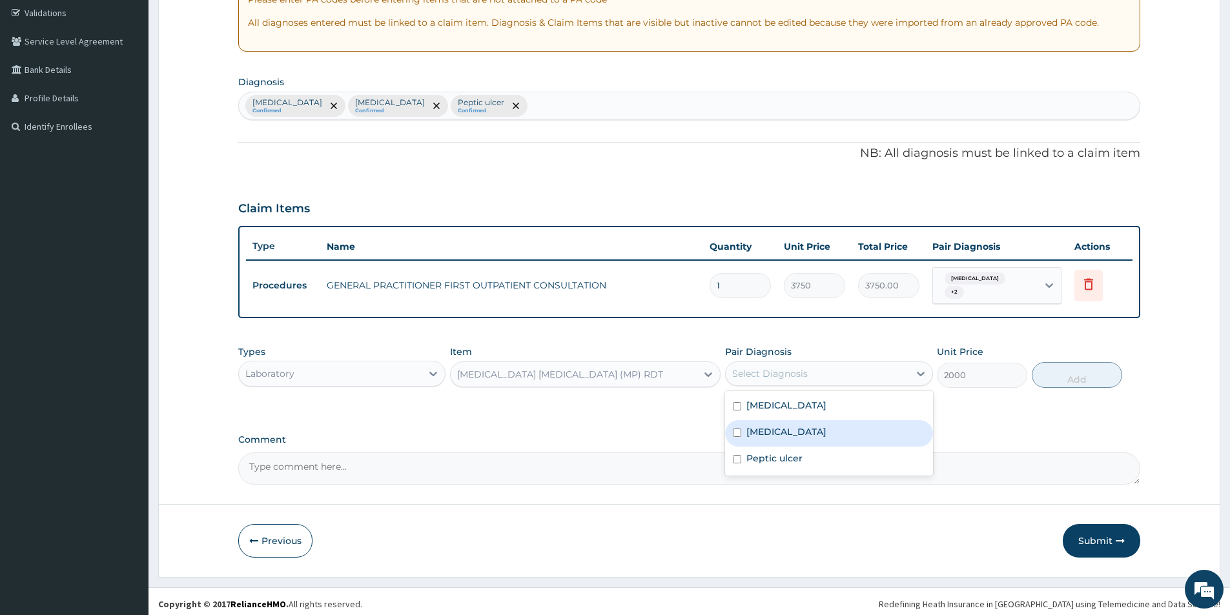
drag, startPoint x: 783, startPoint y: 424, endPoint x: 779, endPoint y: 437, distance: 13.5
click at [783, 425] on div "Sepsis" at bounding box center [828, 433] width 207 height 26
checkbox input "true"
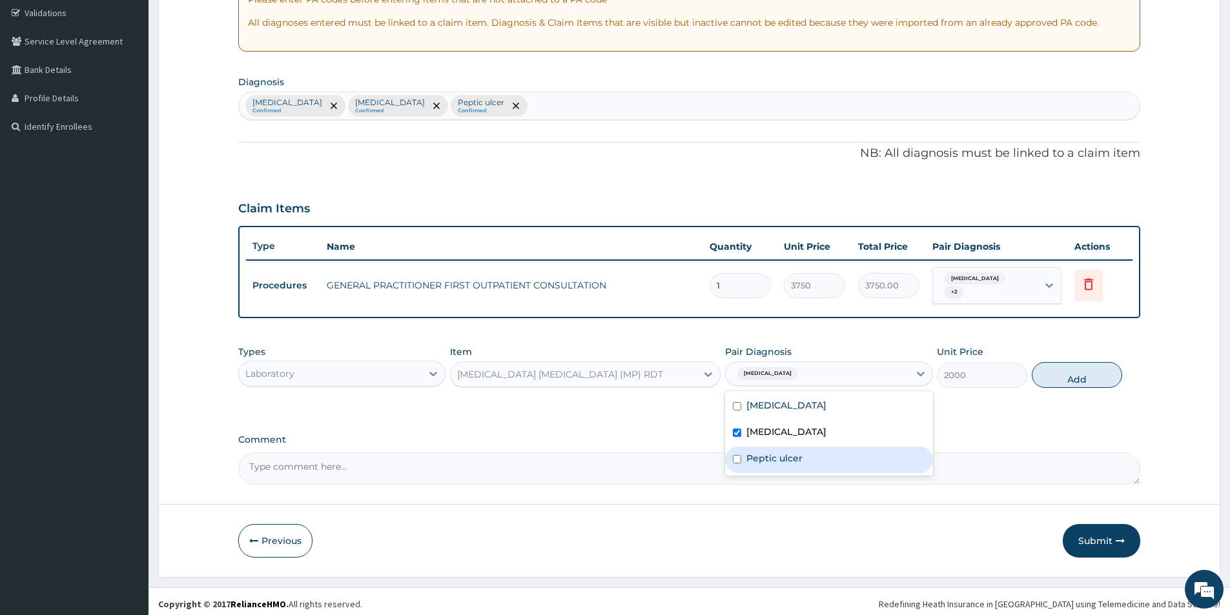
click at [772, 453] on label "Peptic ulcer" at bounding box center [775, 458] width 56 height 13
checkbox input "true"
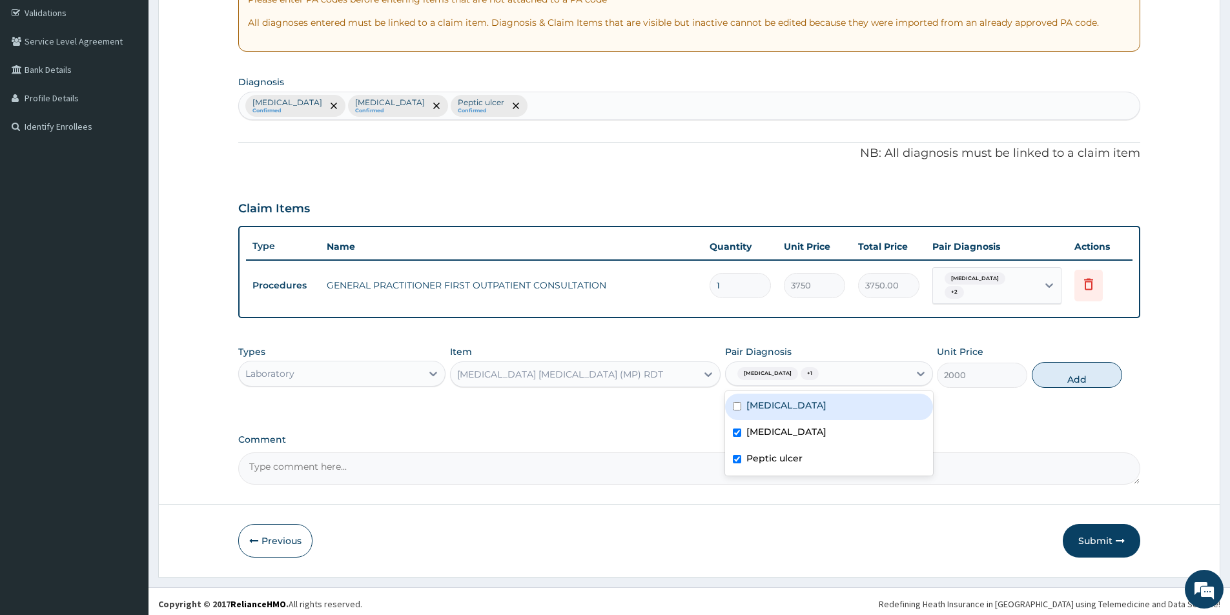
click at [793, 397] on div "Malaria" at bounding box center [828, 407] width 207 height 26
checkbox input "true"
click at [1064, 363] on button "Add" at bounding box center [1077, 375] width 90 height 26
type input "0"
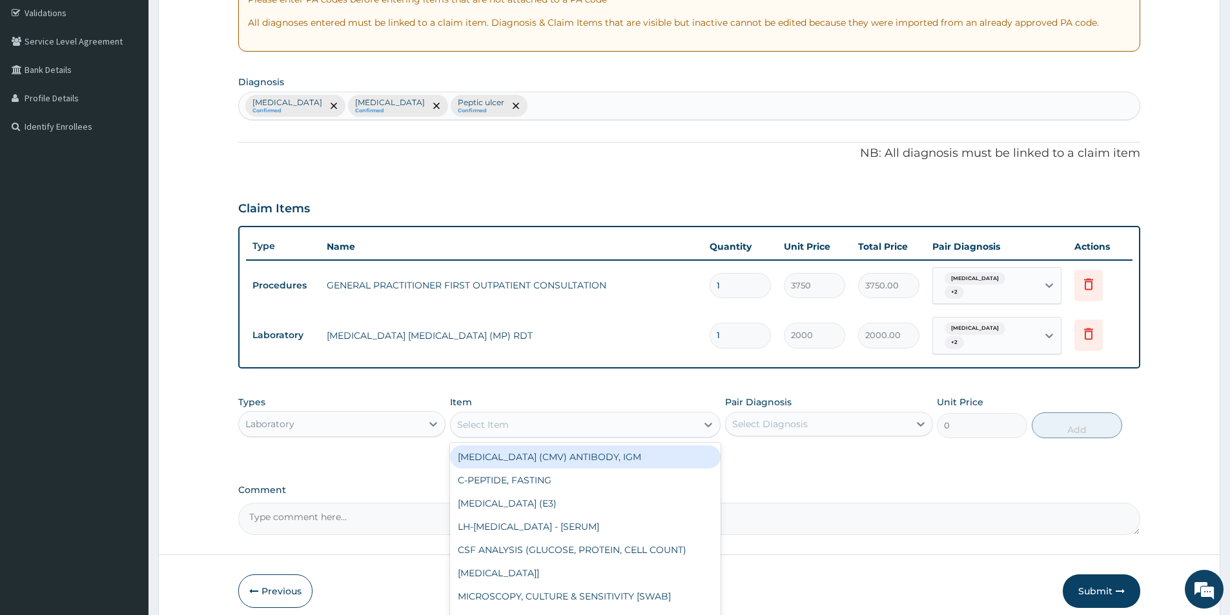
click at [497, 418] on div "Select Item" at bounding box center [483, 424] width 52 height 13
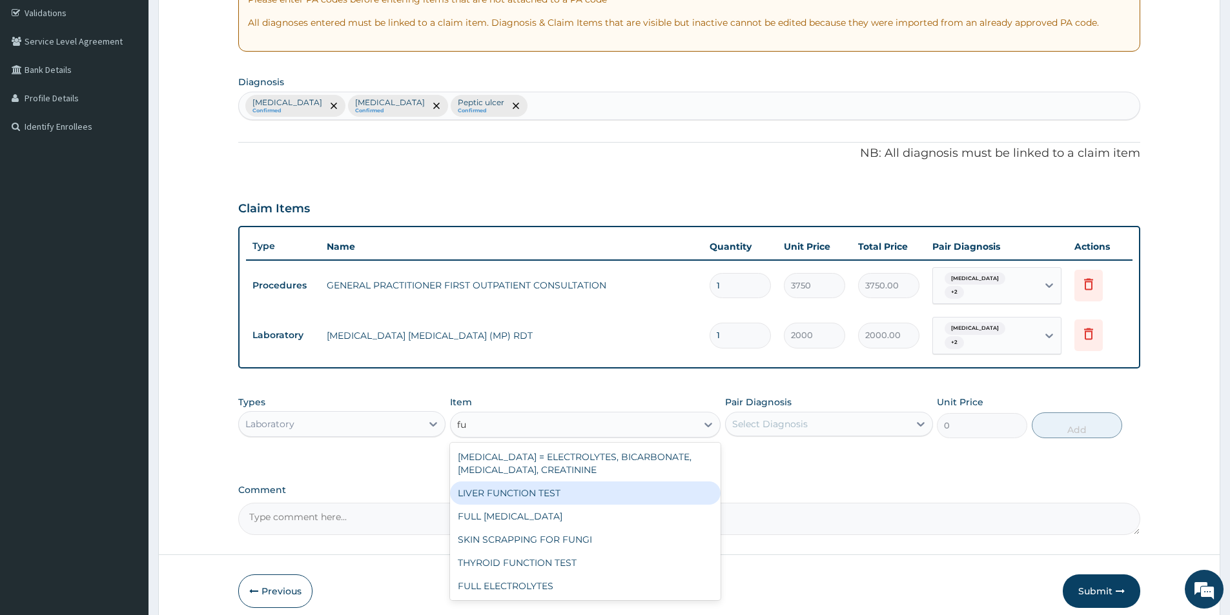
type input "f"
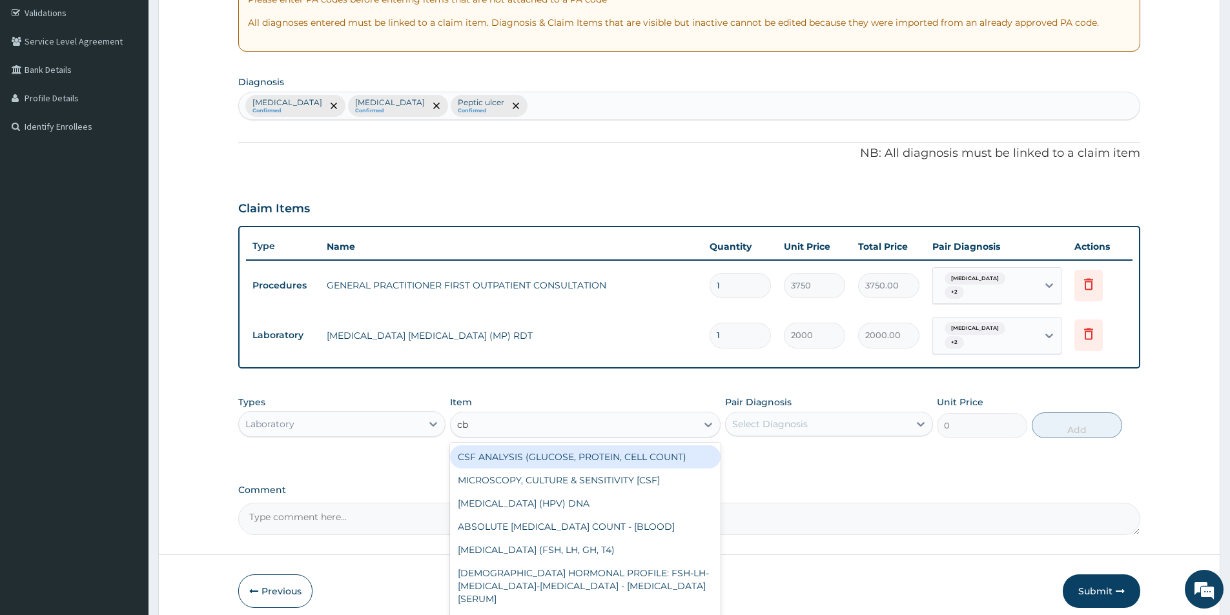
type input "cbc"
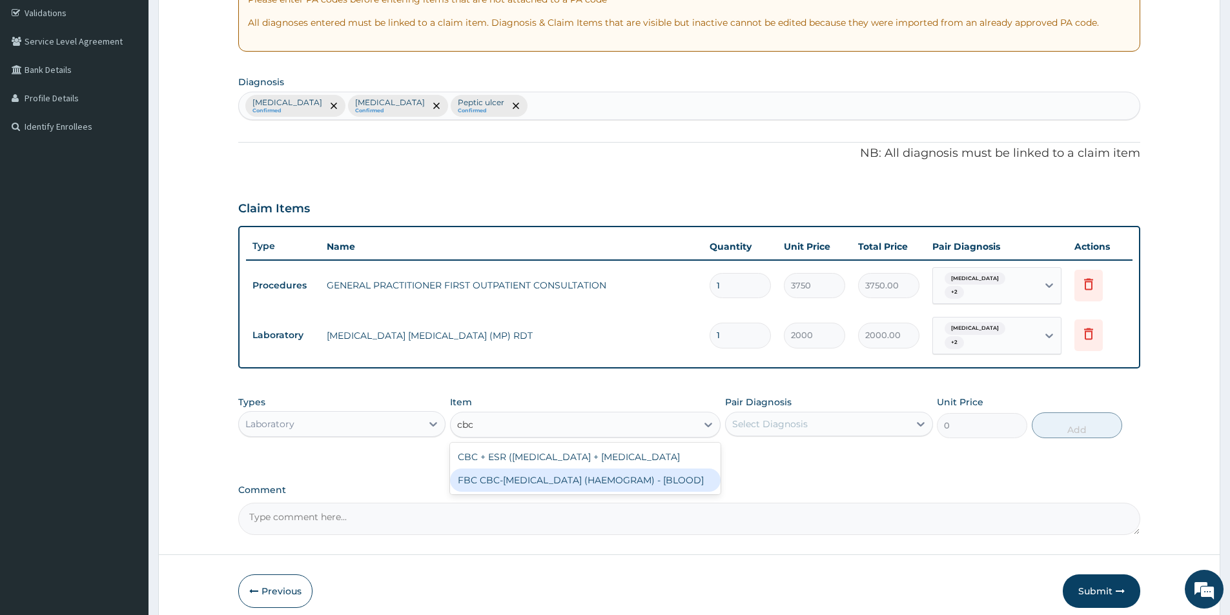
drag, startPoint x: 559, startPoint y: 480, endPoint x: 624, endPoint y: 466, distance: 66.8
click at [573, 480] on div "FBC CBC-COMPLETE BLOOD COUNT (HAEMOGRAM) - [BLOOD]" at bounding box center [585, 480] width 271 height 23
type input "5000"
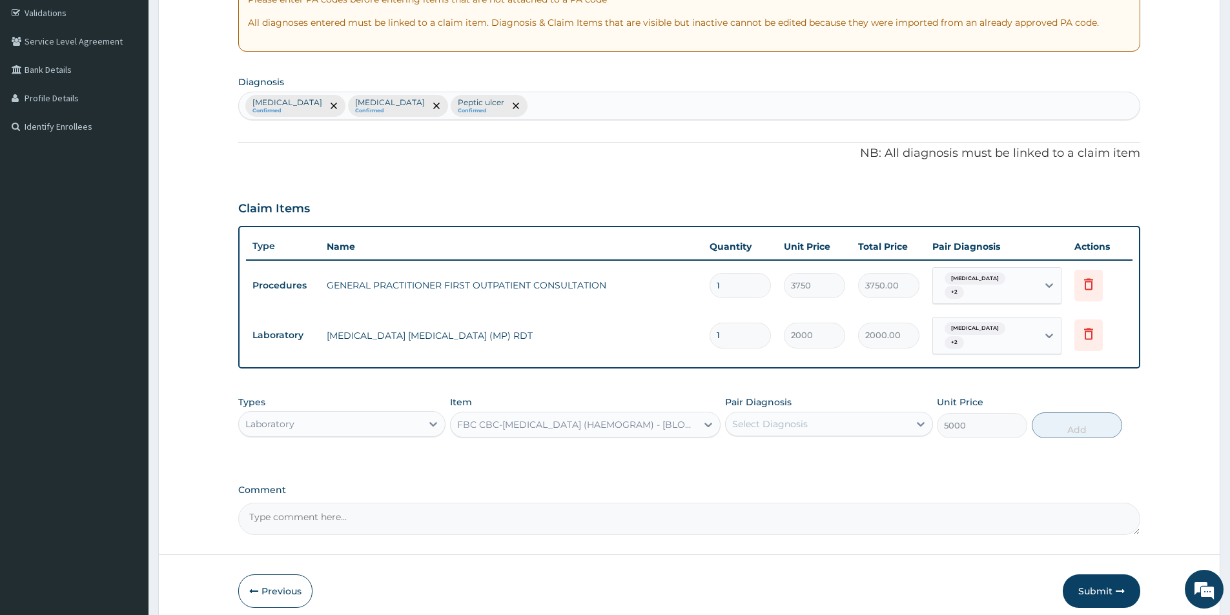
click at [859, 414] on div "Select Diagnosis" at bounding box center [817, 424] width 183 height 21
click at [807, 449] on div "Malaria" at bounding box center [828, 457] width 207 height 26
checkbox input "true"
click at [795, 475] on div "Sepsis" at bounding box center [828, 484] width 207 height 26
checkbox input "true"
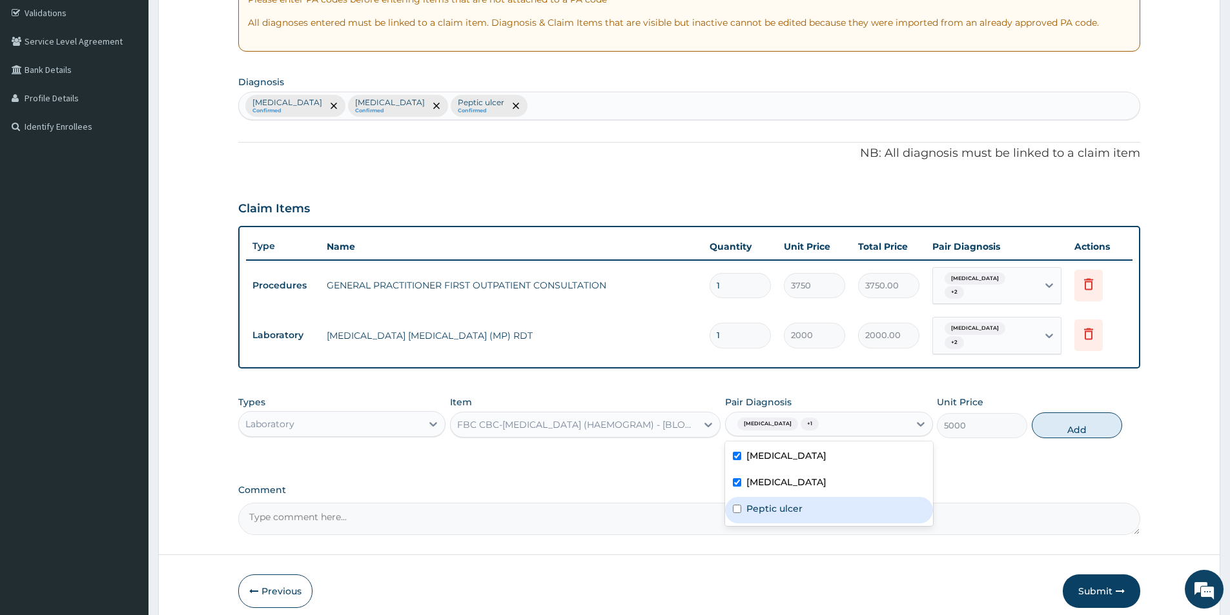
drag, startPoint x: 792, startPoint y: 490, endPoint x: 999, endPoint y: 420, distance: 218.1
click at [794, 497] on div "Peptic ulcer" at bounding box center [828, 510] width 207 height 26
checkbox input "true"
click at [1073, 418] on button "Add" at bounding box center [1077, 426] width 90 height 26
type input "0"
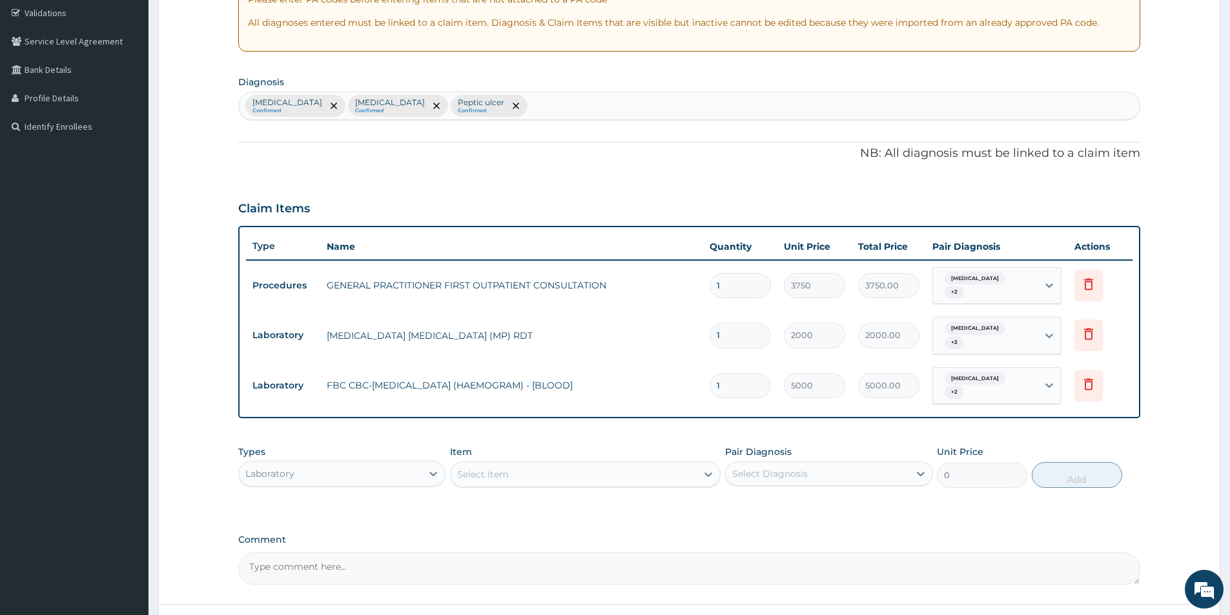
click at [371, 464] on div "Laboratory" at bounding box center [330, 474] width 183 height 21
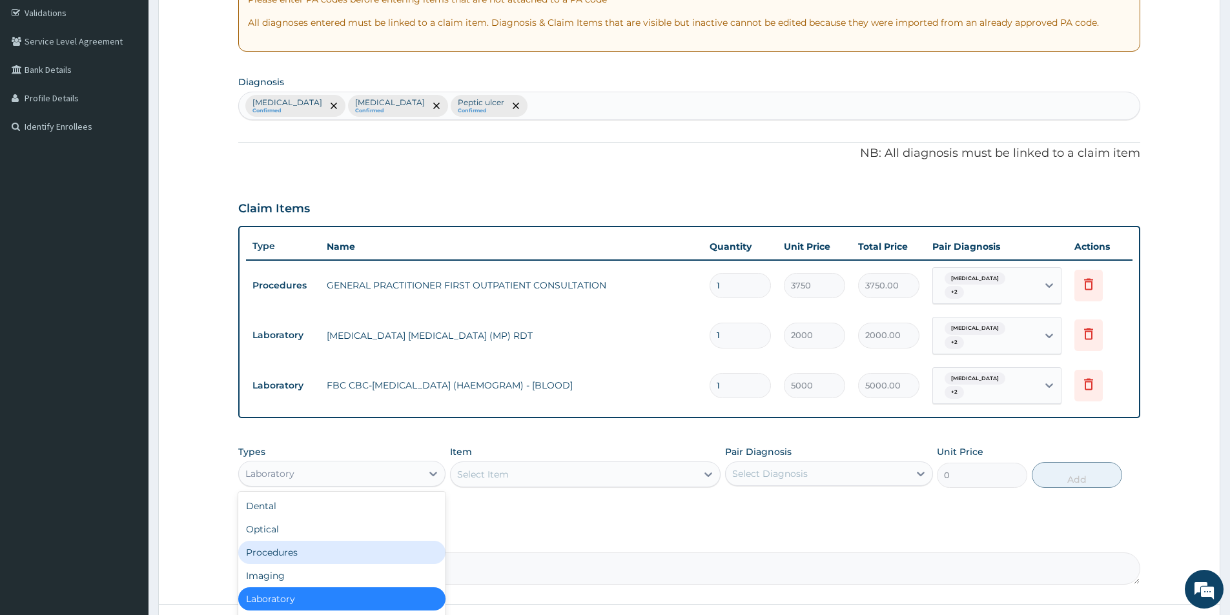
scroll to position [44, 0]
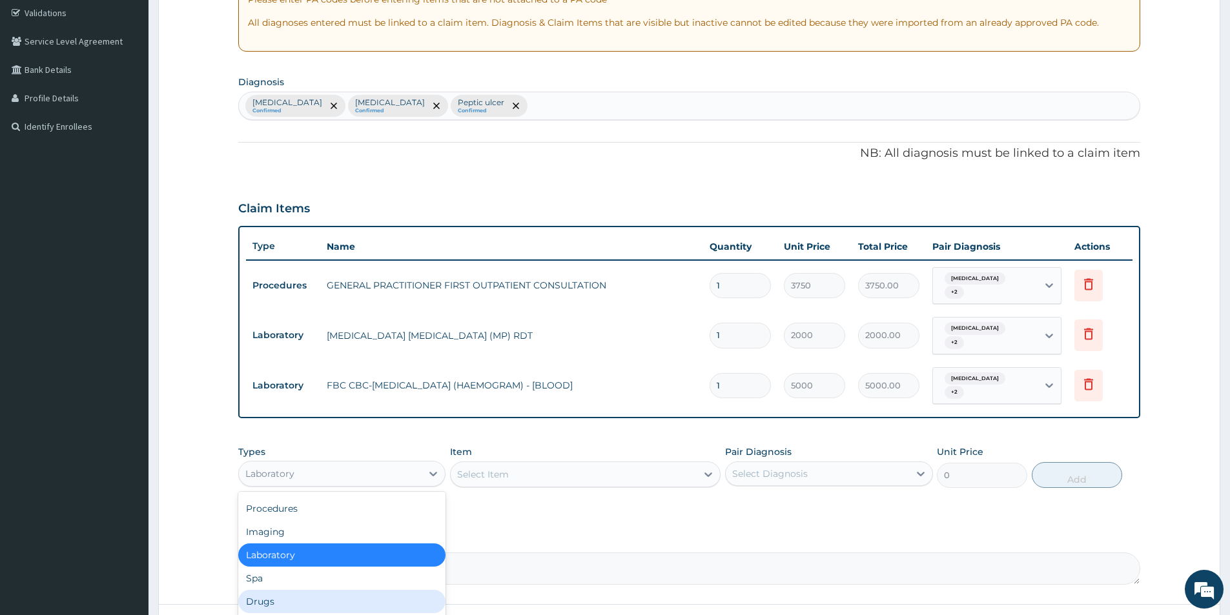
drag, startPoint x: 340, startPoint y: 579, endPoint x: 338, endPoint y: 569, distance: 10.7
click at [339, 590] on div "Drugs" at bounding box center [341, 601] width 207 height 23
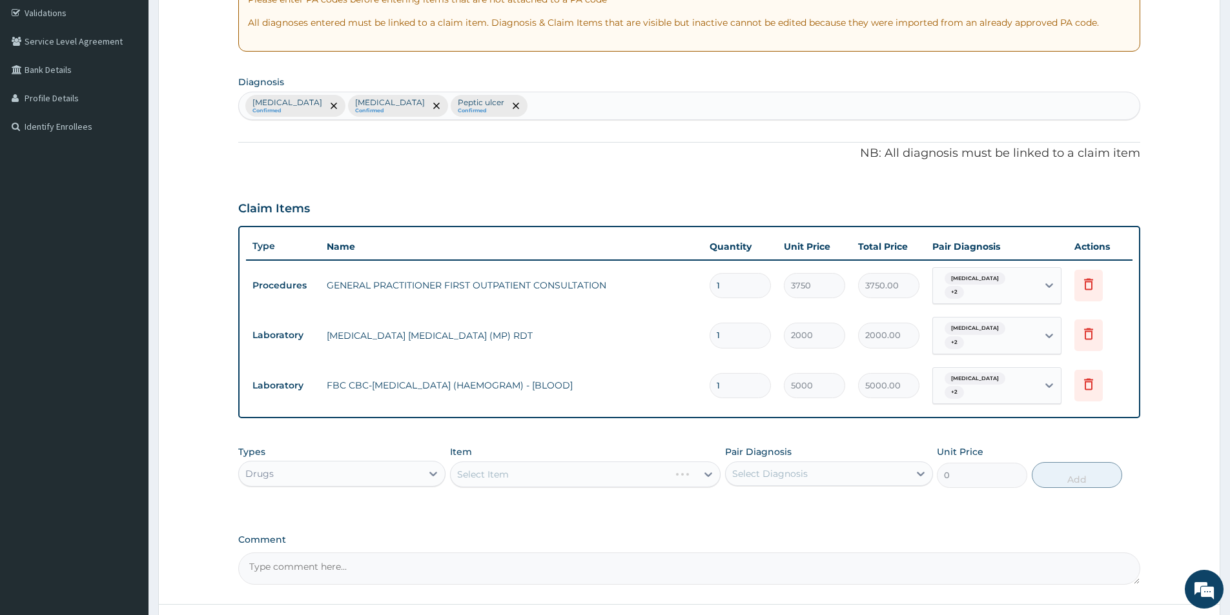
click at [506, 462] on div "Select Item" at bounding box center [585, 475] width 271 height 26
click at [498, 462] on div "Select Item" at bounding box center [585, 475] width 271 height 26
click at [503, 464] on div "Select Item" at bounding box center [585, 475] width 271 height 26
drag, startPoint x: 500, startPoint y: 460, endPoint x: 484, endPoint y: 459, distance: 16.3
click at [484, 462] on div "Select Item" at bounding box center [585, 475] width 271 height 26
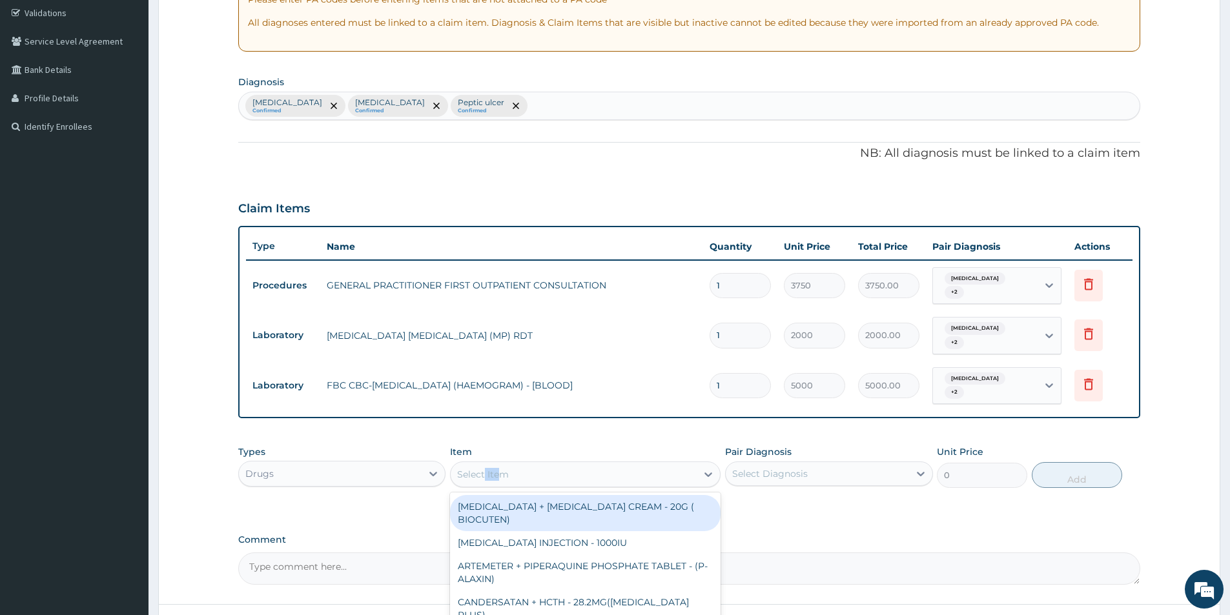
click at [509, 464] on div "Select Item" at bounding box center [574, 474] width 246 height 21
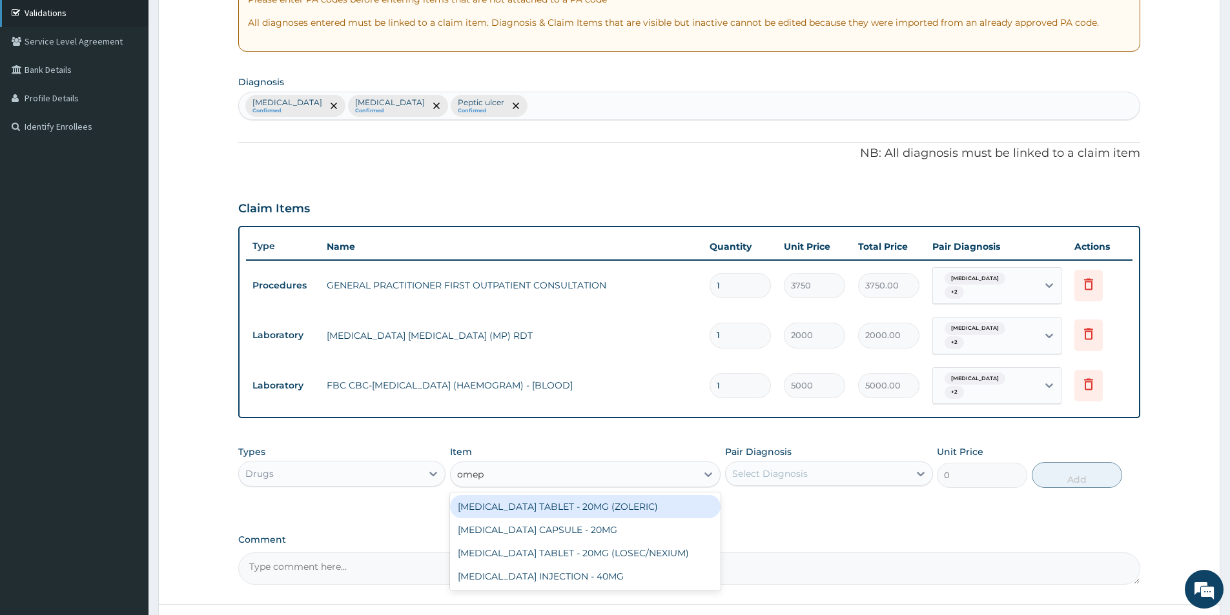
type input "omep"
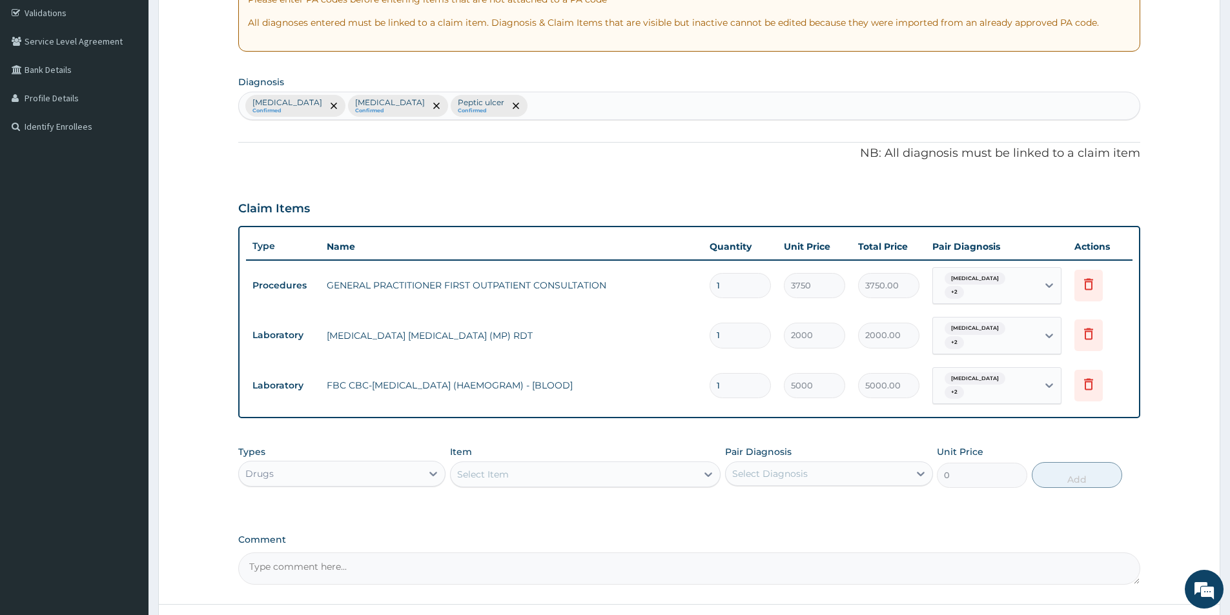
click at [598, 464] on div "Select Item" at bounding box center [574, 474] width 246 height 21
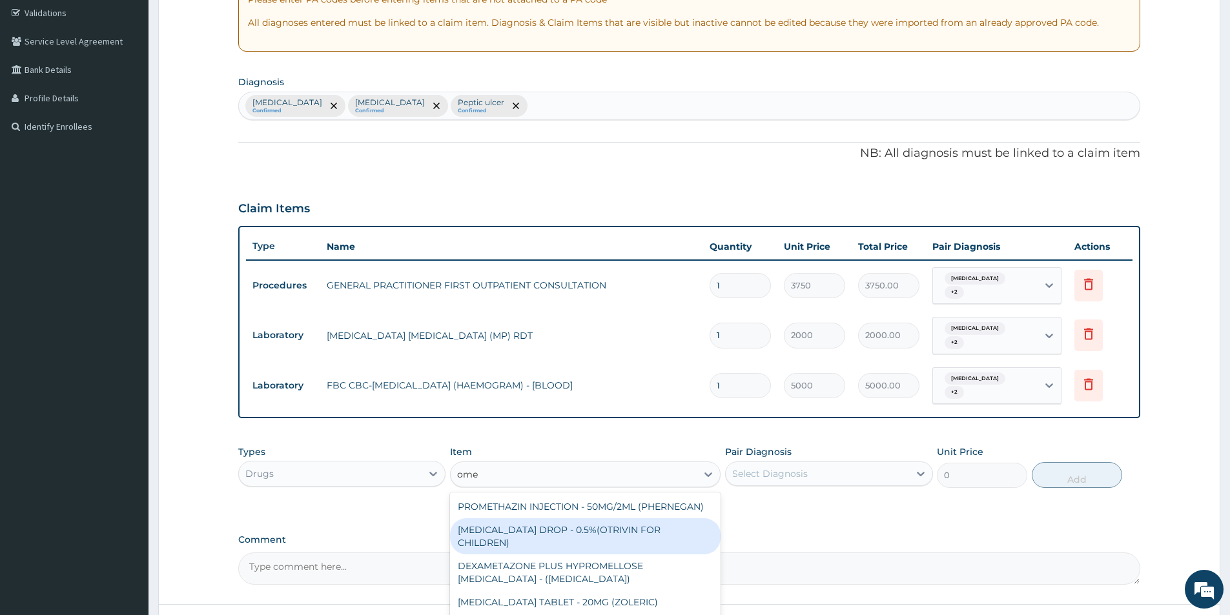
type input "omep"
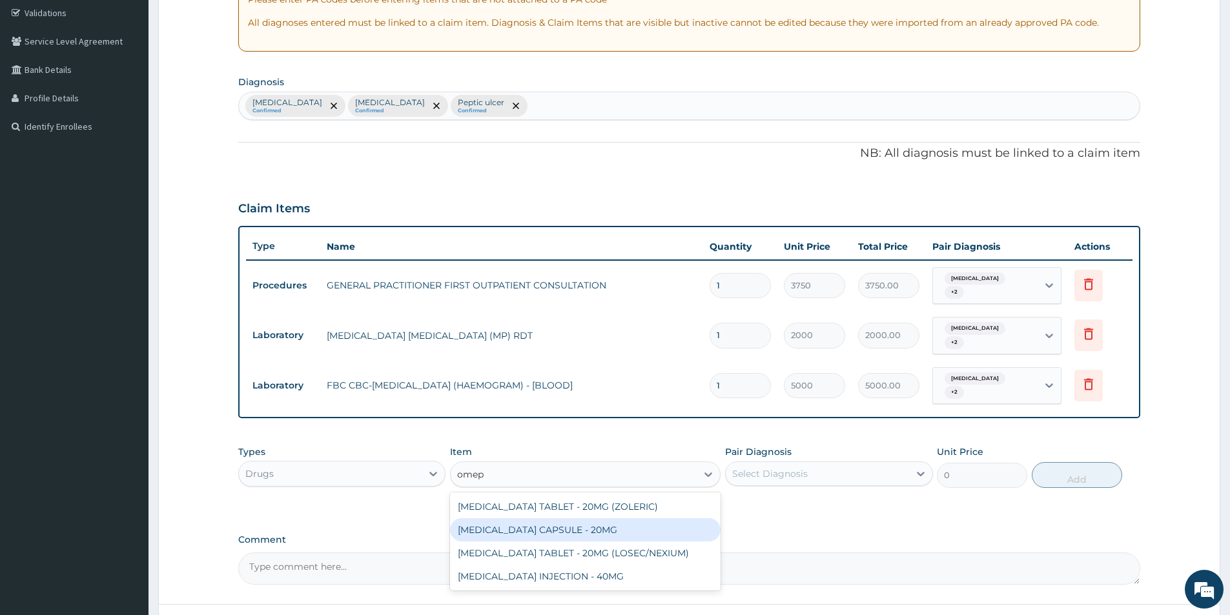
drag, startPoint x: 570, startPoint y: 514, endPoint x: 693, endPoint y: 489, distance: 125.3
click at [572, 519] on div "OMEPRAZOLE CAPSULE - 20MG" at bounding box center [585, 530] width 271 height 23
type input "140"
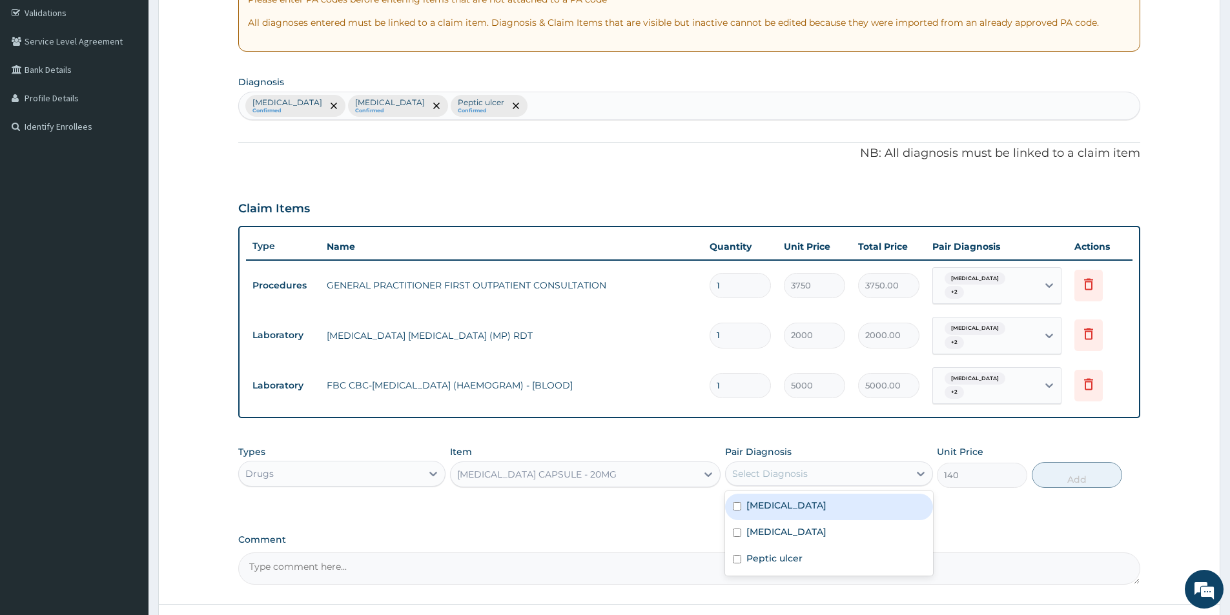
click at [758, 467] on div "Select Diagnosis" at bounding box center [817, 474] width 183 height 21
drag, startPoint x: 756, startPoint y: 497, endPoint x: 754, endPoint y: 511, distance: 14.3
click at [756, 500] on div "Malaria" at bounding box center [828, 507] width 207 height 26
checkbox input "true"
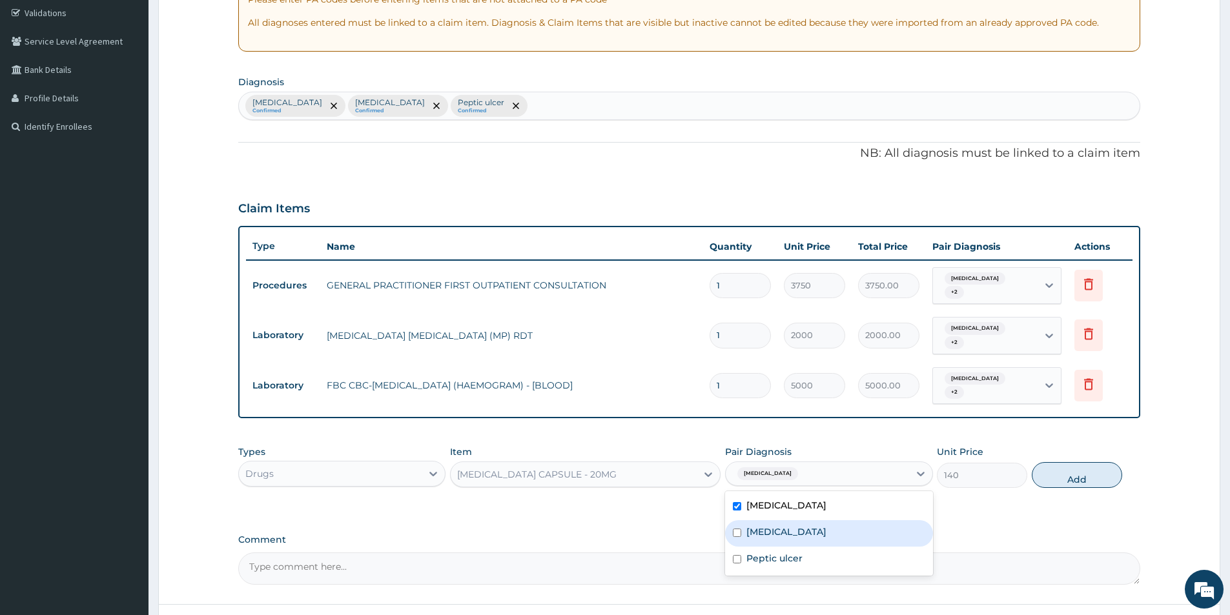
click at [750, 526] on label "Sepsis" at bounding box center [787, 532] width 80 height 13
checkbox input "true"
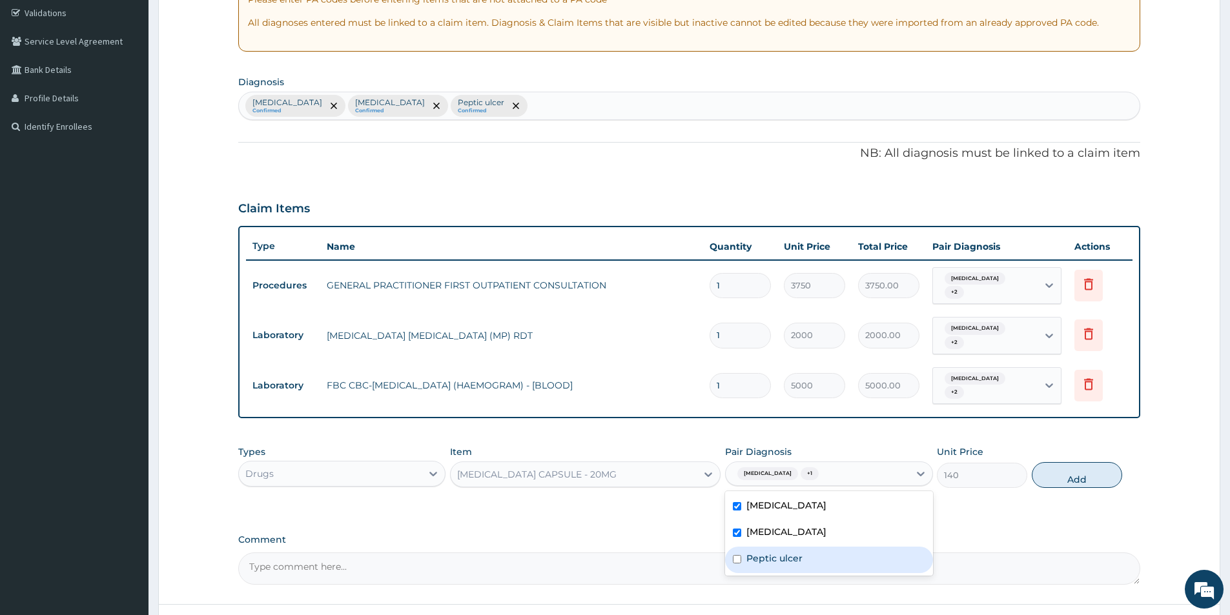
drag, startPoint x: 747, startPoint y: 544, endPoint x: 825, endPoint y: 522, distance: 80.4
click at [786, 547] on div "Peptic ulcer" at bounding box center [828, 560] width 207 height 26
checkbox input "true"
click at [1055, 470] on button "Add" at bounding box center [1077, 475] width 90 height 26
type input "0"
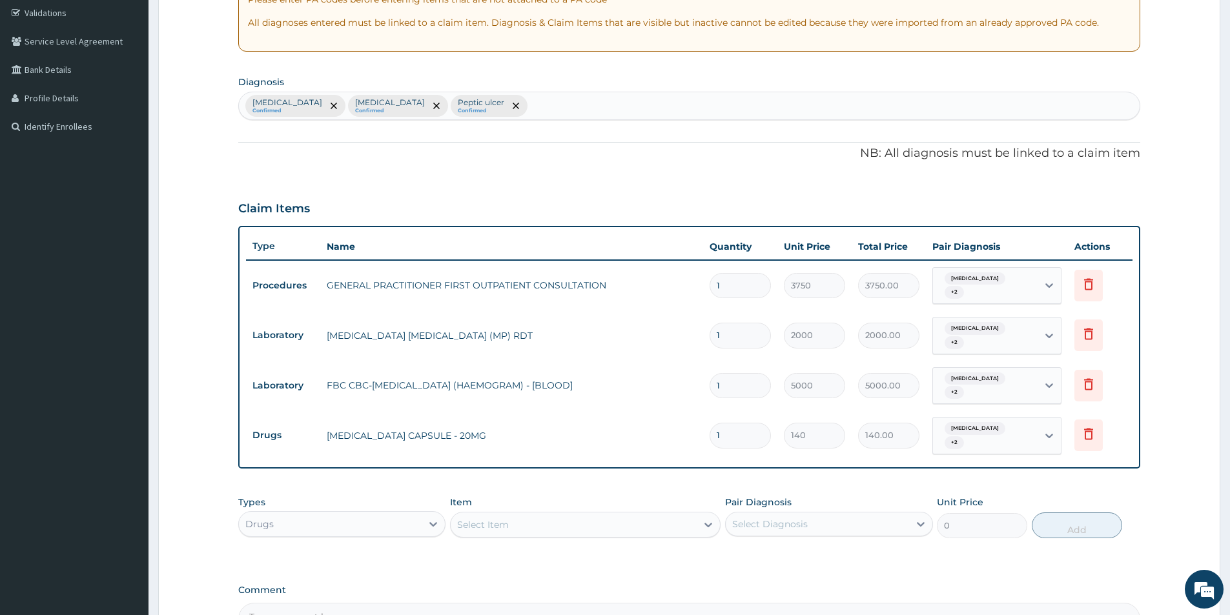
type input "14"
type input "1960.00"
type input "14"
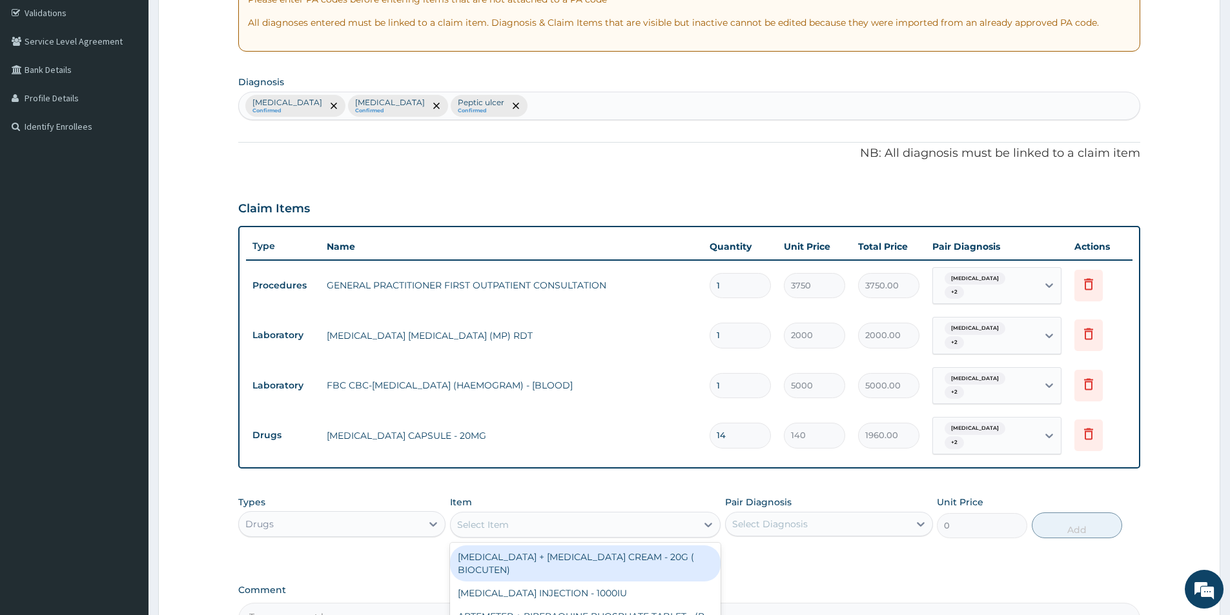
click at [527, 515] on div "Select Item" at bounding box center [574, 525] width 246 height 21
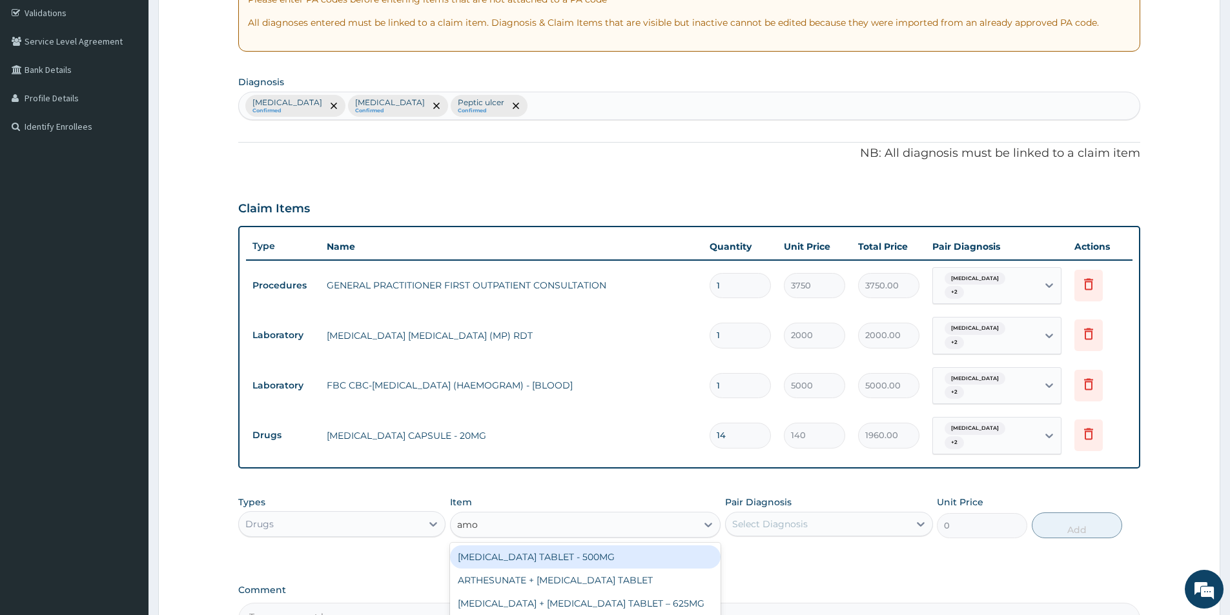
type input "amox"
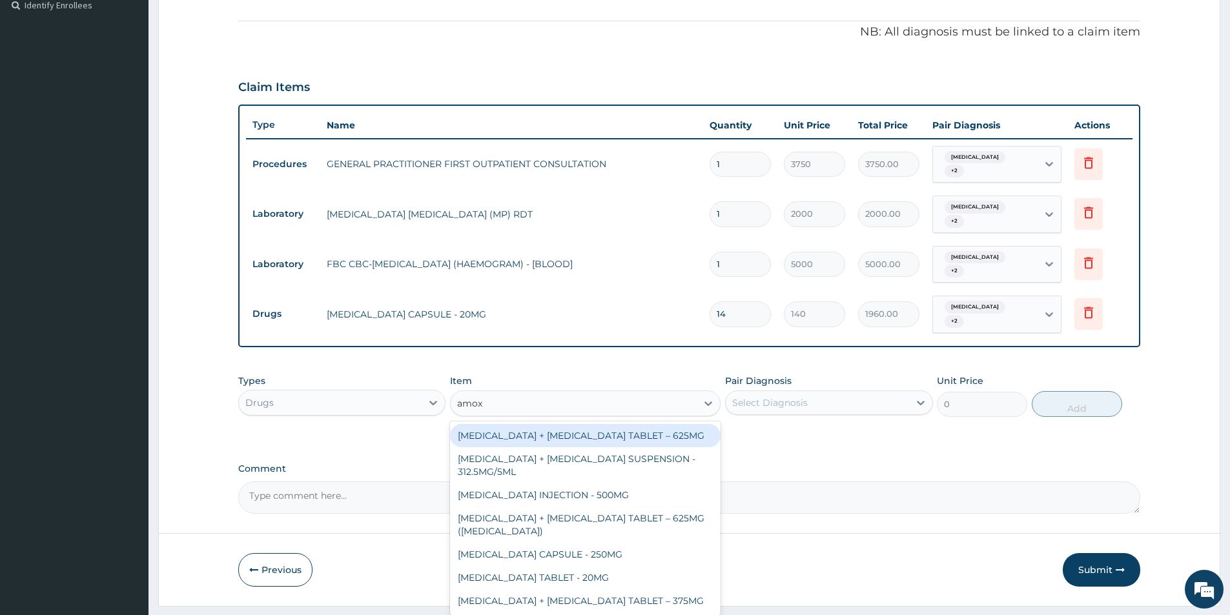
scroll to position [371, 0]
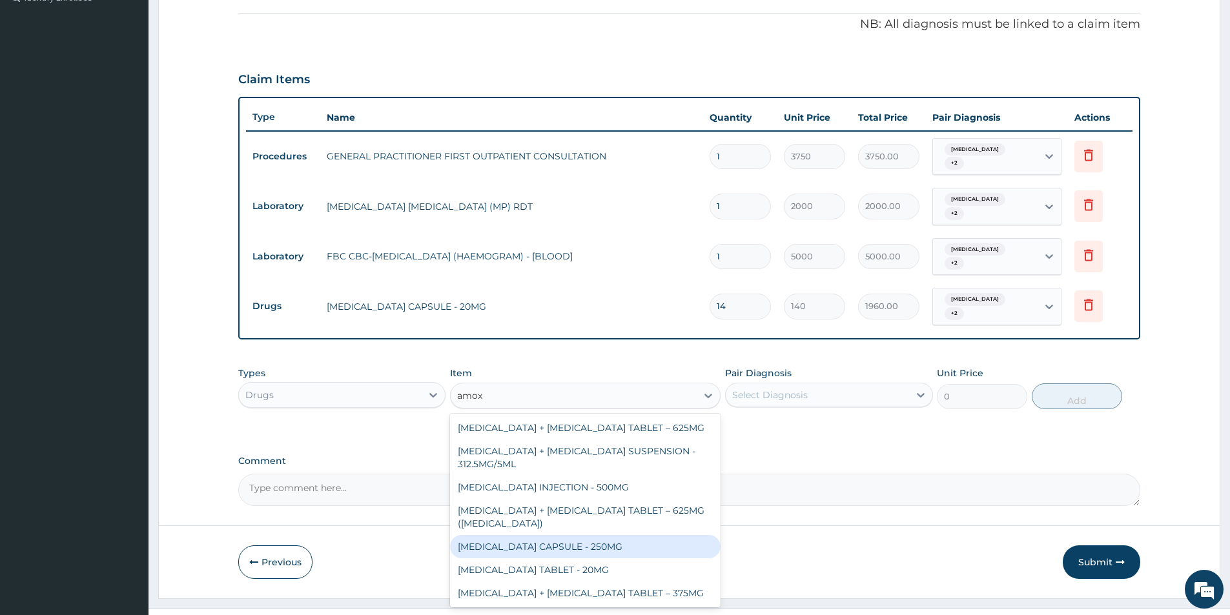
click at [613, 535] on div "AMOXICILLIN CAPSULE - 250MG" at bounding box center [585, 546] width 271 height 23
type input "56"
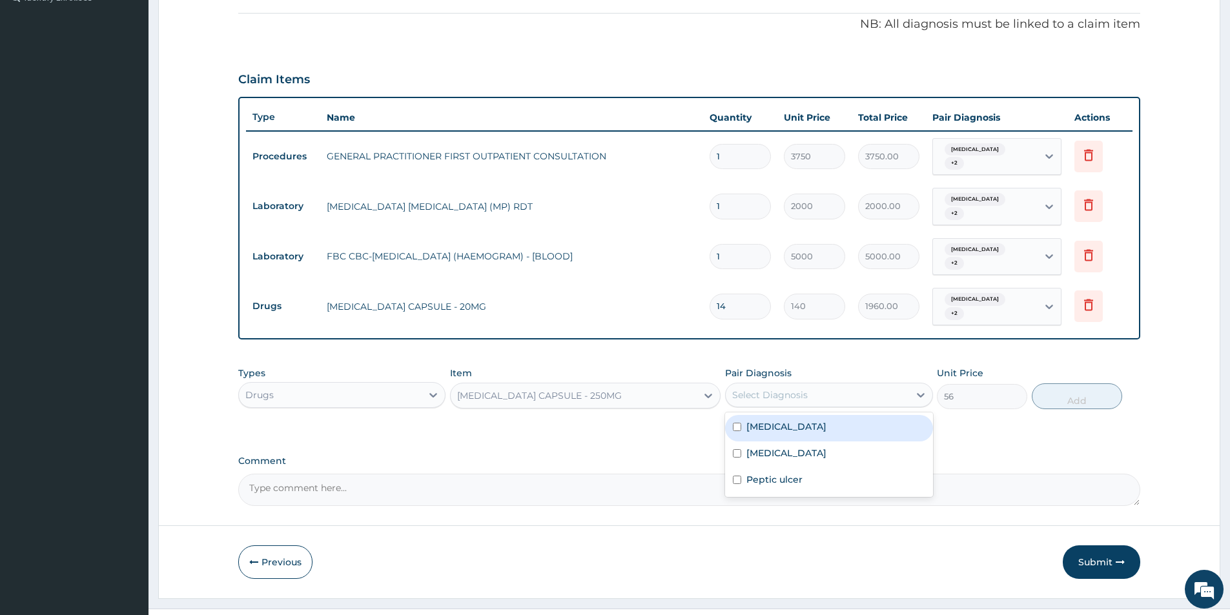
click at [749, 385] on div "Select Diagnosis" at bounding box center [817, 395] width 183 height 21
drag, startPoint x: 753, startPoint y: 418, endPoint x: 750, endPoint y: 431, distance: 12.5
click at [754, 419] on div "Malaria Sepsis Peptic ulcer" at bounding box center [828, 455] width 207 height 85
click at [749, 447] on label "Sepsis" at bounding box center [787, 453] width 80 height 13
checkbox input "true"
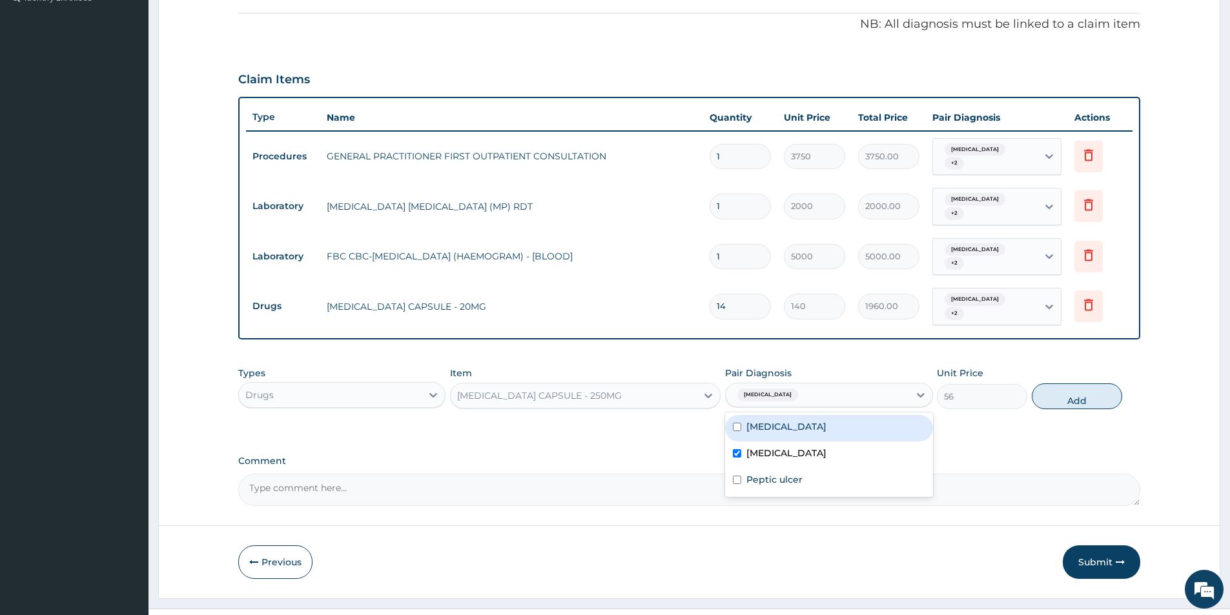
click at [753, 420] on label "Malaria" at bounding box center [787, 426] width 80 height 13
checkbox input "true"
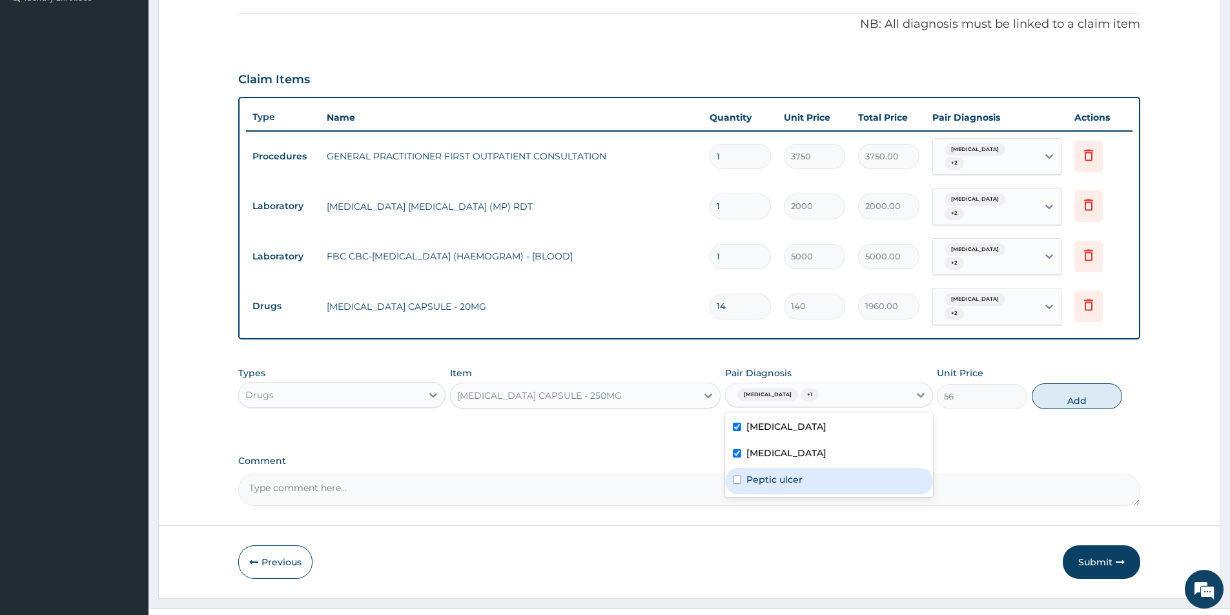
drag, startPoint x: 741, startPoint y: 455, endPoint x: 754, endPoint y: 450, distance: 13.3
click at [747, 468] on div "Peptic ulcer" at bounding box center [828, 481] width 207 height 26
checkbox input "true"
click at [1117, 384] on button "Add" at bounding box center [1077, 397] width 90 height 26
type input "0"
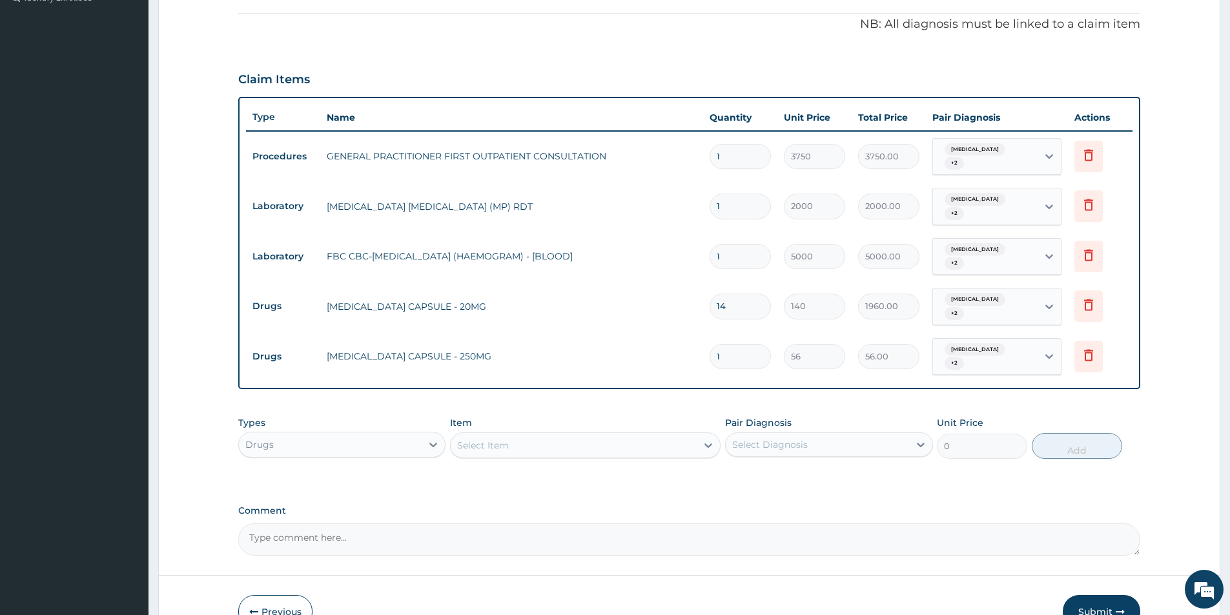
type input "0.00"
type input "2"
type input "112.00"
type input "20"
type input "1120.00"
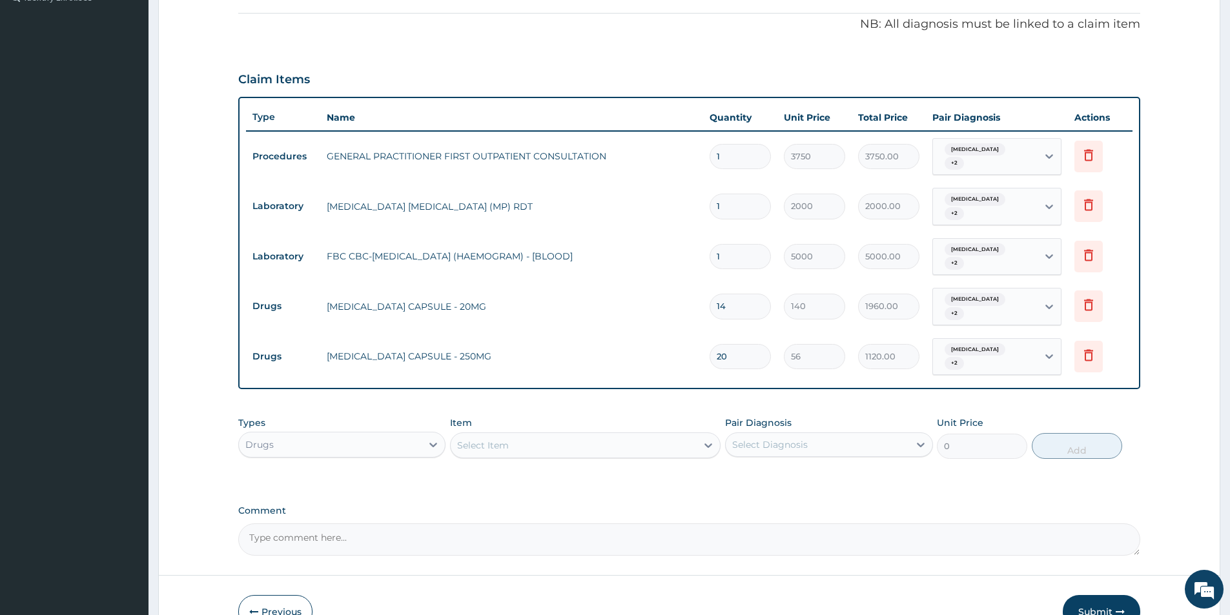
type input "20"
click at [589, 435] on div "Select Item" at bounding box center [574, 445] width 246 height 21
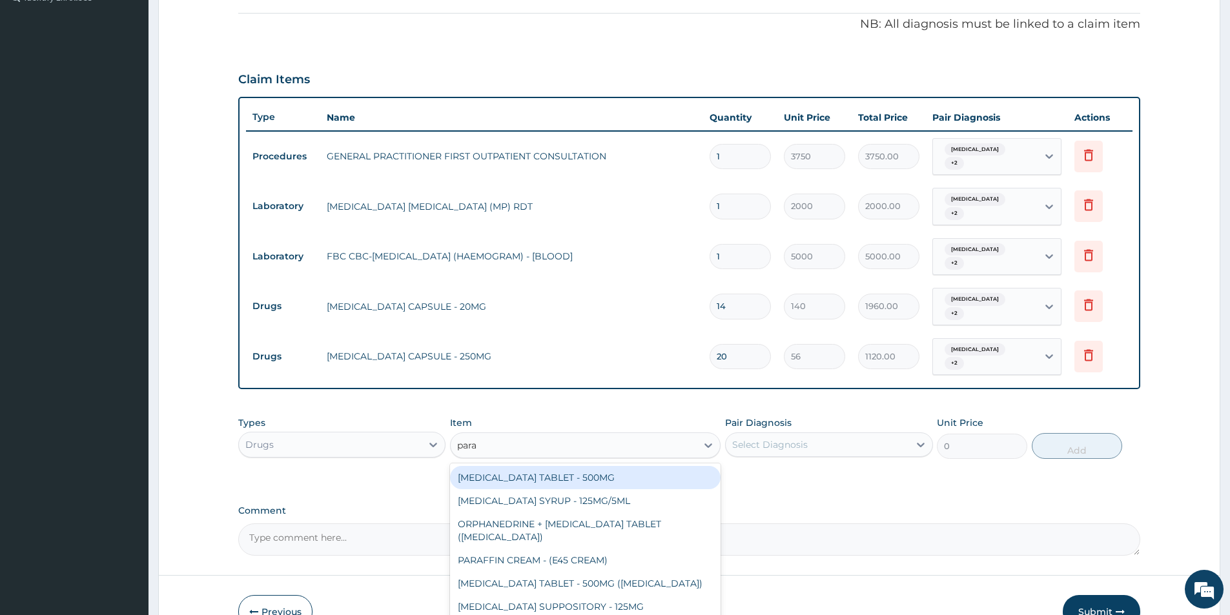
type input "parac"
drag, startPoint x: 524, startPoint y: 454, endPoint x: 818, endPoint y: 400, distance: 298.2
click at [564, 466] on div "PARACETAMOL TABLET - 500MG" at bounding box center [585, 477] width 271 height 23
type input "33.599999999999994"
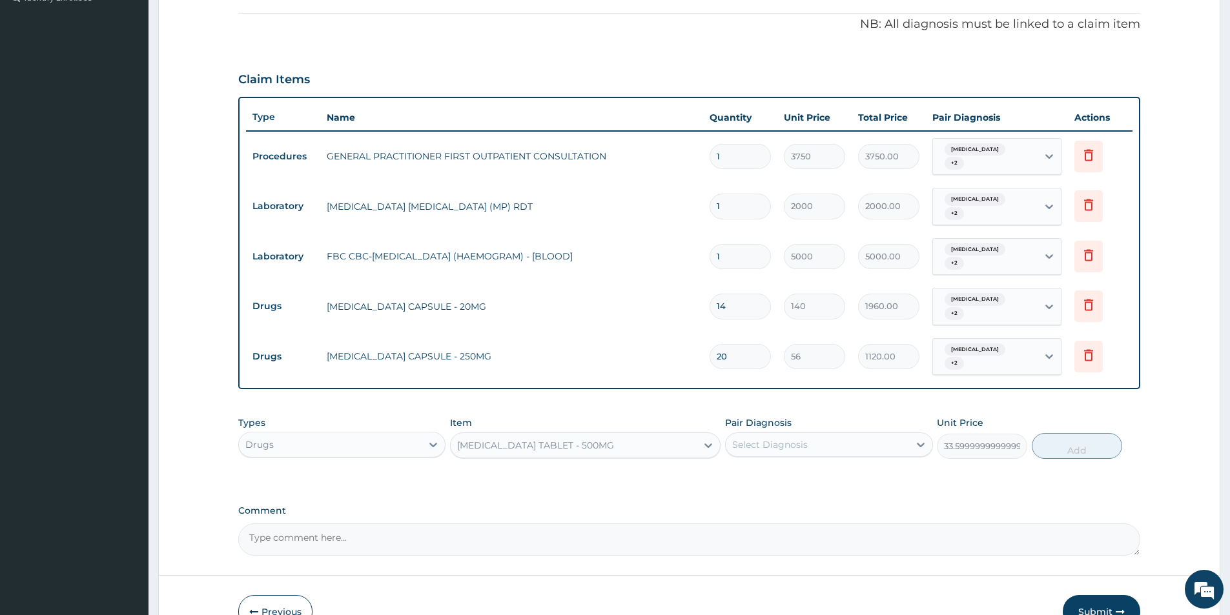
click at [819, 417] on div "Pair Diagnosis Select Diagnosis" at bounding box center [828, 438] width 207 height 43
drag, startPoint x: 820, startPoint y: 409, endPoint x: 824, endPoint y: 430, distance: 21.8
click at [824, 433] on div "Select Diagnosis" at bounding box center [828, 445] width 207 height 25
drag, startPoint x: 824, startPoint y: 439, endPoint x: 821, endPoint y: 457, distance: 18.3
click at [825, 465] on div "Malaria" at bounding box center [828, 478] width 207 height 26
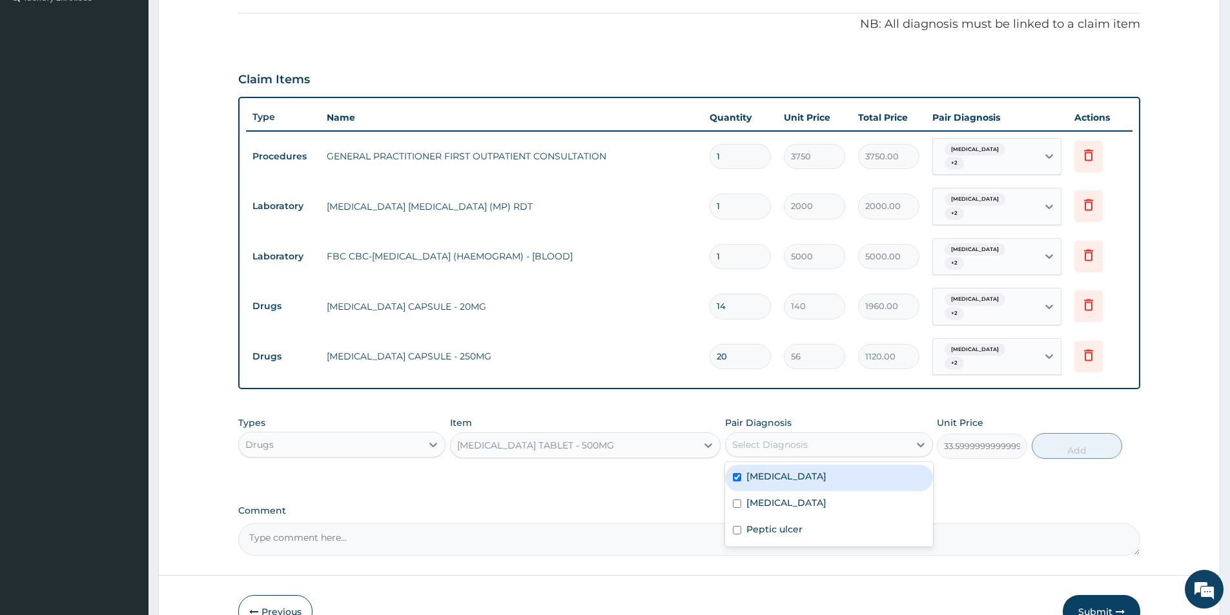
checkbox input "true"
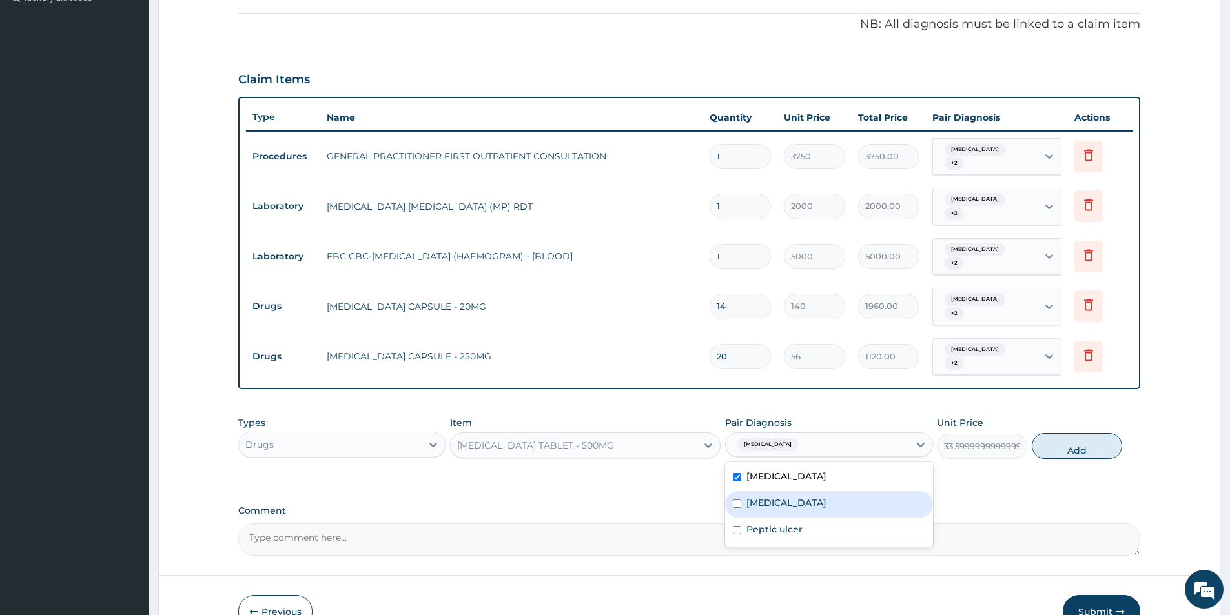
drag, startPoint x: 811, startPoint y: 471, endPoint x: 799, endPoint y: 493, distance: 24.3
click at [811, 491] on div "Sepsis" at bounding box center [828, 504] width 207 height 26
checkbox input "true"
click at [798, 518] on div "Peptic ulcer" at bounding box center [828, 531] width 207 height 26
checkbox input "true"
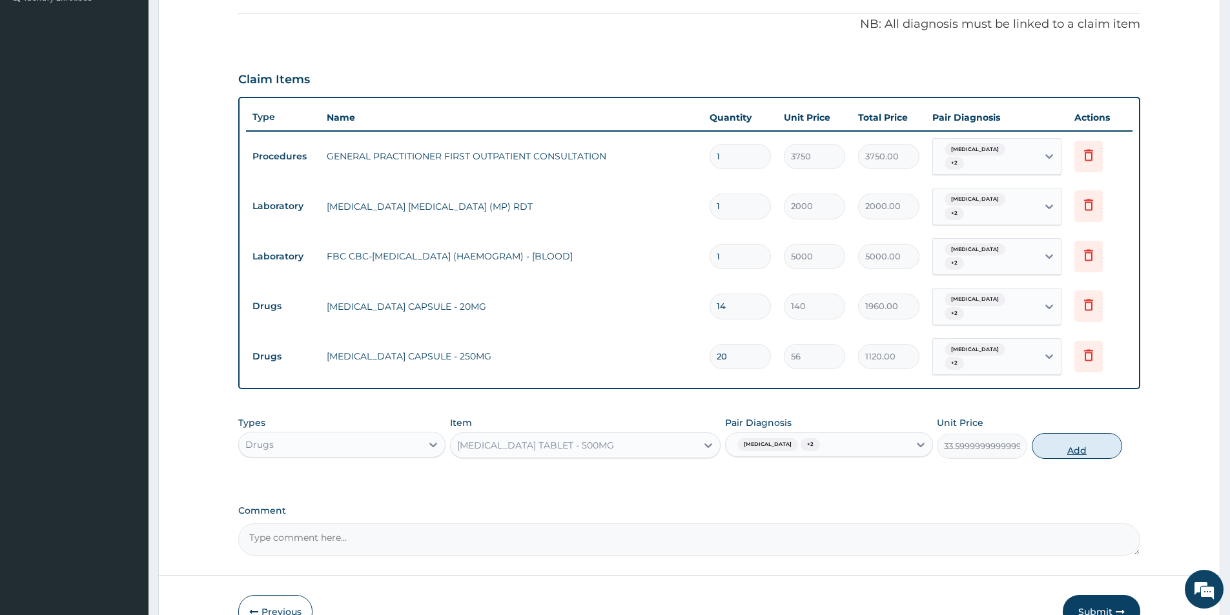
click at [1058, 433] on button "Add" at bounding box center [1077, 446] width 90 height 26
type input "0"
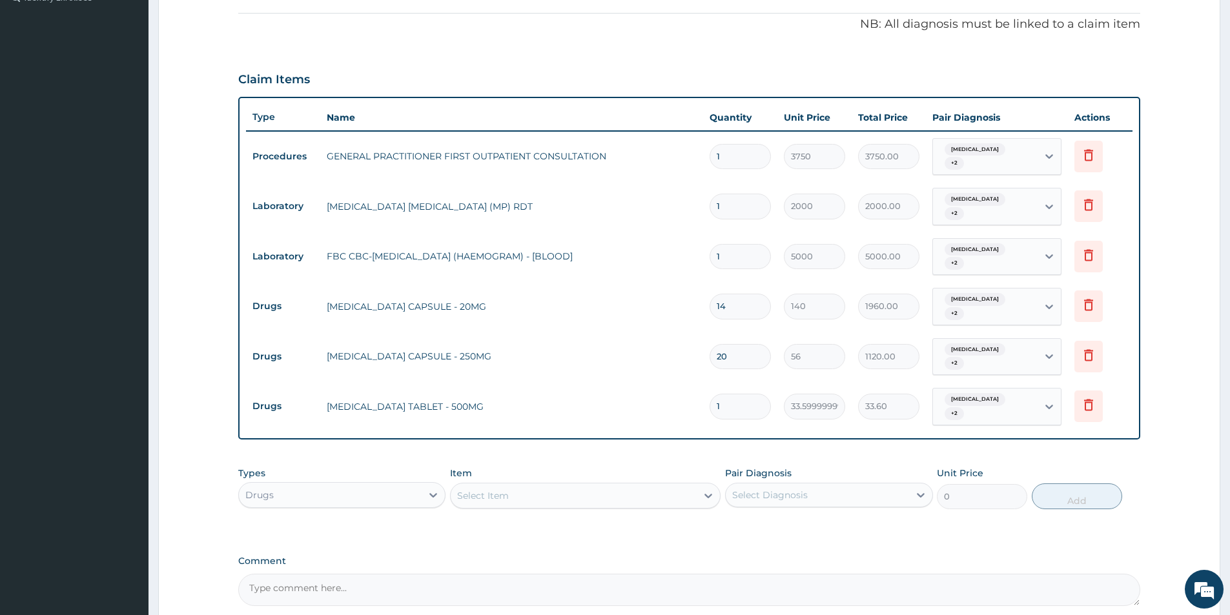
type input "18"
type input "604.80"
type input "18"
click at [606, 486] on div "Select Item" at bounding box center [574, 496] width 246 height 21
type input "c"
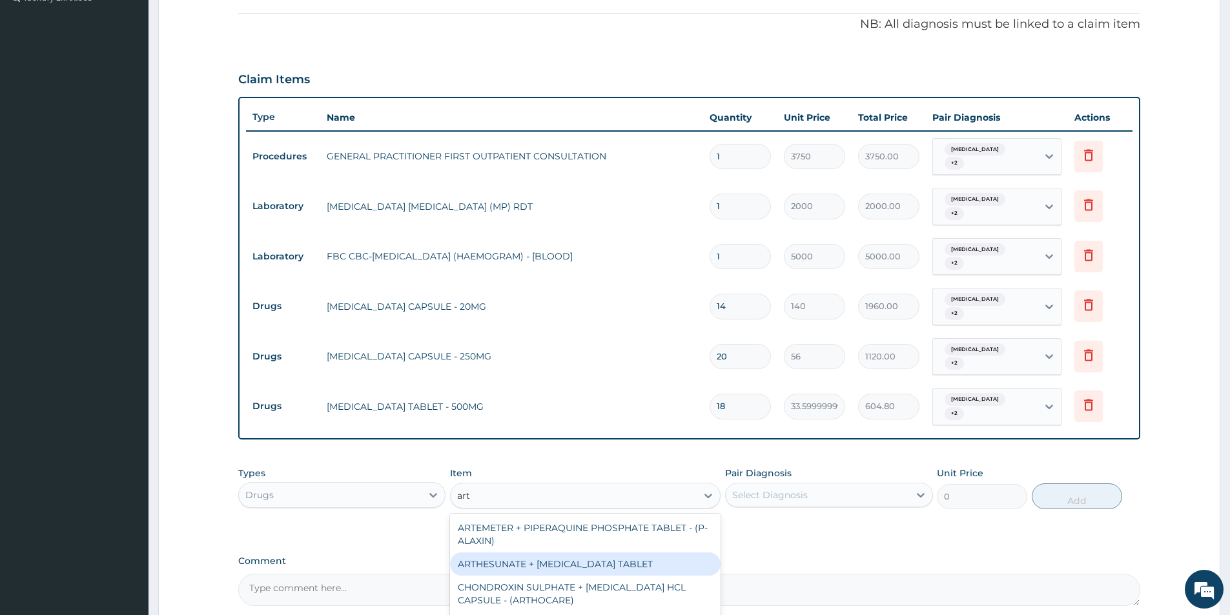
type input "arte"
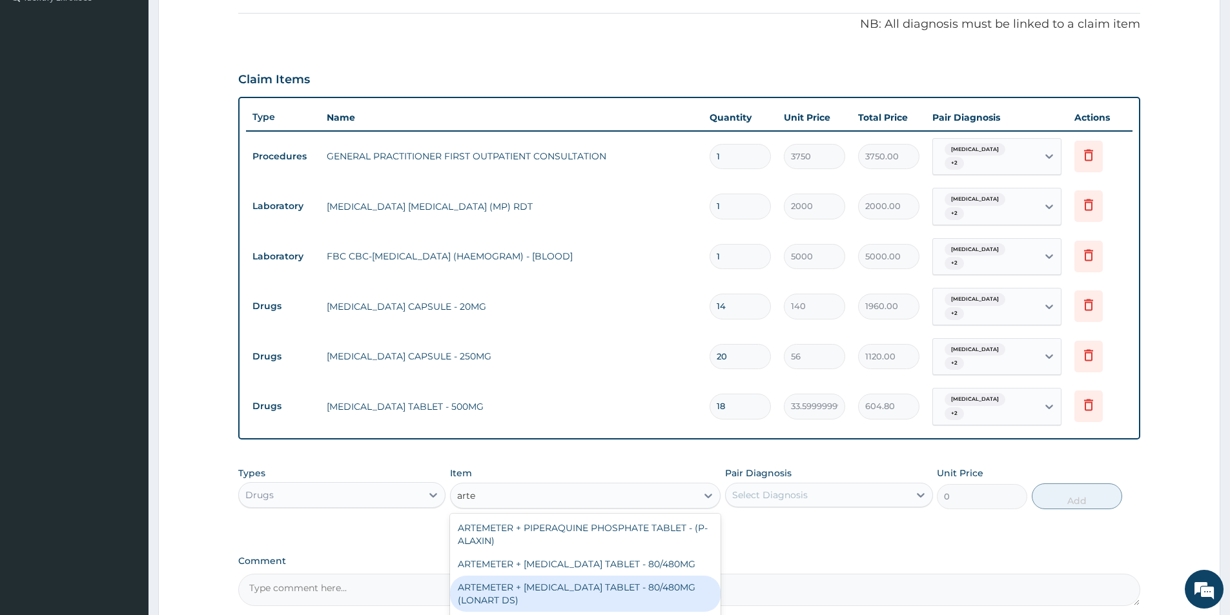
click at [656, 576] on div "ARTEMETER + LUMEFANTRINE TABLET - 80/480MG (LONART DS)" at bounding box center [585, 594] width 271 height 36
type input "588"
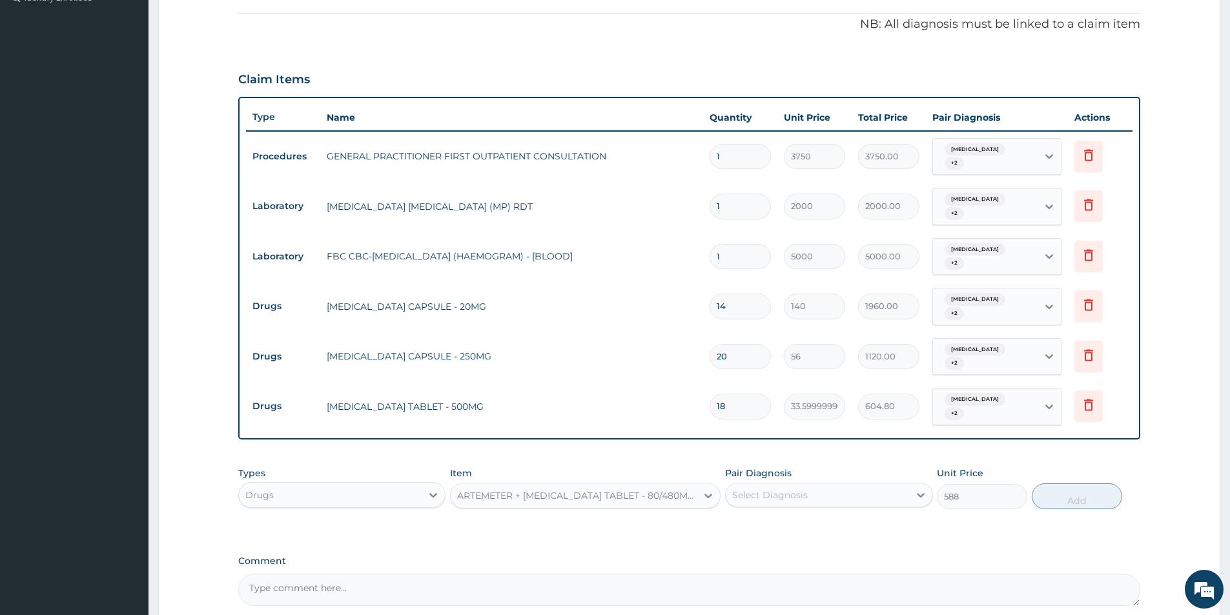
click at [825, 485] on div "Select Diagnosis" at bounding box center [817, 495] width 183 height 21
drag, startPoint x: 820, startPoint y: 496, endPoint x: 816, endPoint y: 515, distance: 19.8
click at [820, 515] on div "Malaria" at bounding box center [828, 528] width 207 height 26
checkbox input "true"
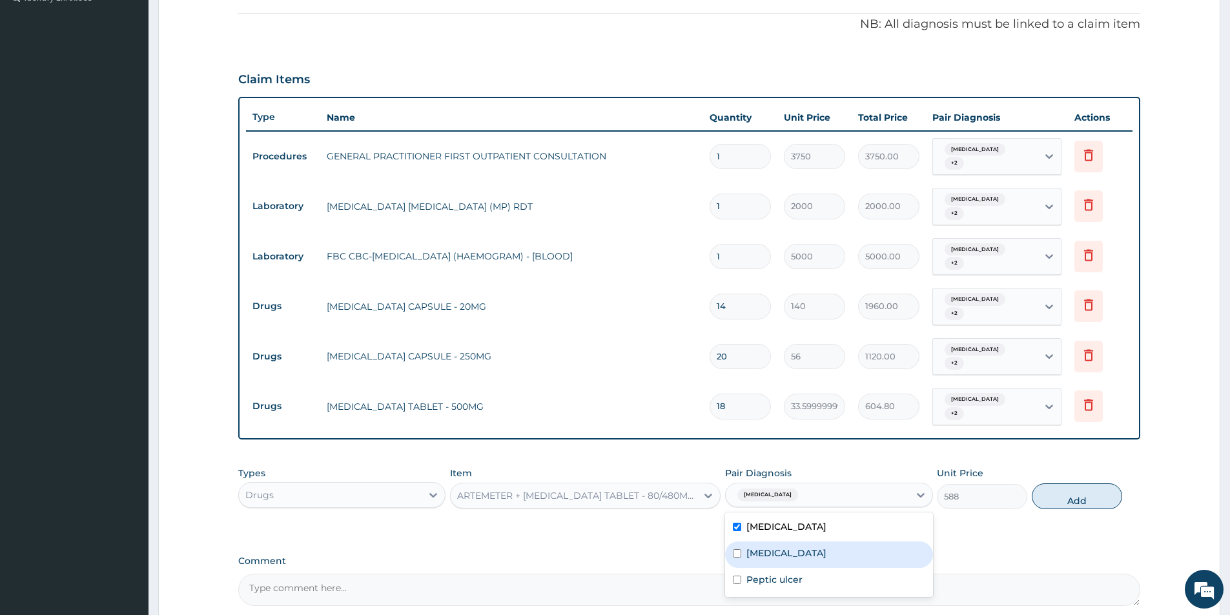
drag, startPoint x: 816, startPoint y: 515, endPoint x: 796, endPoint y: 544, distance: 35.7
click at [815, 542] on div "Sepsis" at bounding box center [828, 555] width 207 height 26
checkbox input "true"
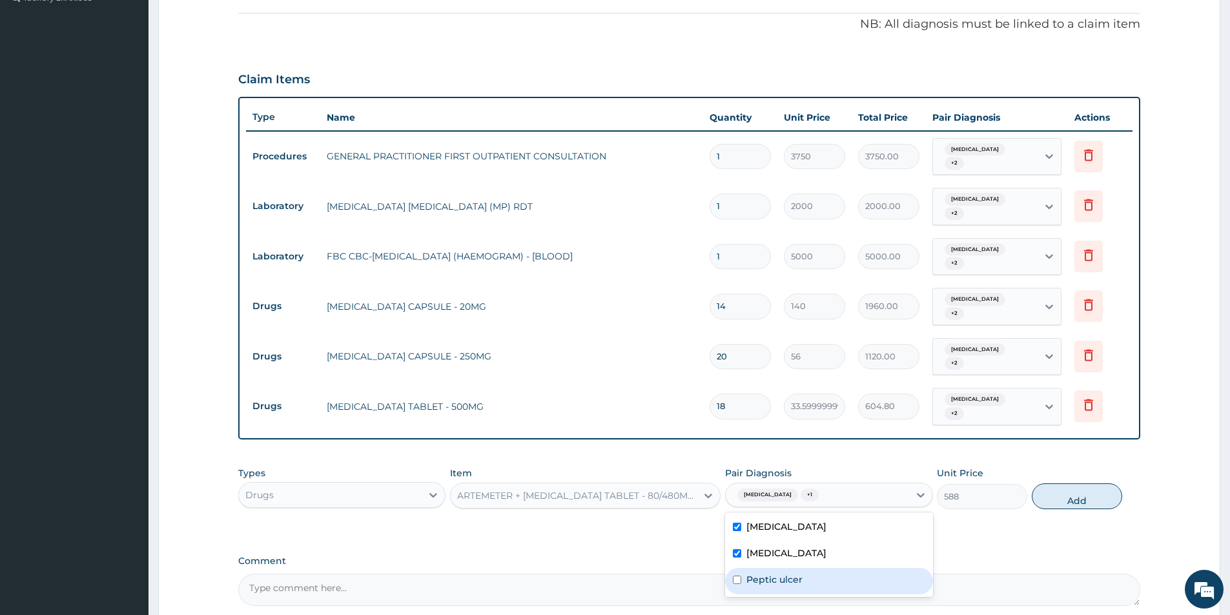
drag, startPoint x: 791, startPoint y: 548, endPoint x: 818, endPoint y: 534, distance: 30.3
click at [795, 573] on label "Peptic ulcer" at bounding box center [775, 579] width 56 height 13
checkbox input "true"
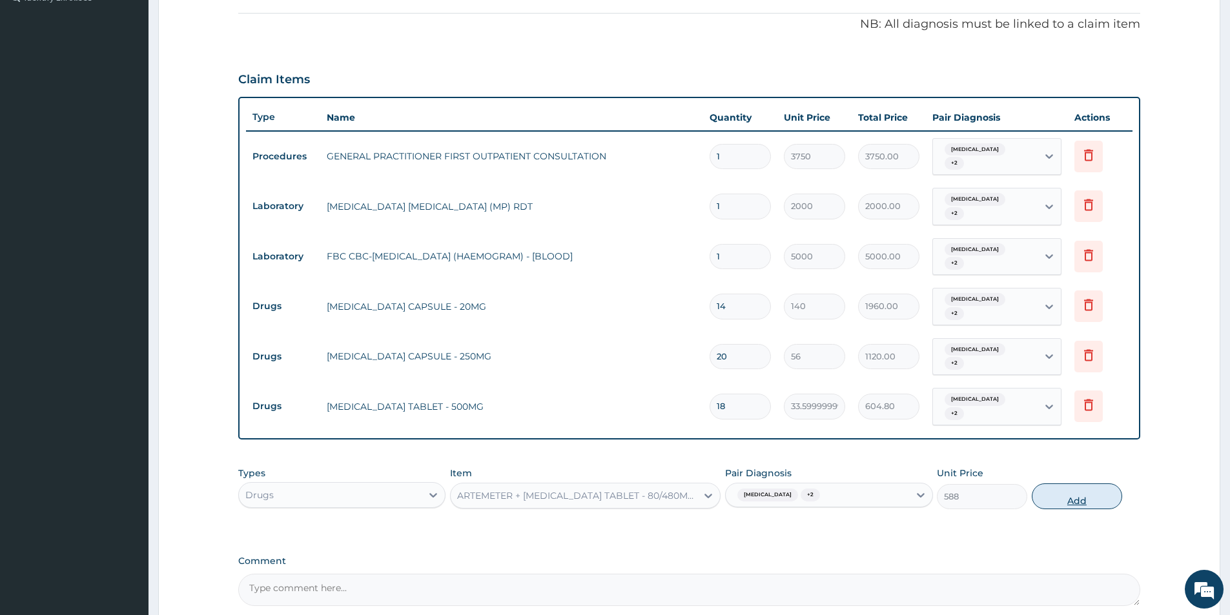
click at [1060, 484] on button "Add" at bounding box center [1077, 497] width 90 height 26
type input "0"
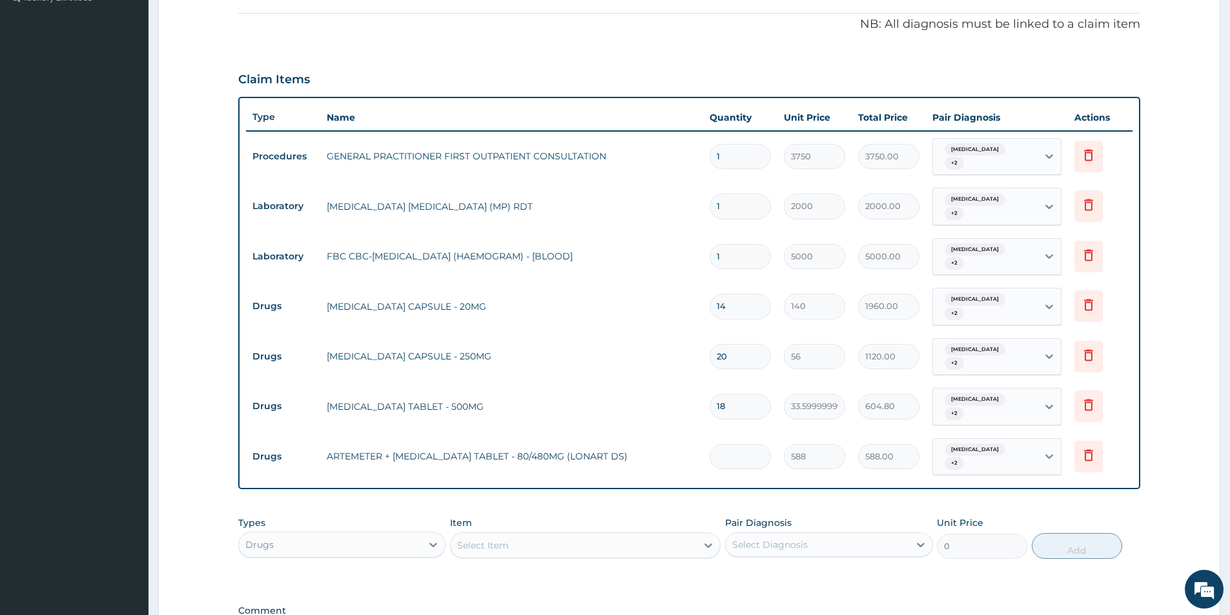
type input "0.00"
type input "6"
type input "3528.00"
type input "6"
click at [686, 535] on div "Select Item" at bounding box center [574, 545] width 246 height 21
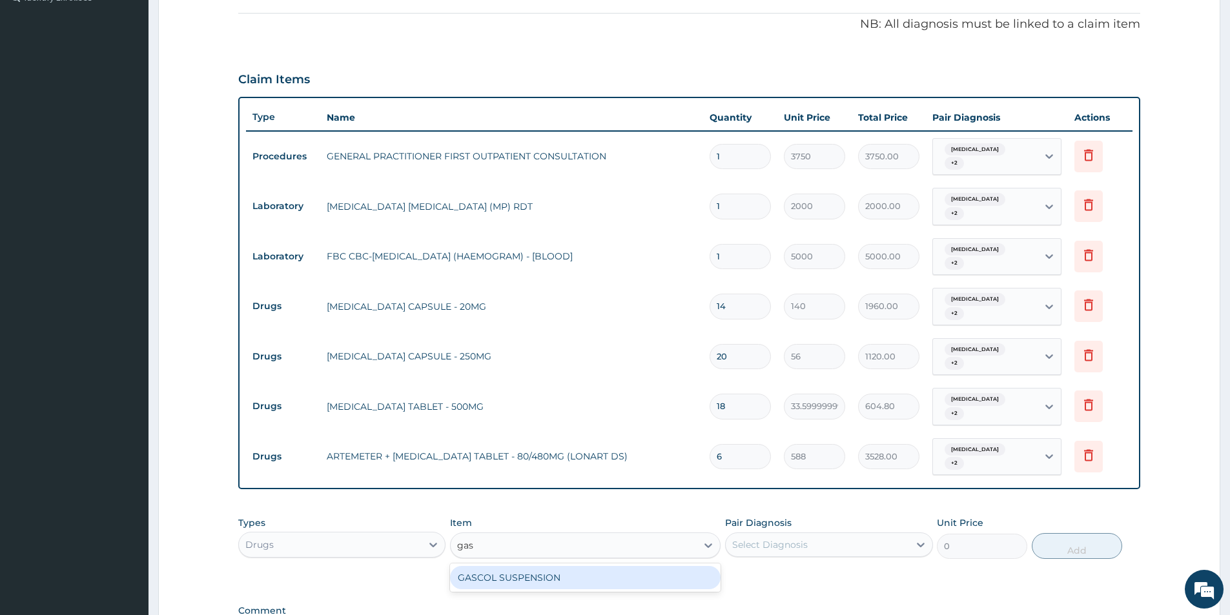
type input "gasc"
click at [679, 566] on div "GASCOL SUSPENSION" at bounding box center [585, 577] width 271 height 23
type input "979.9999999999999"
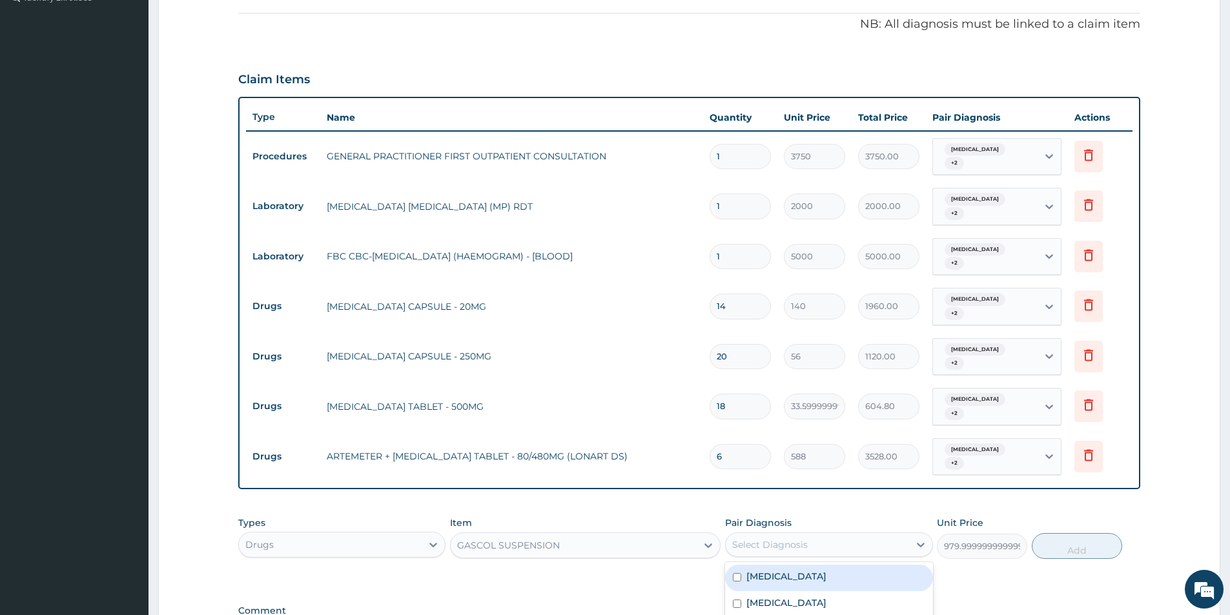
click at [763, 535] on div "Select Diagnosis" at bounding box center [817, 545] width 183 height 21
click at [758, 570] on label "Malaria" at bounding box center [787, 576] width 80 height 13
checkbox input "true"
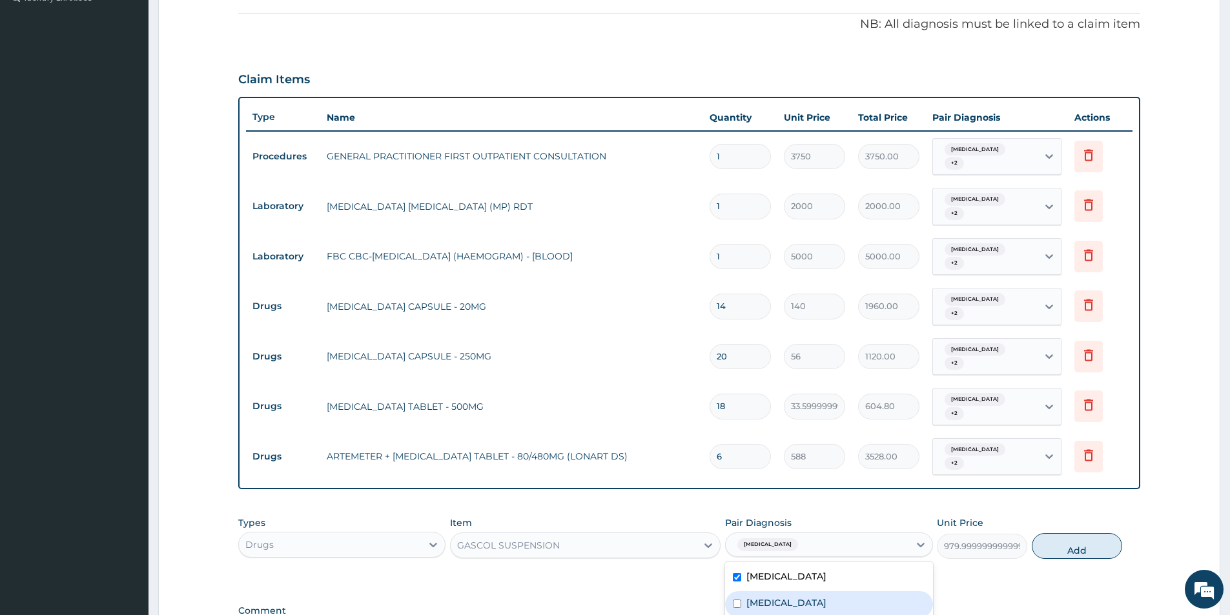
click at [759, 592] on div "Sepsis" at bounding box center [828, 605] width 207 height 26
checkbox input "true"
click at [1058, 533] on button "Add" at bounding box center [1077, 546] width 90 height 26
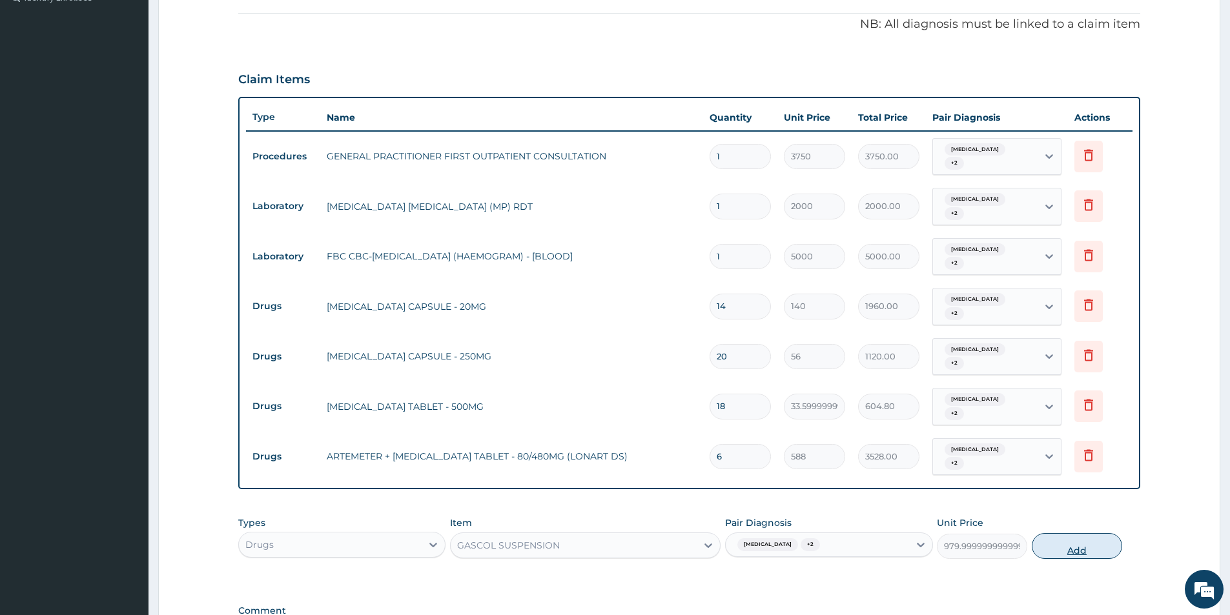
type input "0"
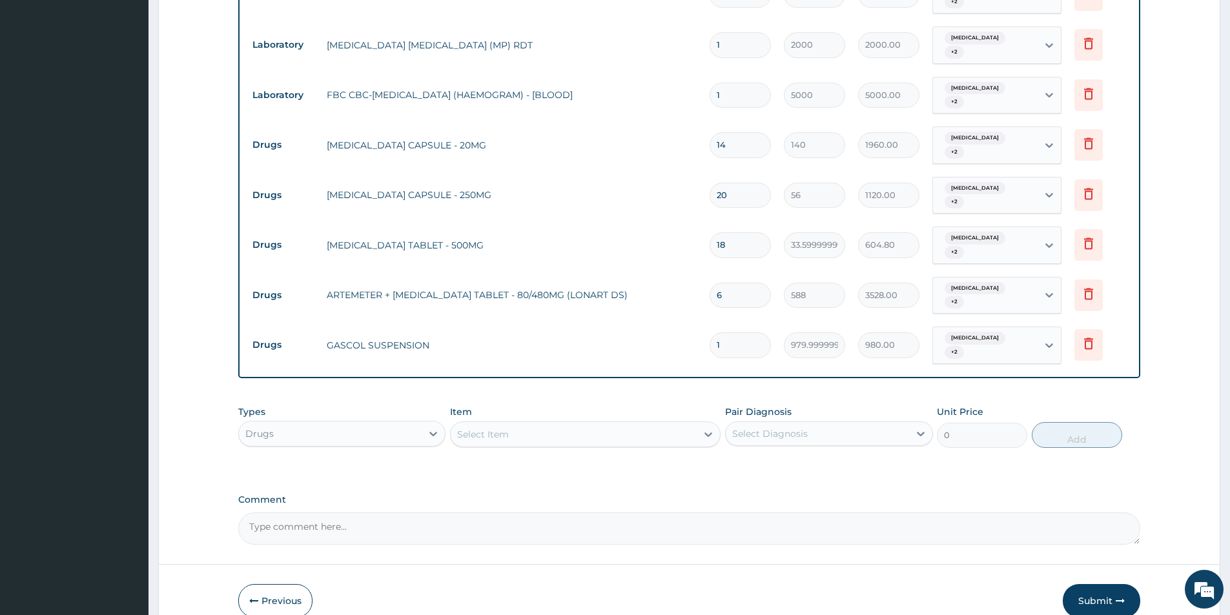
scroll to position [553, 0]
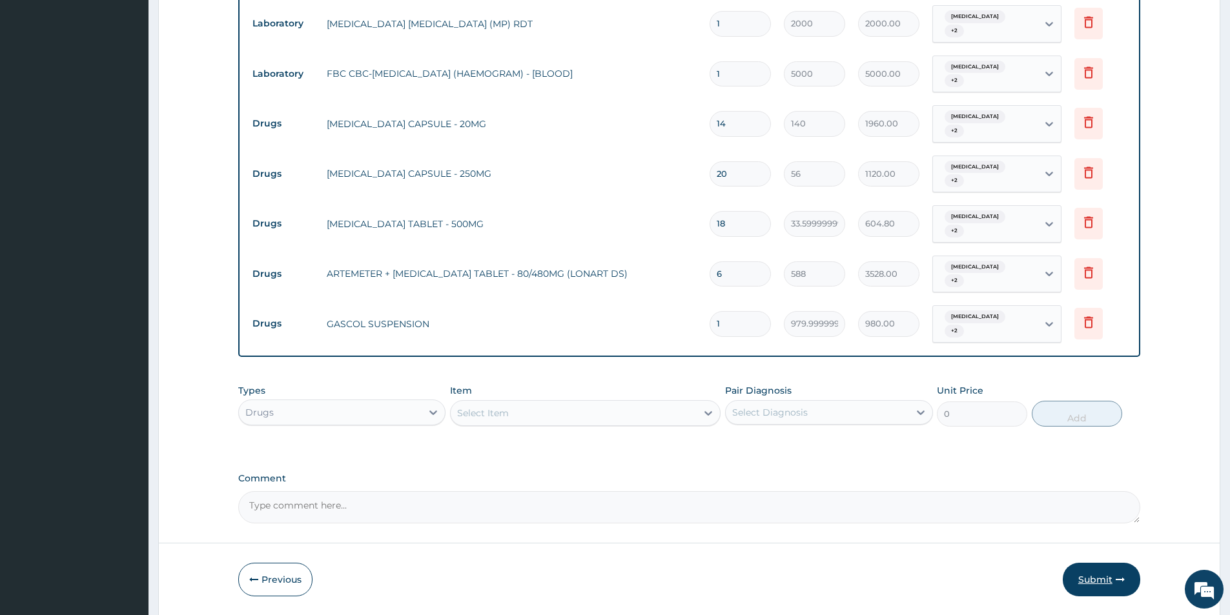
click at [1091, 563] on button "Submit" at bounding box center [1101, 580] width 77 height 34
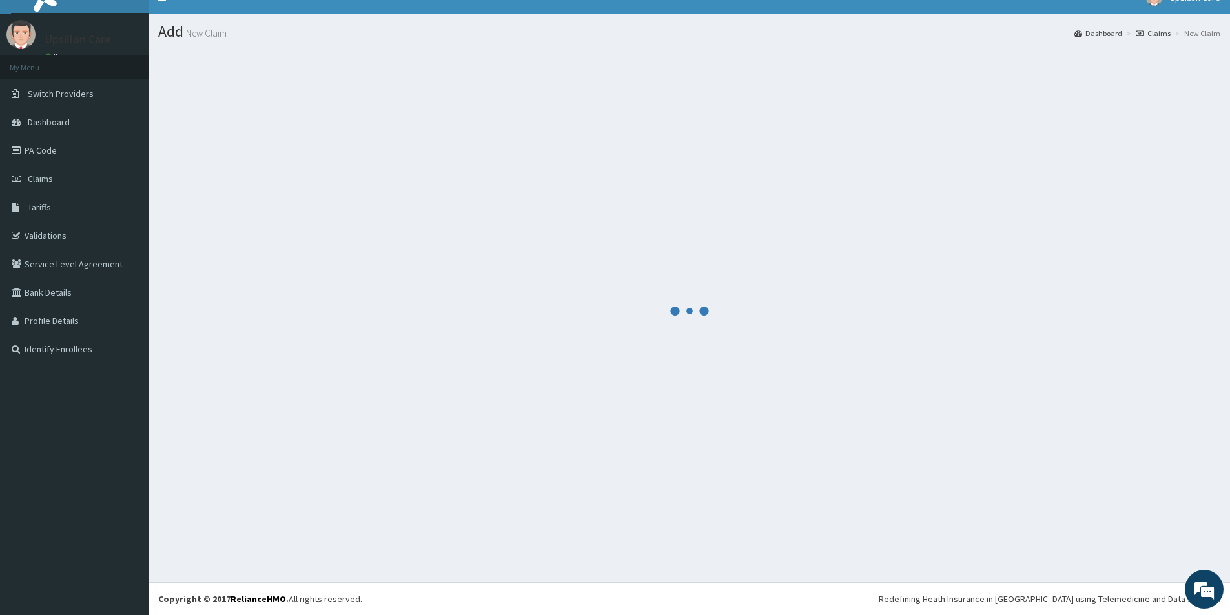
scroll to position [0, 0]
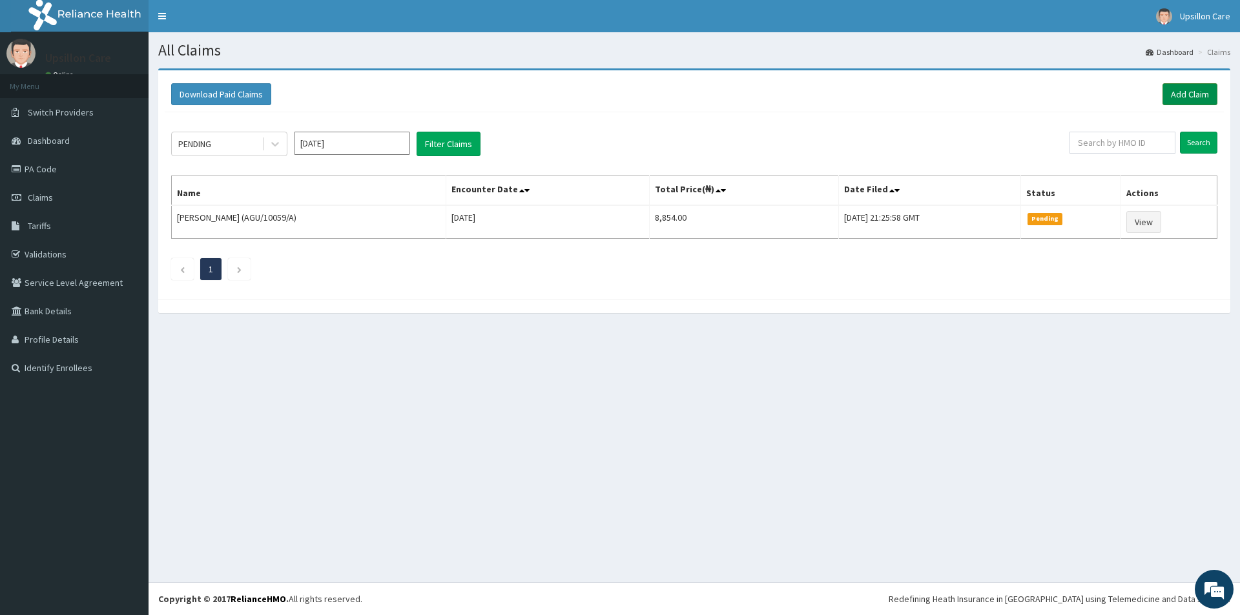
click at [1184, 99] on link "Add Claim" at bounding box center [1189, 94] width 55 height 22
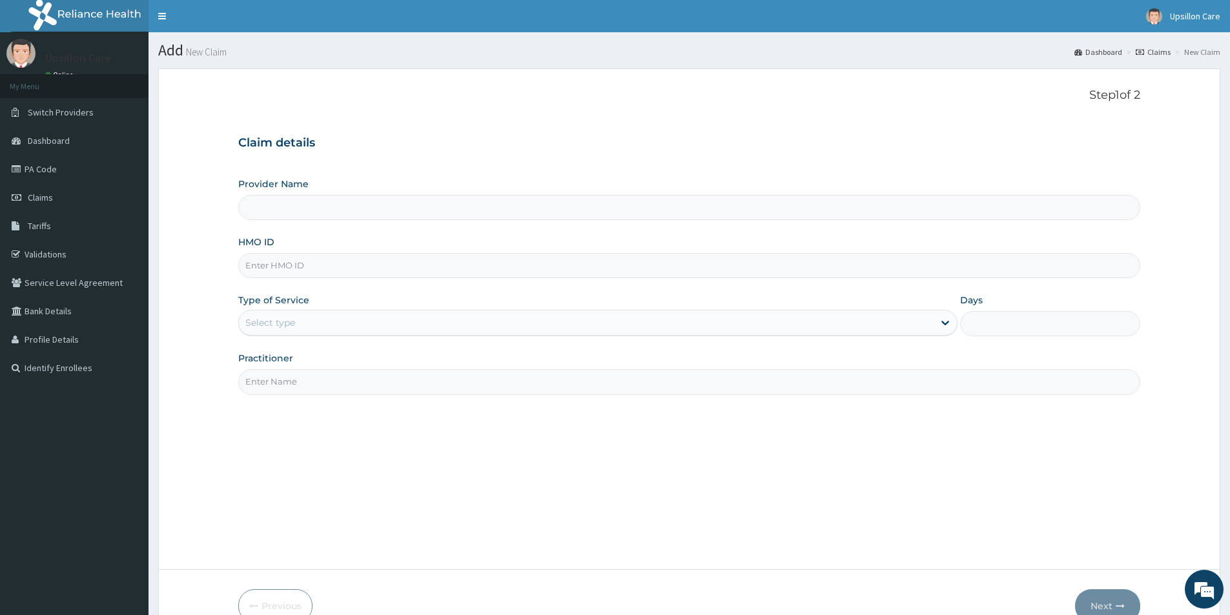
click at [418, 262] on input "HMO ID" at bounding box center [689, 265] width 902 height 25
paste input "PEP/10380/A"
type input "PEP/10380/A"
type input "Upsillon Care hospital"
type input "PEP/10380/A"
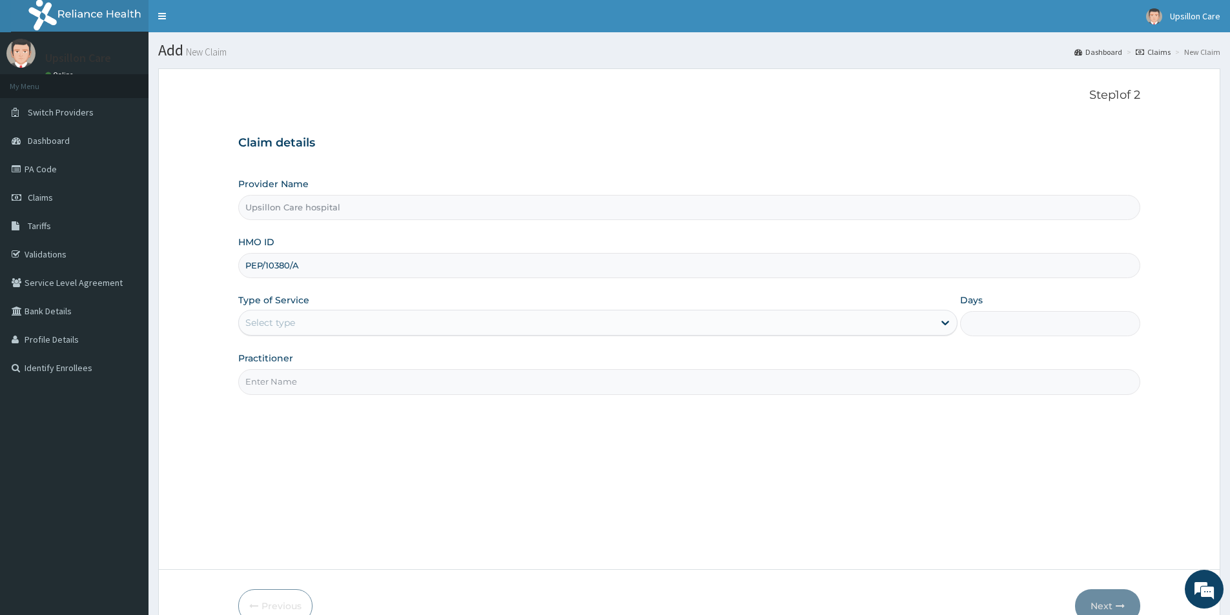
click at [358, 326] on div "Select type" at bounding box center [586, 323] width 695 height 21
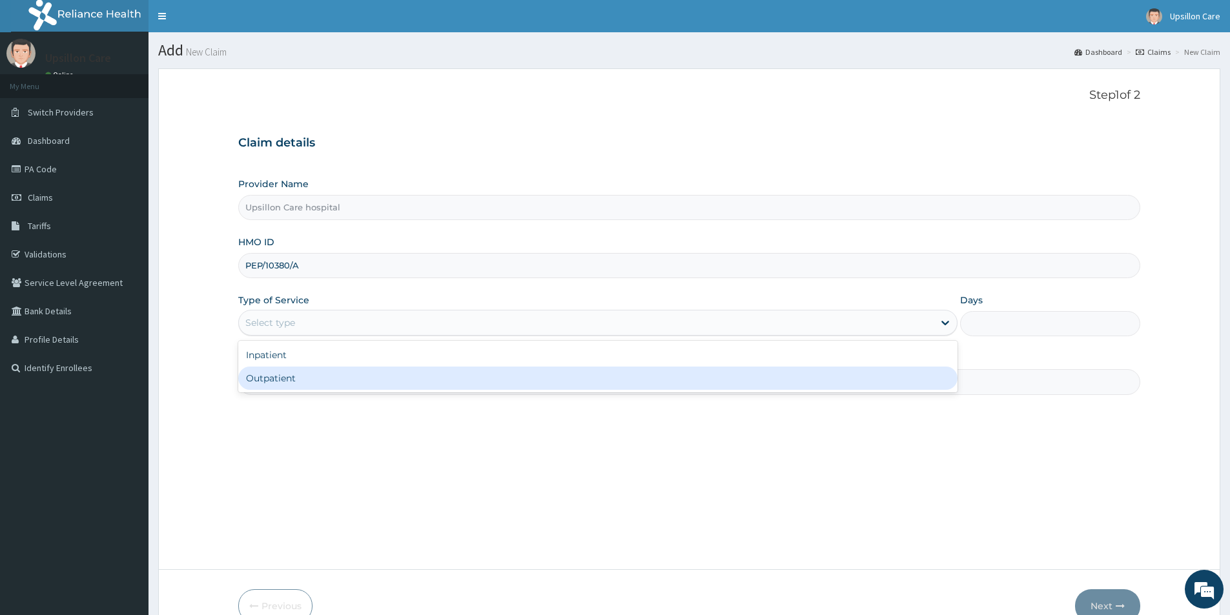
click at [326, 387] on div "Outpatient" at bounding box center [597, 378] width 719 height 23
type input "1"
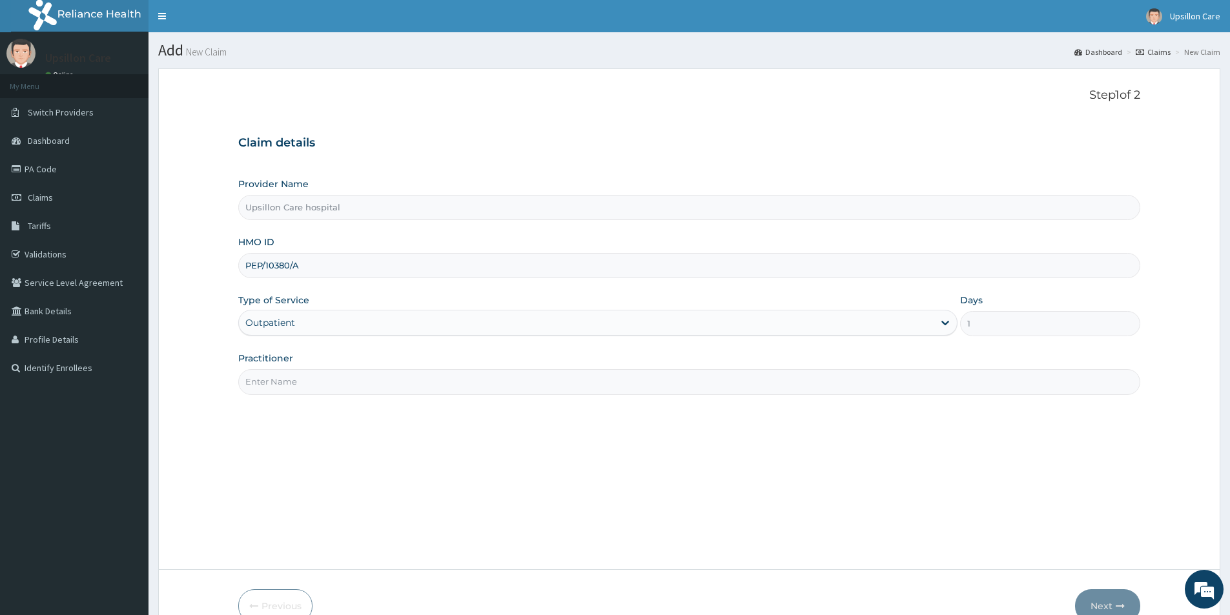
click at [332, 376] on input "Practitioner" at bounding box center [689, 381] width 902 height 25
type input "[PERSON_NAME]"
drag, startPoint x: 602, startPoint y: 440, endPoint x: 905, endPoint y: 557, distance: 325.2
click at [617, 449] on div "Step 1 of 2 Claim details Provider Name Upsillon Care hospital HMO ID PEP/10380…" at bounding box center [689, 319] width 902 height 462
click at [1098, 603] on button "Next" at bounding box center [1107, 607] width 65 height 34
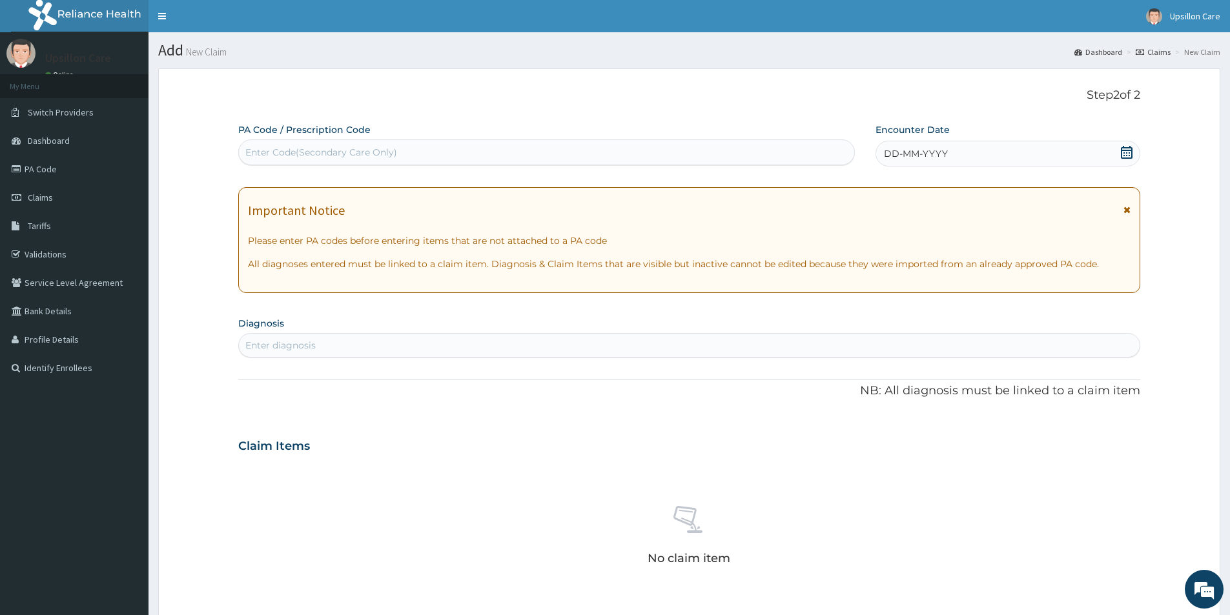
click at [278, 336] on div "Enter diagnosis" at bounding box center [689, 345] width 901 height 21
type input "rhino"
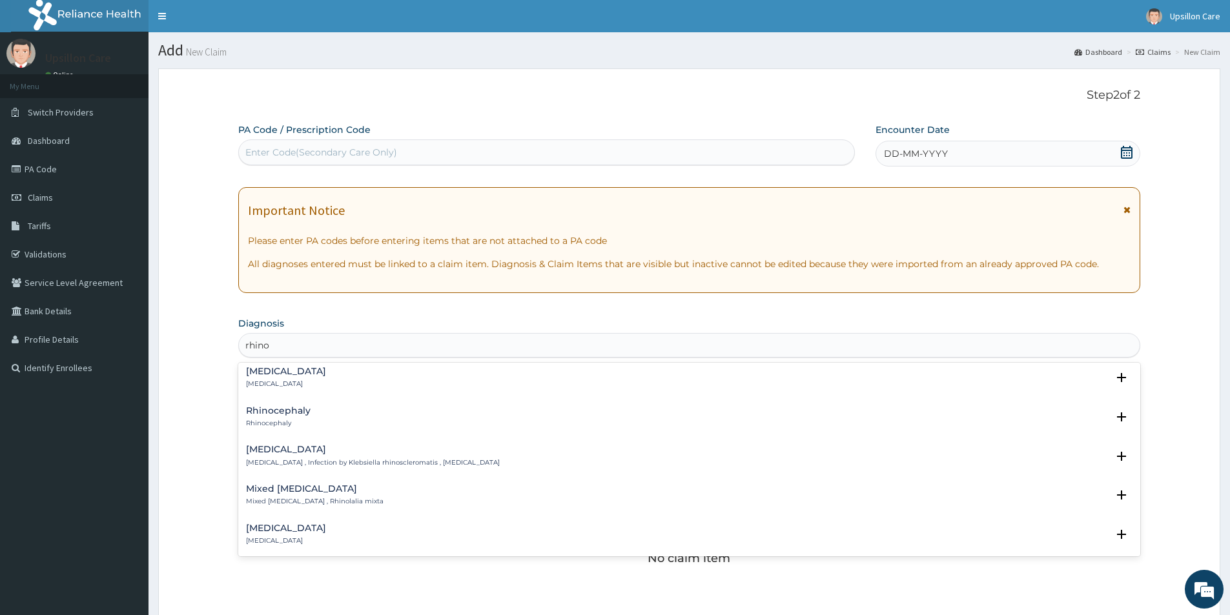
scroll to position [129, 0]
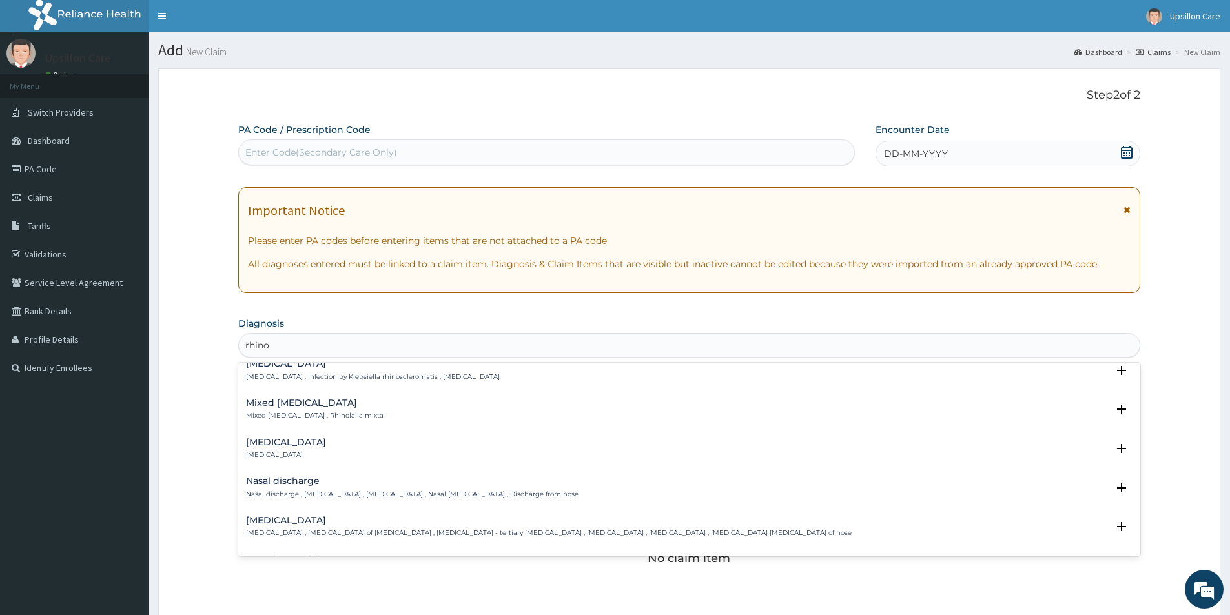
click at [318, 443] on div "[MEDICAL_DATA] [MEDICAL_DATA]" at bounding box center [689, 449] width 887 height 23
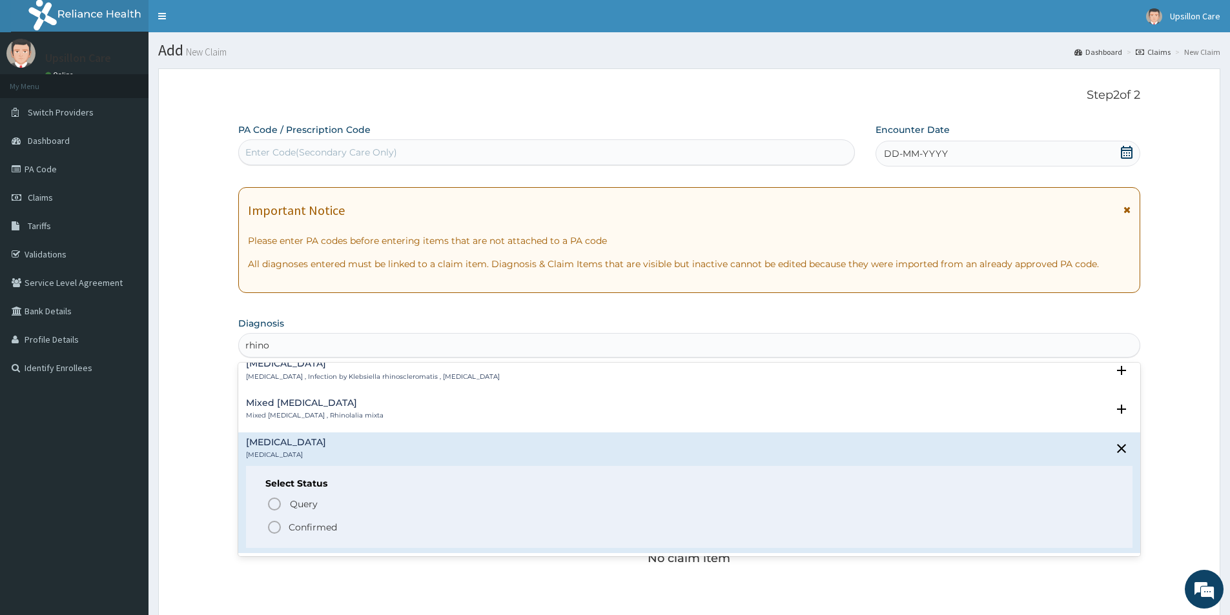
click at [309, 521] on p "Confirmed" at bounding box center [313, 527] width 48 height 13
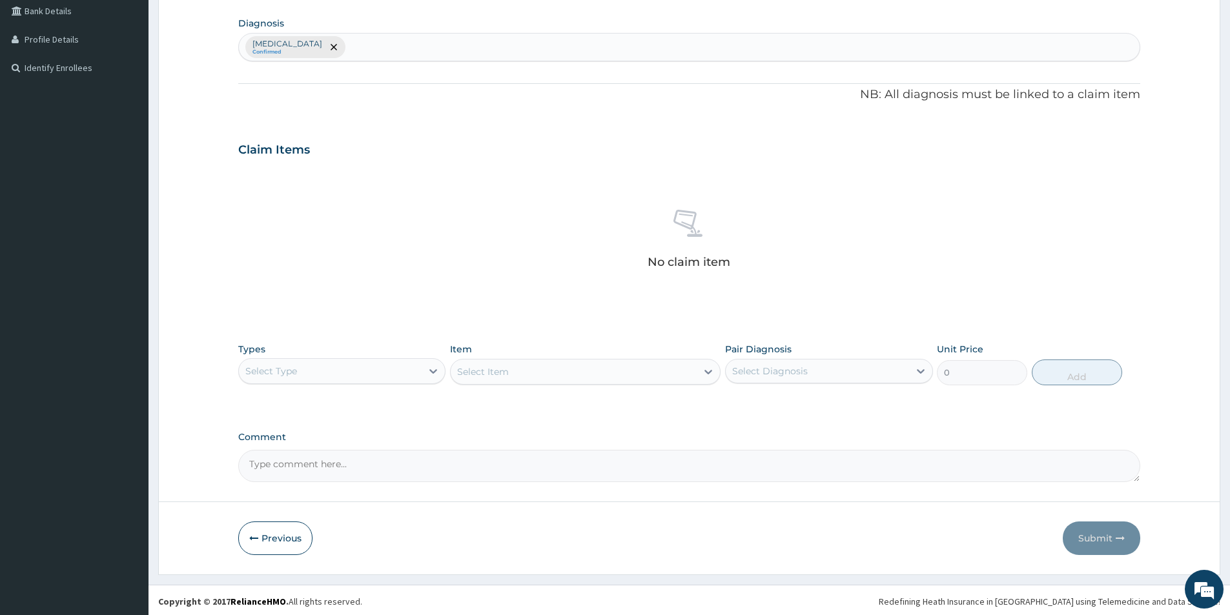
scroll to position [303, 0]
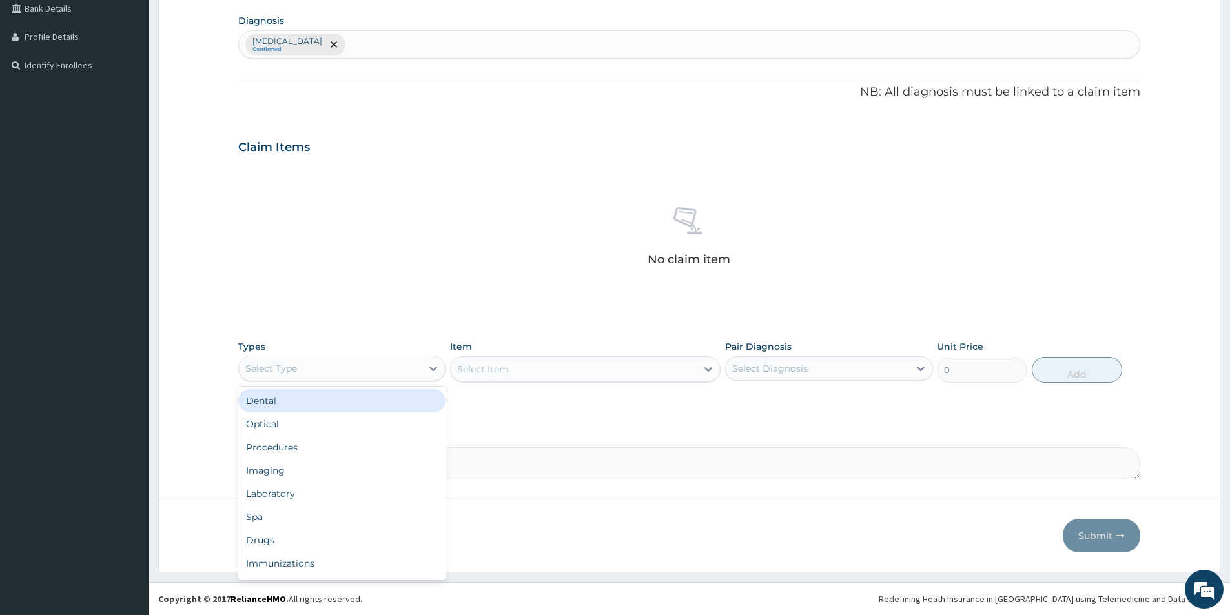
drag, startPoint x: 389, startPoint y: 368, endPoint x: 358, endPoint y: 408, distance: 51.0
click at [388, 375] on div "Select Type" at bounding box center [330, 368] width 183 height 21
drag, startPoint x: 289, startPoint y: 451, endPoint x: 445, endPoint y: 397, distance: 164.8
click at [309, 438] on div "Procedures" at bounding box center [341, 447] width 207 height 23
click at [484, 384] on div "Types Procedures Item Select Item Pair Diagnosis Select Diagnosis Unit Price 0 …" at bounding box center [689, 362] width 902 height 56
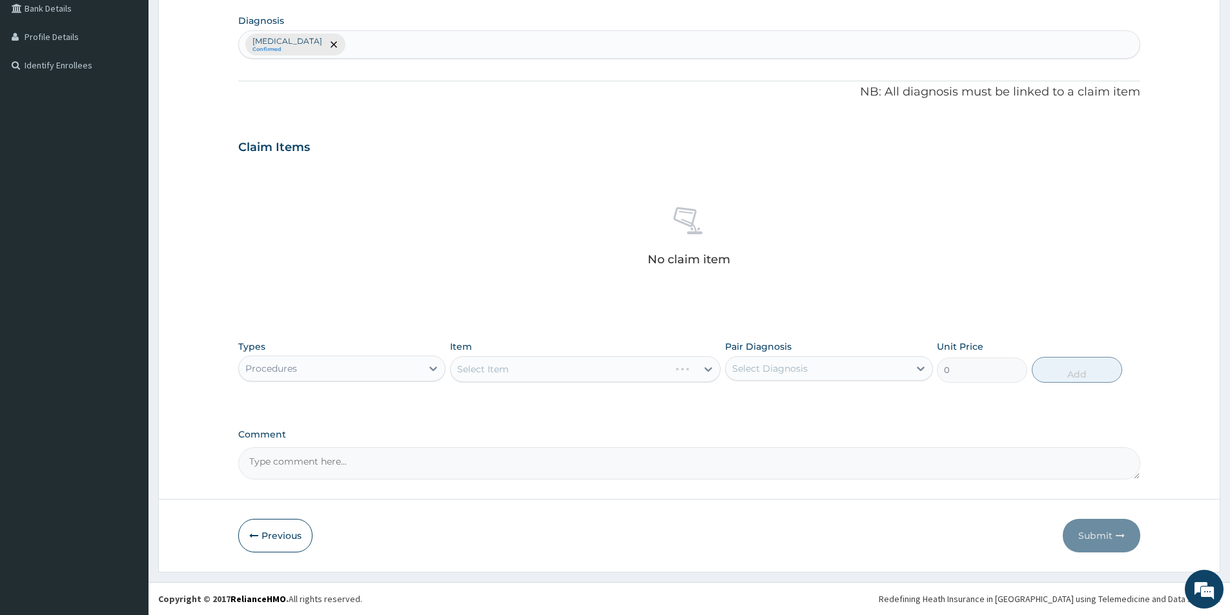
click at [506, 369] on div "Select Item" at bounding box center [585, 369] width 271 height 26
click at [525, 373] on div "Select Item" at bounding box center [585, 369] width 271 height 26
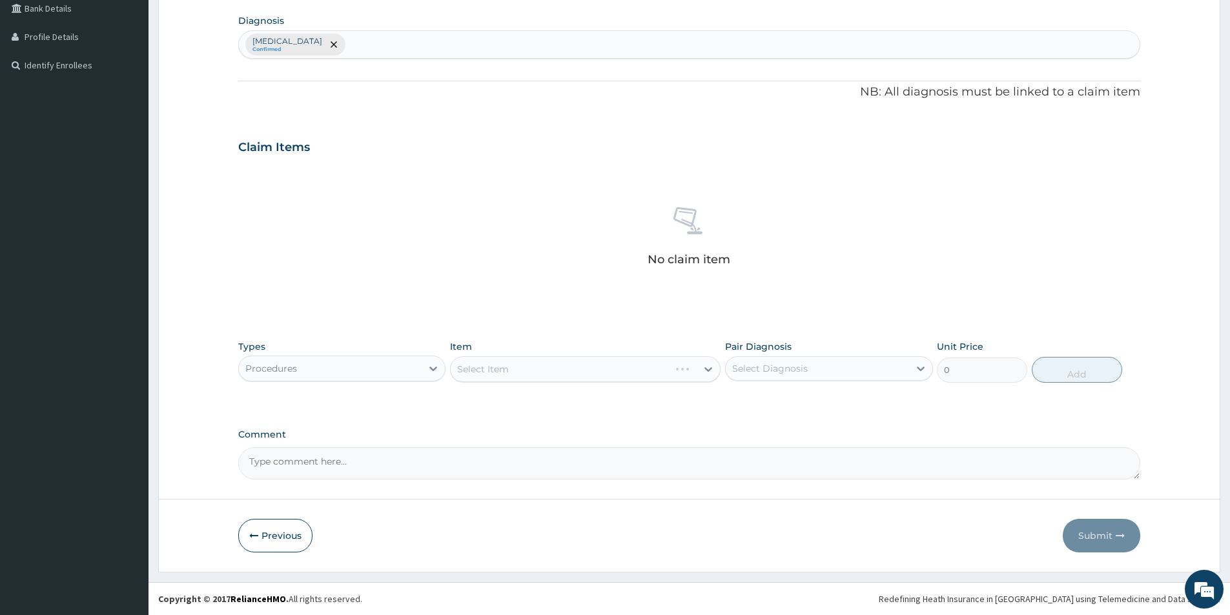
click at [523, 370] on div "Select Item" at bounding box center [585, 369] width 271 height 26
click at [523, 371] on div "Select Item" at bounding box center [585, 369] width 271 height 26
click at [523, 371] on div "Select Item" at bounding box center [574, 369] width 246 height 21
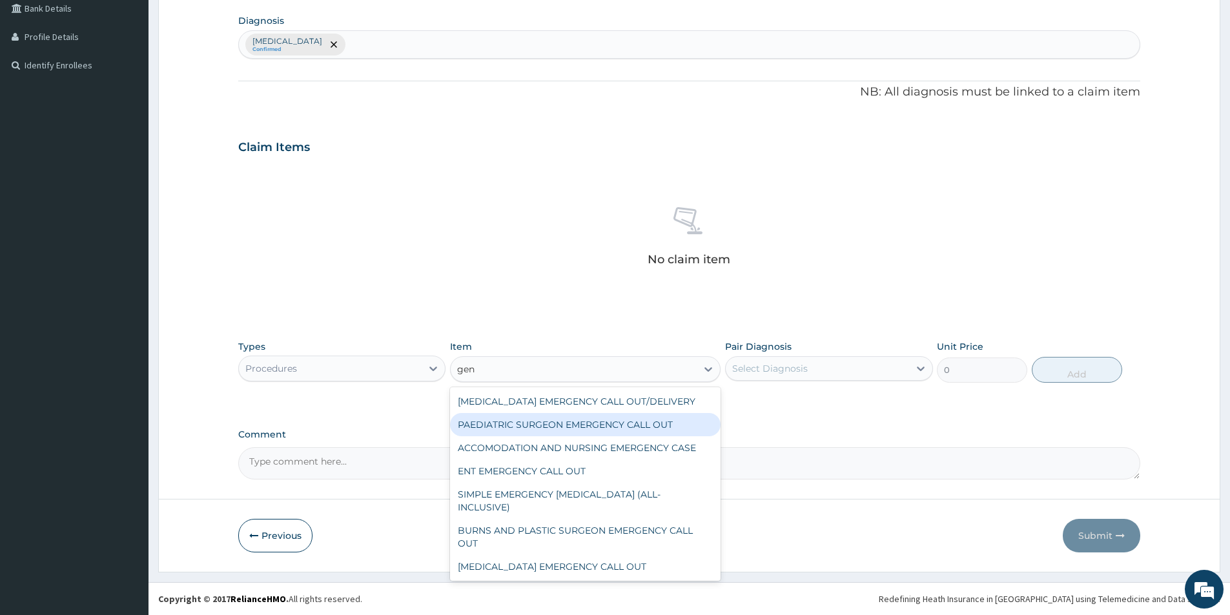
type input "gene"
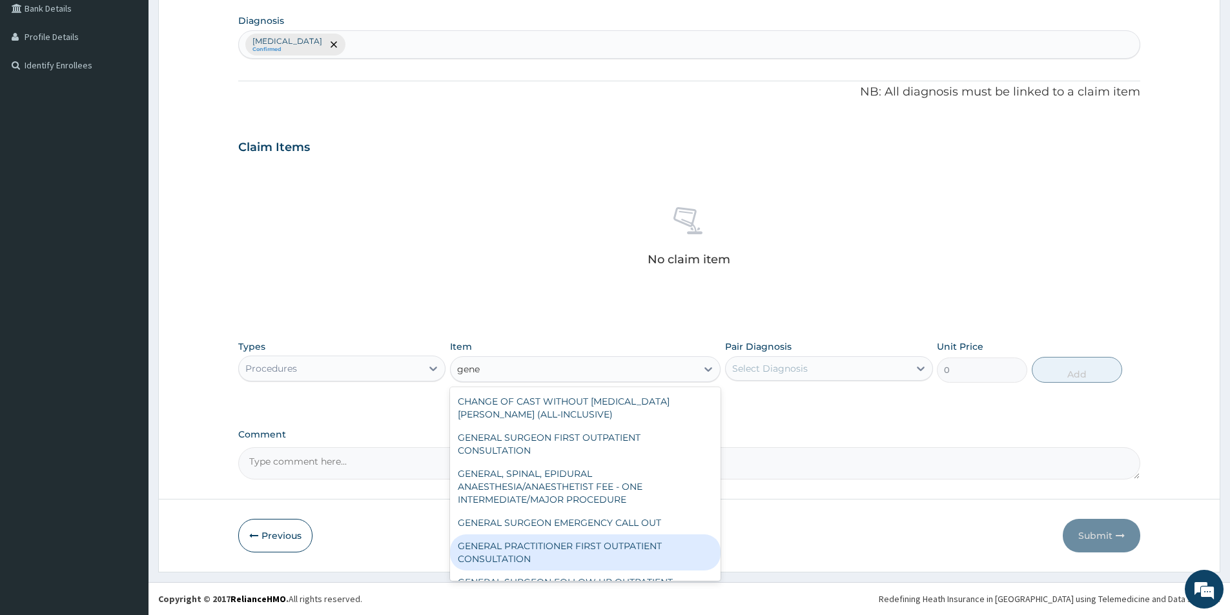
click at [598, 547] on div "GENERAL PRACTITIONER FIRST OUTPATIENT CONSULTATION" at bounding box center [585, 553] width 271 height 36
type input "3750"
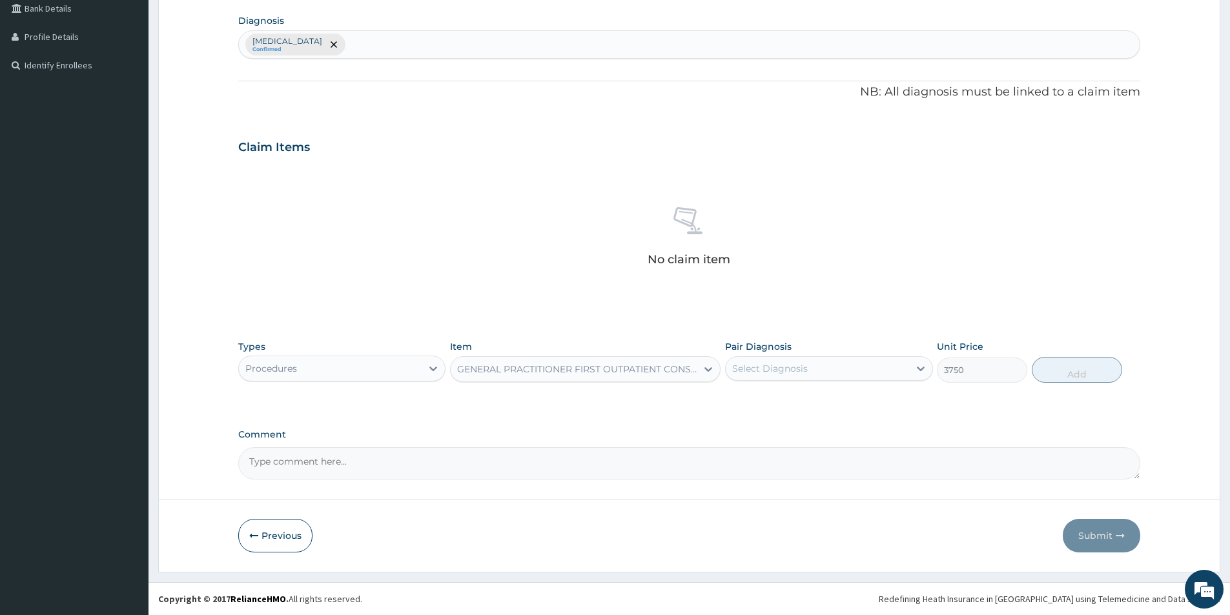
drag, startPoint x: 865, startPoint y: 338, endPoint x: 869, endPoint y: 359, distance: 21.7
click at [869, 353] on div "Types Procedures Item GENERAL PRACTITIONER FIRST OUTPATIENT CONSULTATION Pair D…" at bounding box center [689, 362] width 902 height 56
click at [869, 378] on div "Select Diagnosis" at bounding box center [817, 368] width 183 height 21
click at [851, 402] on div "Rhinosinusitis" at bounding box center [828, 402] width 207 height 26
checkbox input "true"
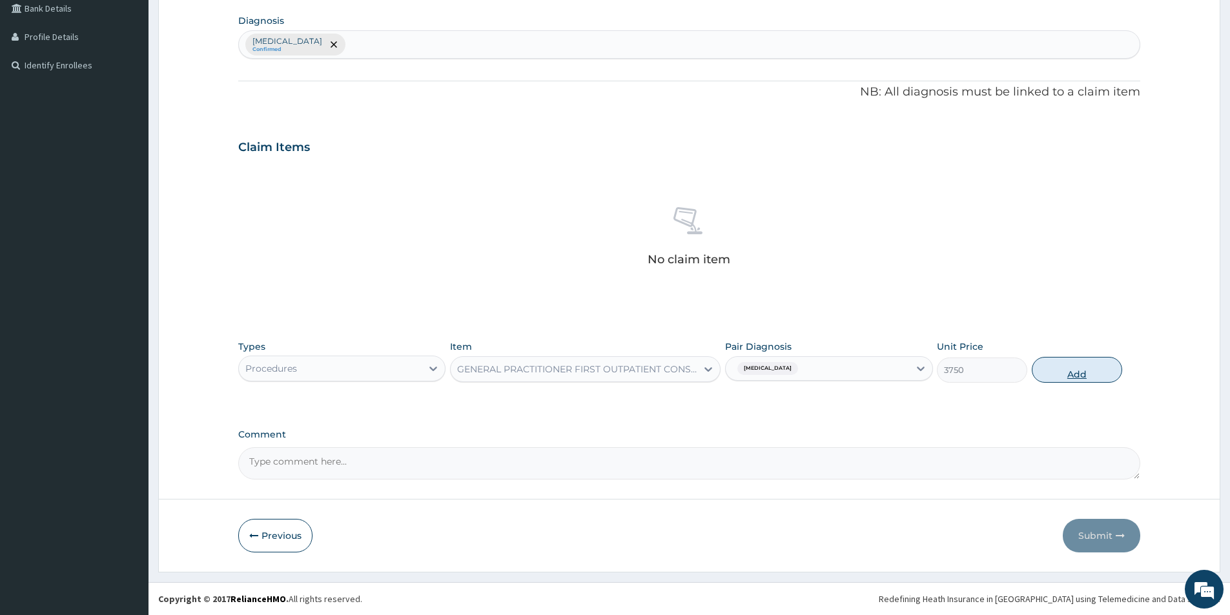
click at [1038, 366] on button "Add" at bounding box center [1077, 370] width 90 height 26
type input "0"
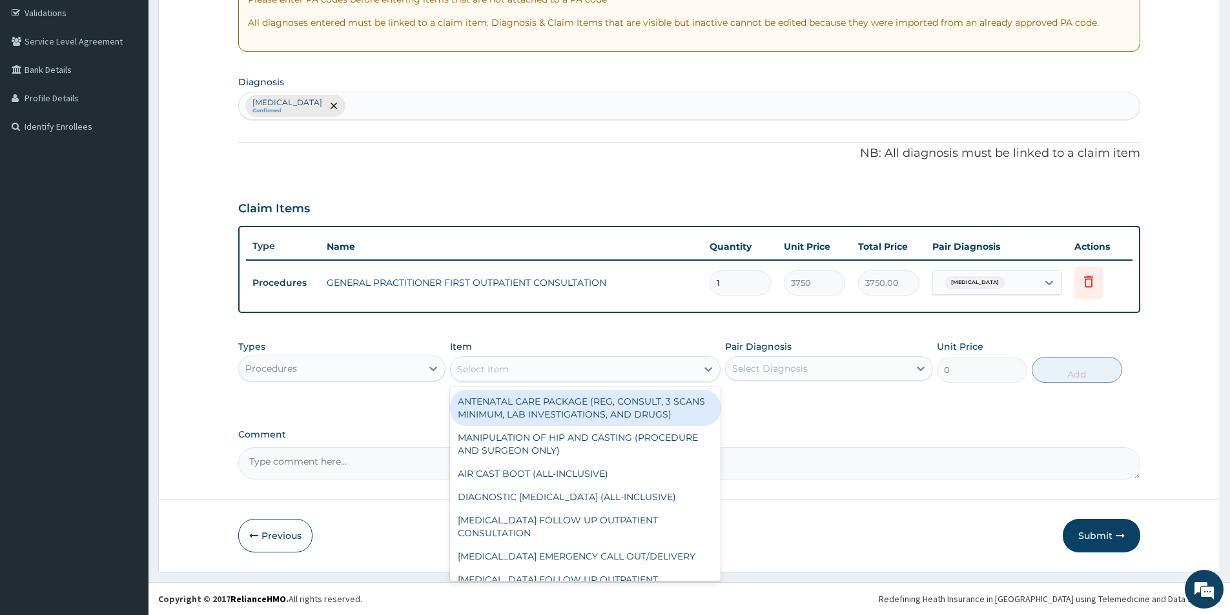
drag, startPoint x: 537, startPoint y: 367, endPoint x: 482, endPoint y: 367, distance: 54.9
click at [535, 369] on div "Select Item" at bounding box center [574, 369] width 246 height 21
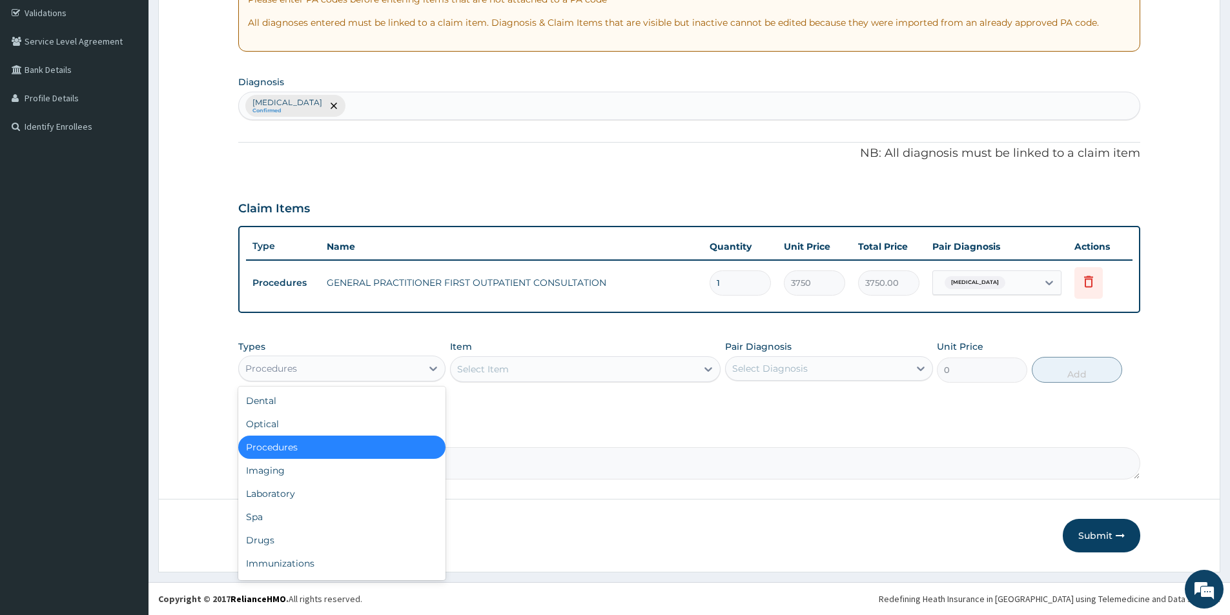
drag, startPoint x: 413, startPoint y: 367, endPoint x: 386, endPoint y: 392, distance: 37.0
click at [411, 368] on div "Procedures" at bounding box center [330, 368] width 183 height 21
drag, startPoint x: 313, startPoint y: 544, endPoint x: 307, endPoint y: 482, distance: 62.9
click at [310, 529] on div "Drugs" at bounding box center [341, 540] width 207 height 23
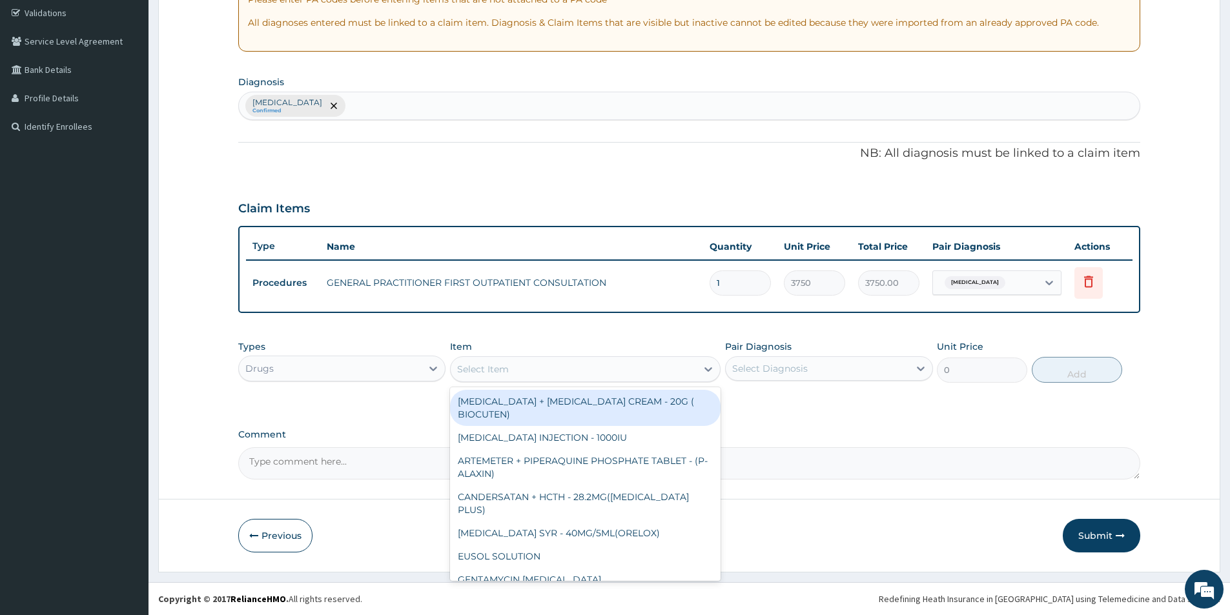
click at [493, 365] on div "Select Item" at bounding box center [483, 369] width 52 height 13
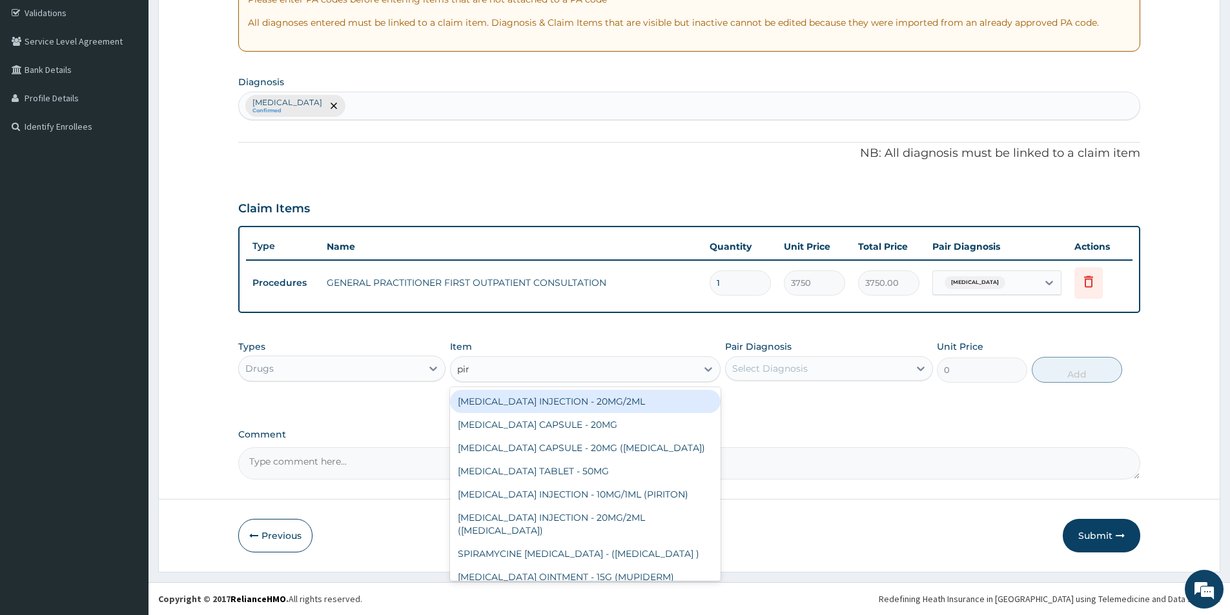
type input "piri"
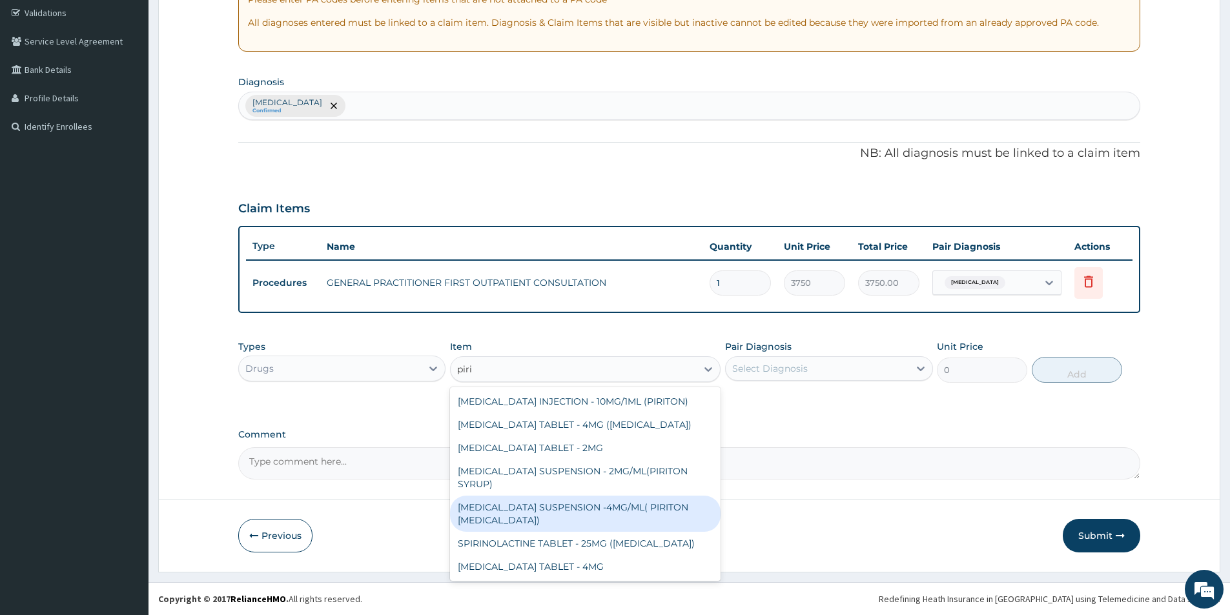
scroll to position [59, 0]
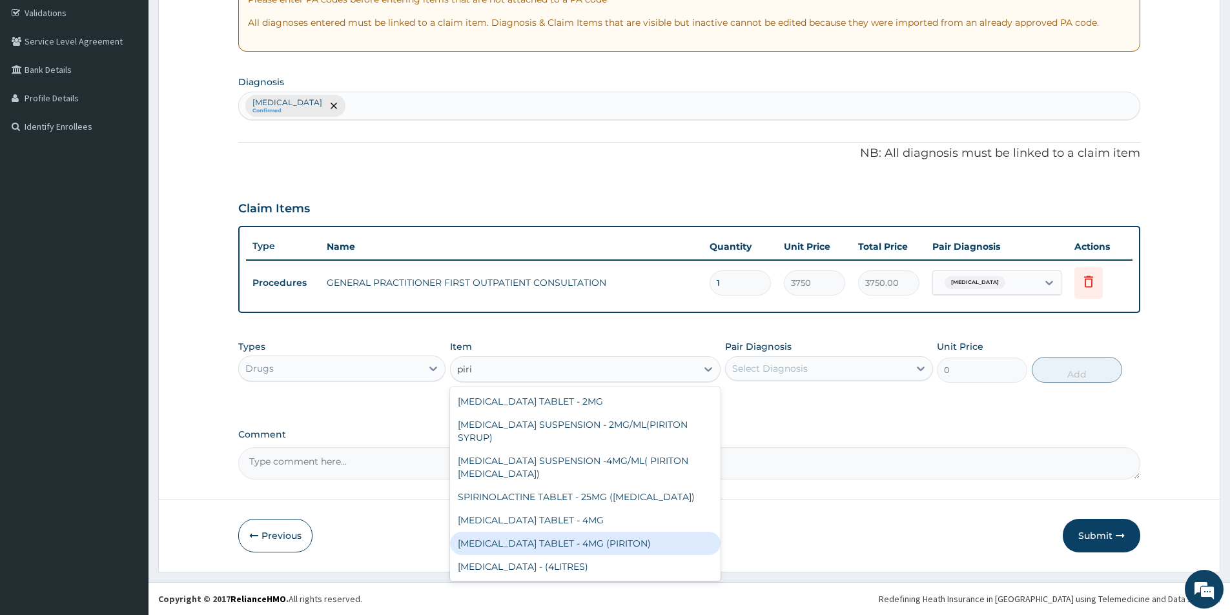
drag, startPoint x: 613, startPoint y: 540, endPoint x: 721, endPoint y: 475, distance: 126.6
click at [615, 539] on div "CHLORPHENIRAMINE TABLET - 4MG (PIRITON)" at bounding box center [585, 543] width 271 height 23
type input "22.4"
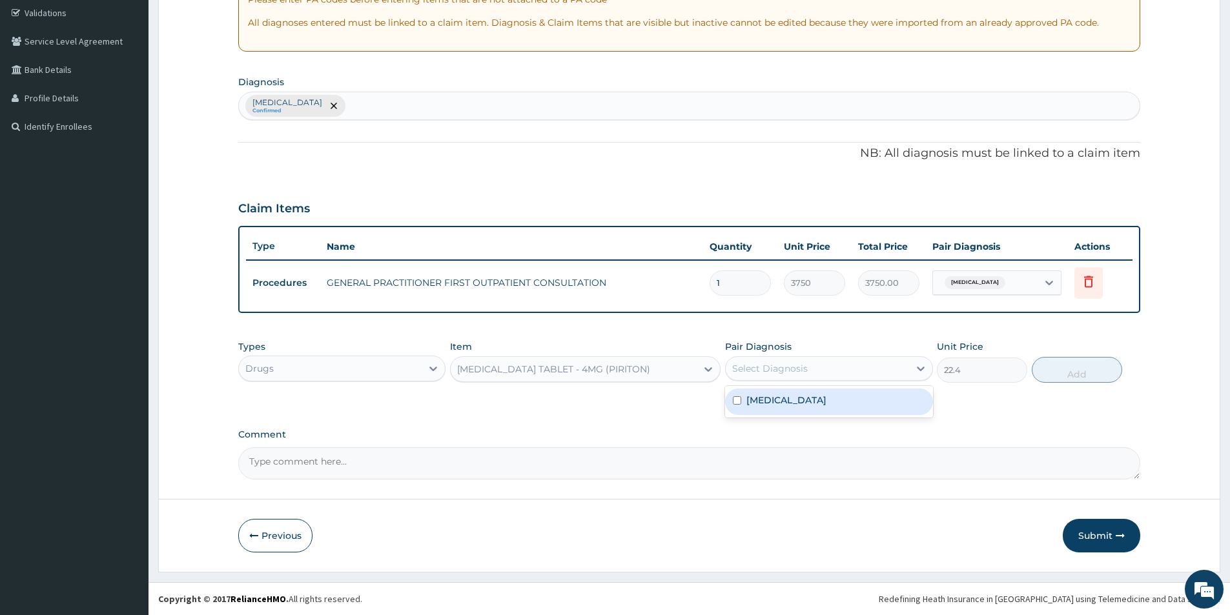
drag, startPoint x: 852, startPoint y: 367, endPoint x: 851, endPoint y: 388, distance: 21.4
click at [852, 371] on div "Select Diagnosis" at bounding box center [817, 368] width 183 height 21
click at [849, 395] on div "Rhinosinusitis" at bounding box center [828, 402] width 207 height 26
checkbox input "true"
click at [1077, 369] on button "Add" at bounding box center [1077, 370] width 90 height 26
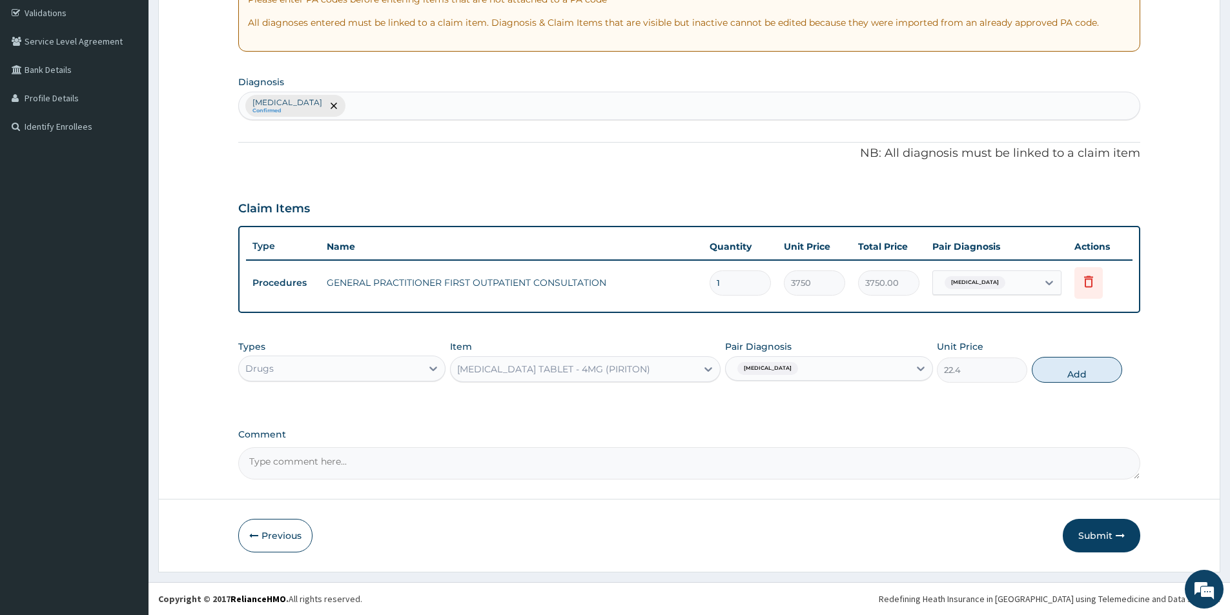
type input "0"
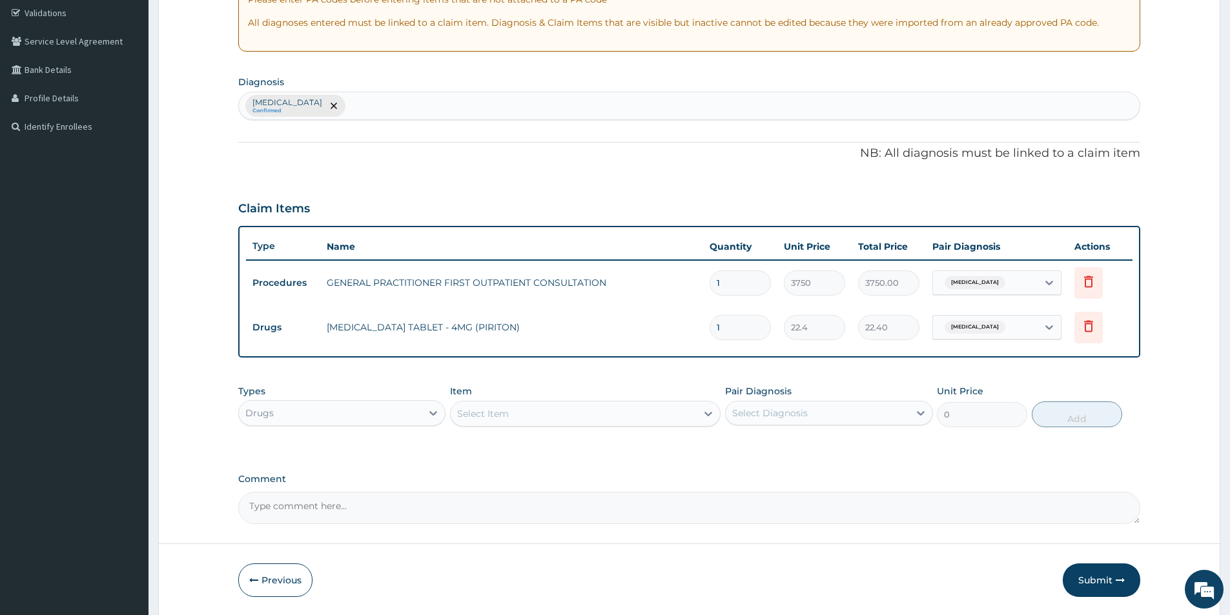
type input "15"
type input "336.00"
type input "1"
type input "22.40"
type input "0.00"
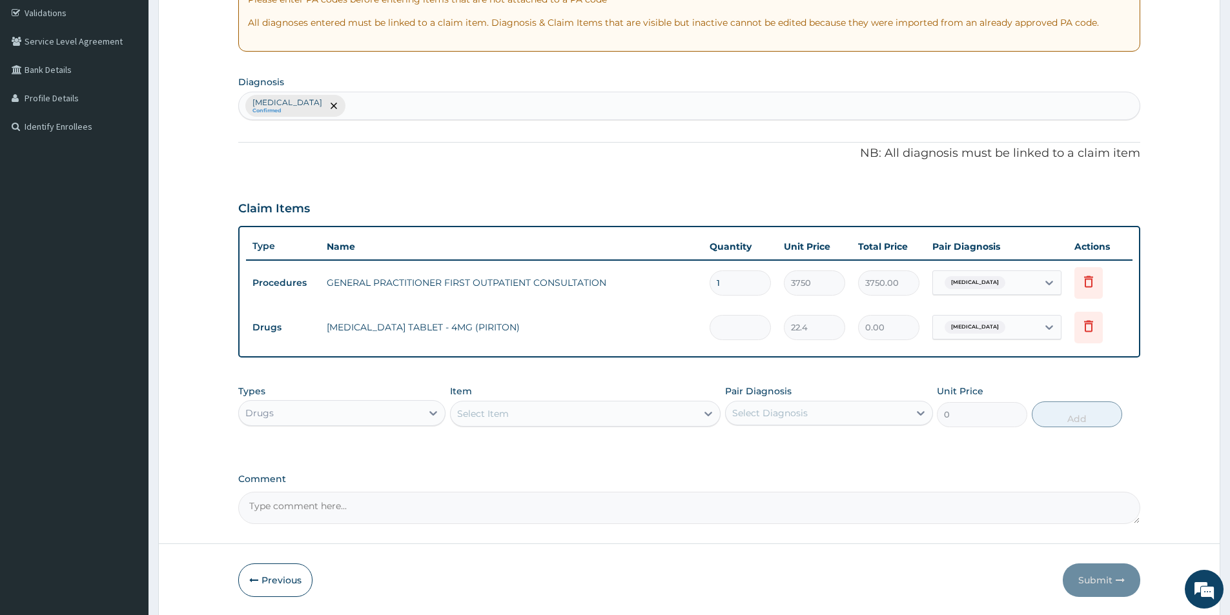
type input "5"
type input "112.00"
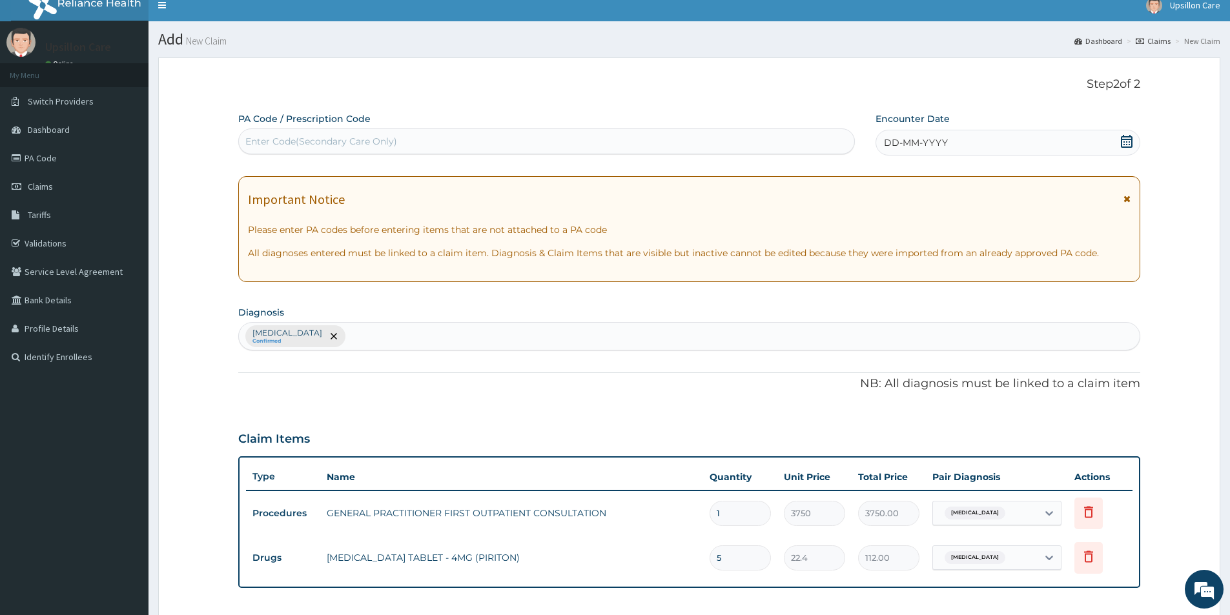
scroll to position [0, 0]
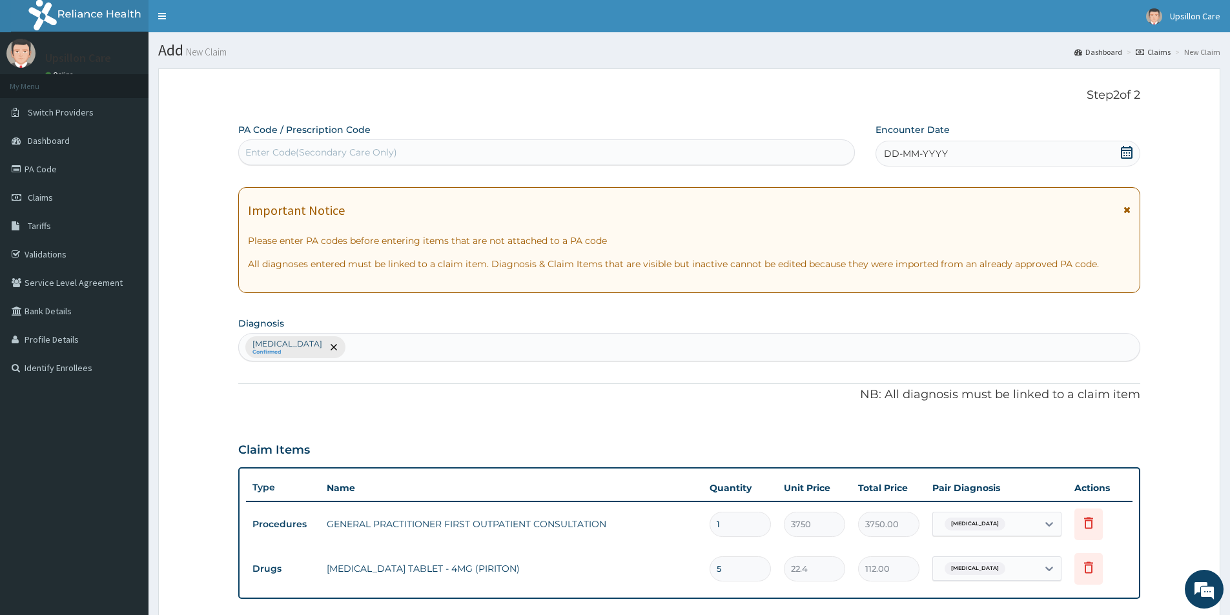
type input "5"
click at [1131, 154] on icon at bounding box center [1126, 152] width 13 height 13
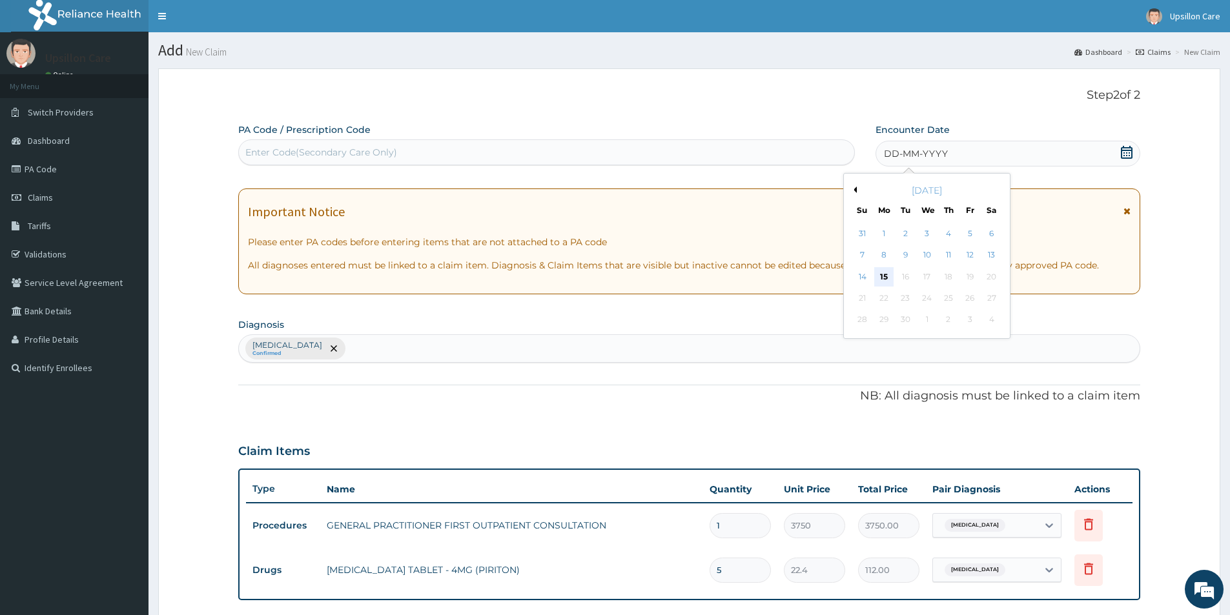
click at [875, 286] on div "15" at bounding box center [883, 276] width 19 height 19
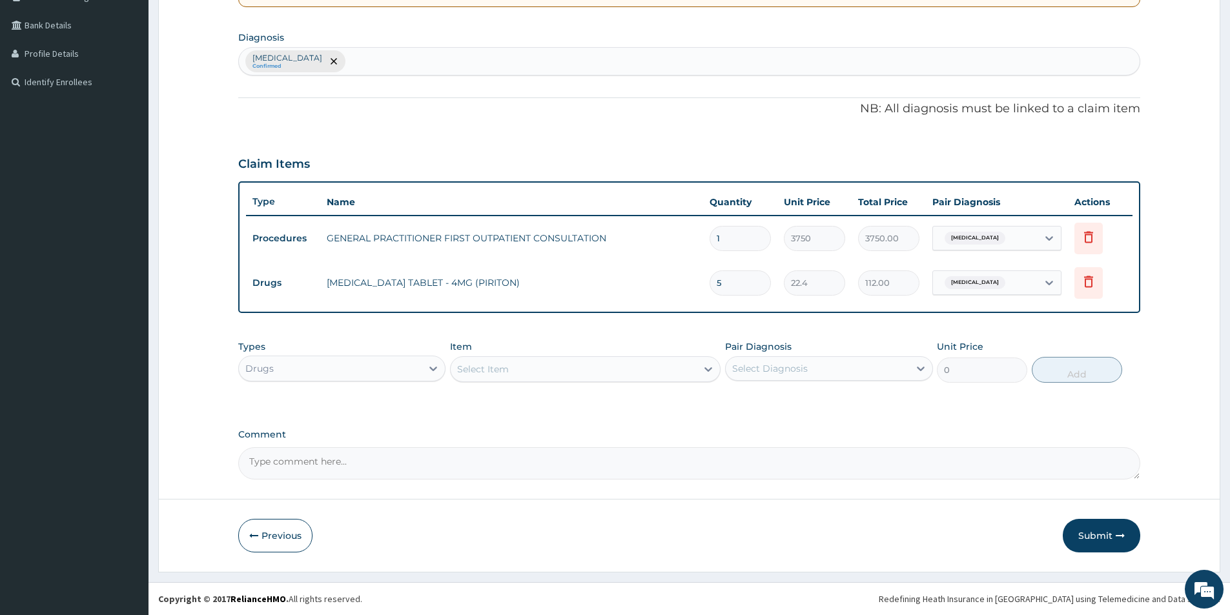
click at [1100, 530] on button "Submit" at bounding box center [1101, 536] width 77 height 34
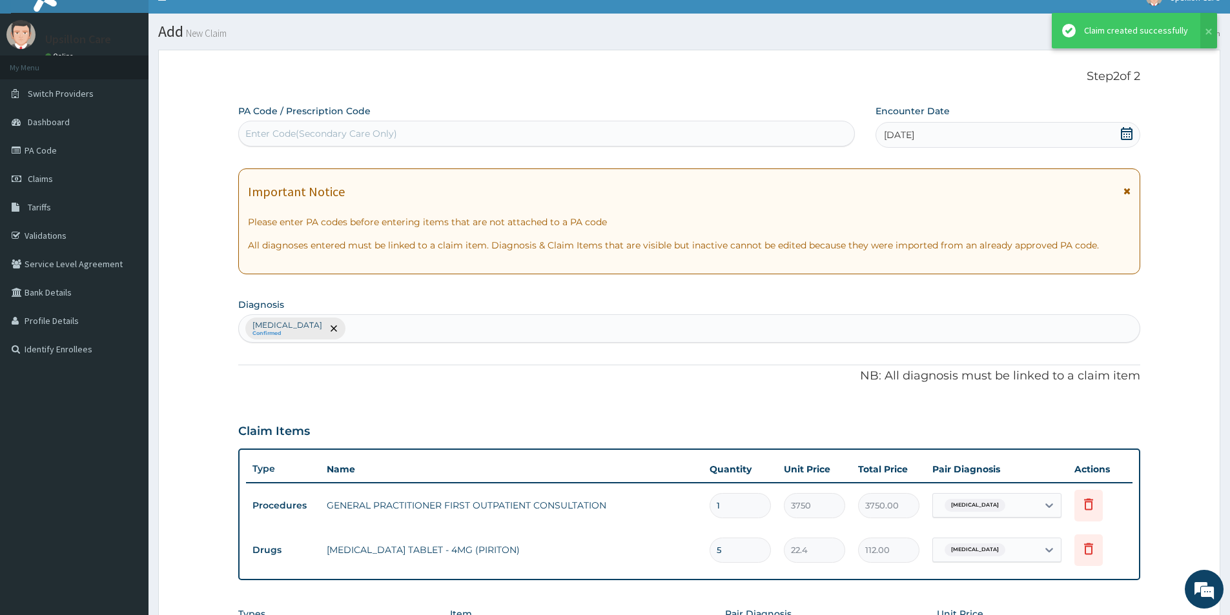
scroll to position [286, 0]
